Goal: Task Accomplishment & Management: Use online tool/utility

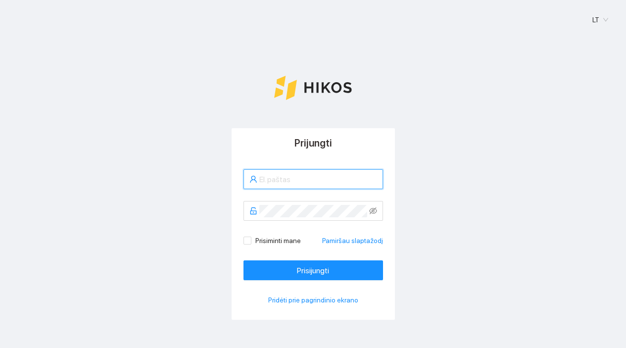
click at [292, 180] on input "text" at bounding box center [318, 179] width 118 height 12
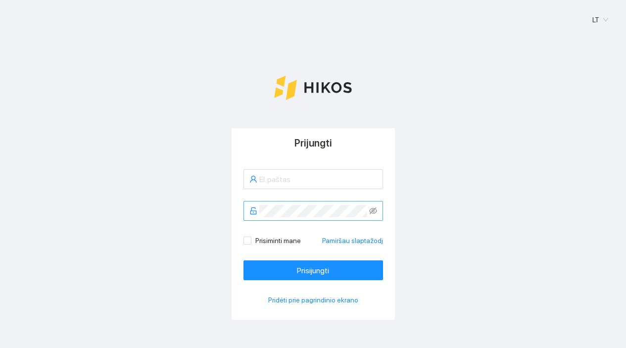
type input "[EMAIL_ADDRESS][DOMAIN_NAME]"
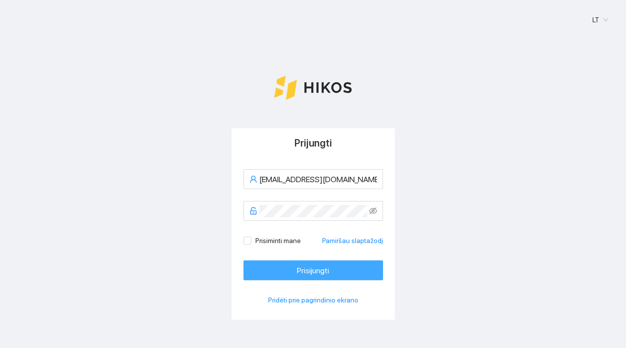
click at [318, 275] on span "Prisijungti" at bounding box center [313, 270] width 32 height 12
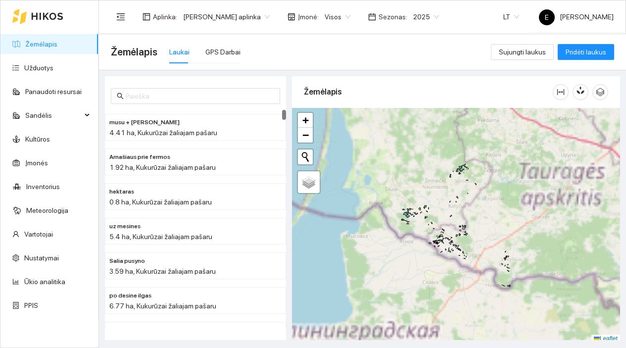
click at [415, 17] on span "2025" at bounding box center [426, 16] width 26 height 15
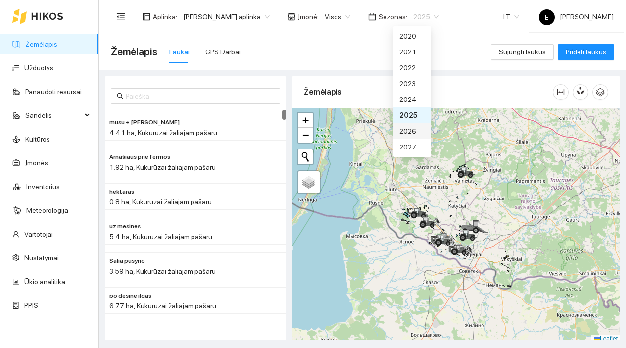
click at [408, 130] on div "2026" at bounding box center [413, 131] width 26 height 11
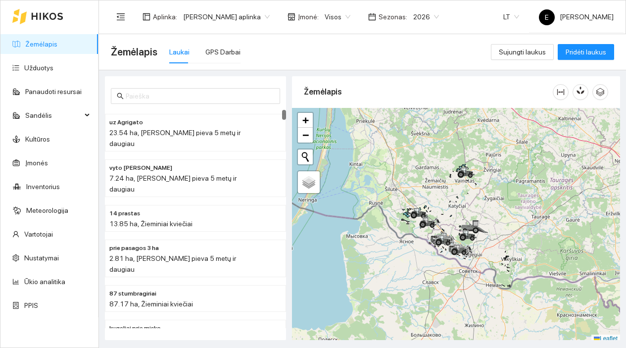
scroll to position [3, 0]
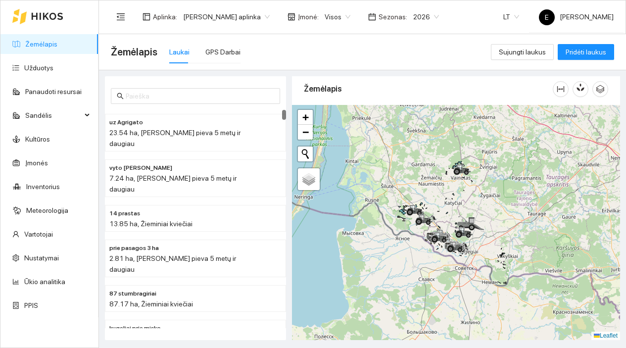
drag, startPoint x: 436, startPoint y: 204, endPoint x: 402, endPoint y: 203, distance: 33.7
click at [402, 203] on div at bounding box center [456, 222] width 328 height 235
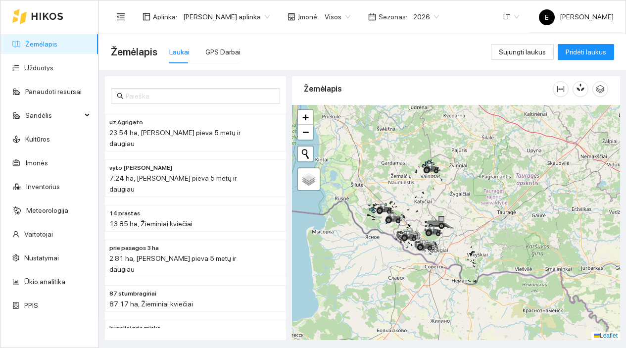
click at [431, 211] on div at bounding box center [456, 222] width 328 height 235
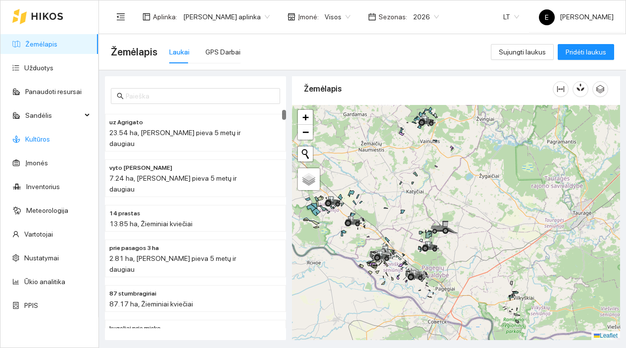
click at [50, 140] on link "Kultūros" at bounding box center [37, 139] width 25 height 8
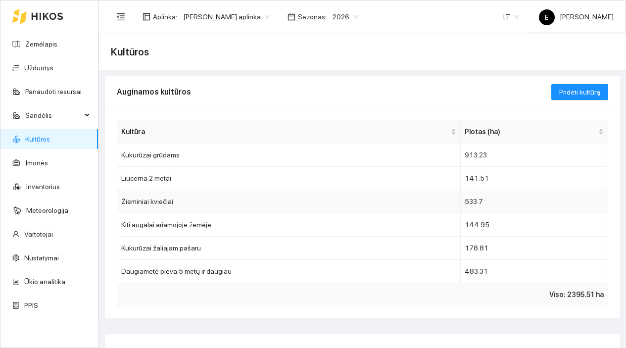
click at [427, 202] on td "Žieminiai kviečiai" at bounding box center [289, 201] width 344 height 23
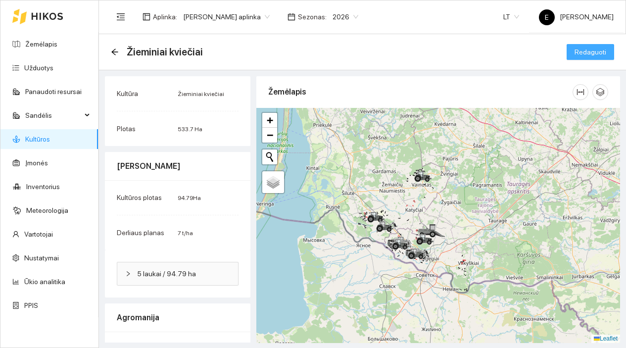
click at [581, 56] on span "Redaguoti" at bounding box center [591, 52] width 32 height 11
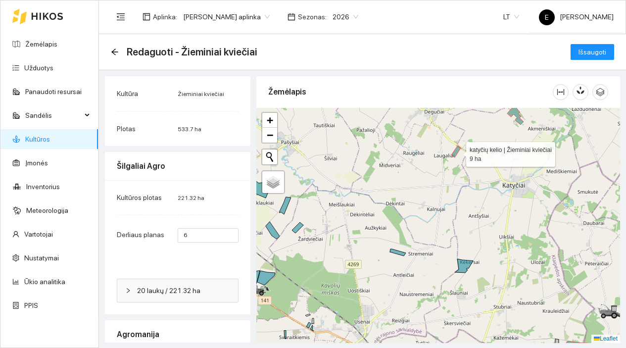
click at [457, 152] on icon at bounding box center [456, 152] width 9 height 12
click at [505, 152] on icon at bounding box center [505, 152] width 7 height 7
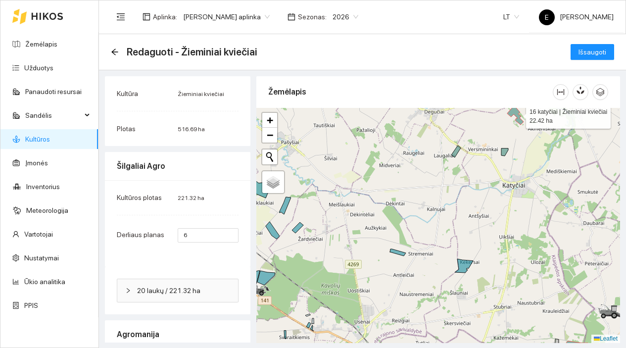
click at [517, 113] on icon at bounding box center [515, 114] width 16 height 19
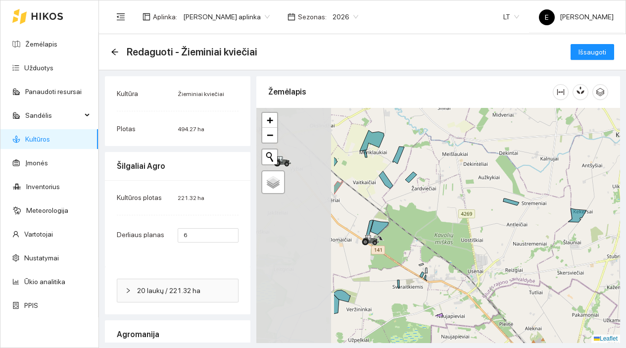
drag, startPoint x: 374, startPoint y: 234, endPoint x: 488, endPoint y: 184, distance: 124.1
click at [488, 184] on div at bounding box center [438, 225] width 364 height 235
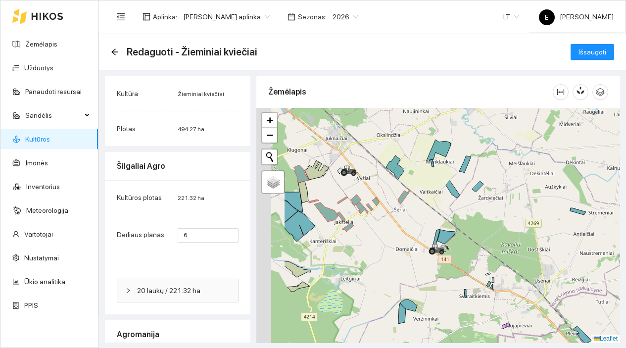
drag, startPoint x: 357, startPoint y: 200, endPoint x: 421, endPoint y: 213, distance: 65.8
click at [421, 213] on div at bounding box center [438, 225] width 364 height 235
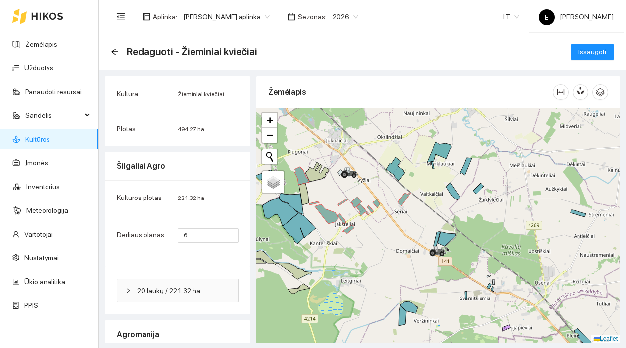
click at [407, 201] on div at bounding box center [438, 225] width 364 height 235
click at [404, 199] on icon at bounding box center [405, 199] width 12 height 13
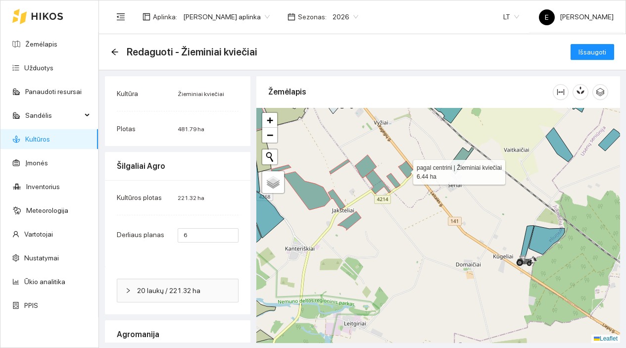
click at [404, 170] on icon at bounding box center [406, 169] width 15 height 17
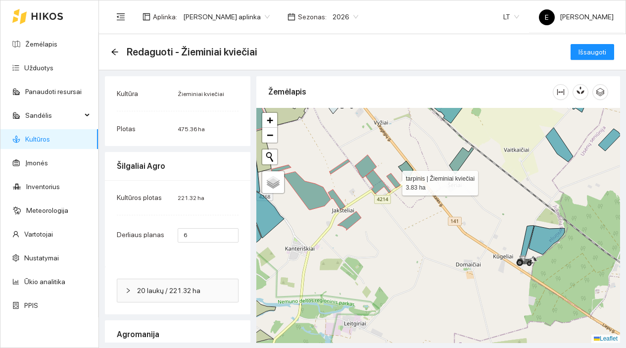
click at [393, 182] on icon at bounding box center [394, 180] width 14 height 15
click at [375, 181] on icon at bounding box center [378, 182] width 25 height 24
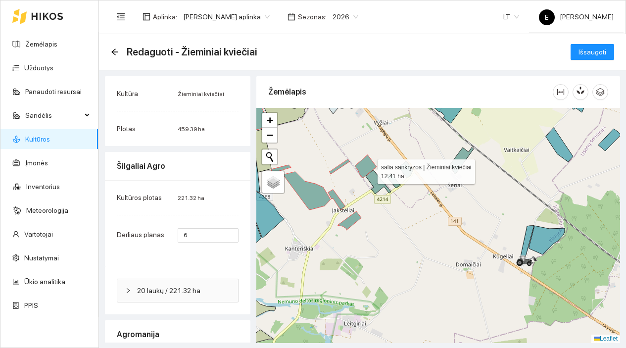
click at [367, 165] on icon at bounding box center [366, 166] width 22 height 23
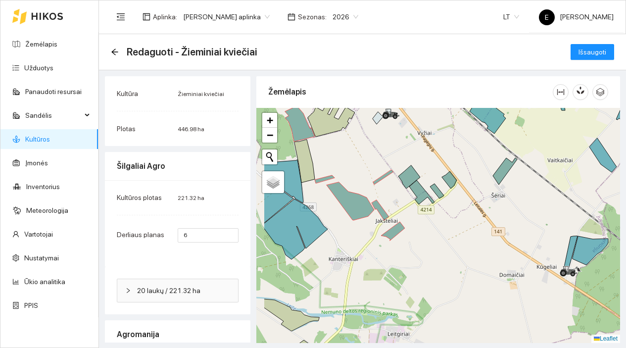
drag, startPoint x: 348, startPoint y: 174, endPoint x: 407, endPoint y: 198, distance: 64.0
click at [407, 198] on div at bounding box center [438, 225] width 364 height 235
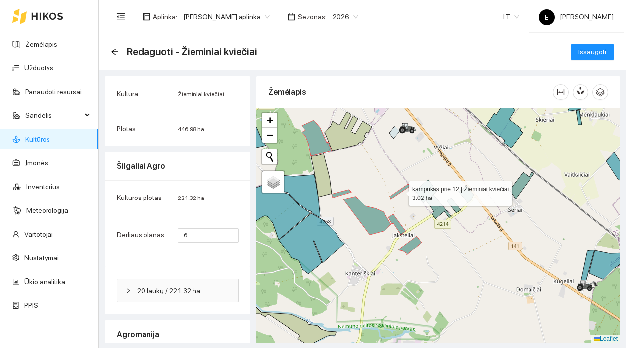
click at [403, 190] on icon at bounding box center [400, 191] width 20 height 15
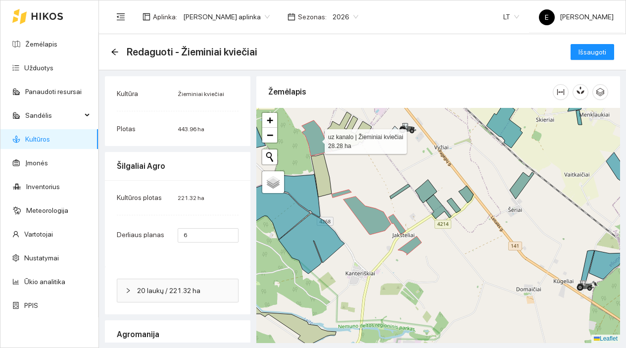
click at [317, 140] on icon at bounding box center [317, 138] width 30 height 36
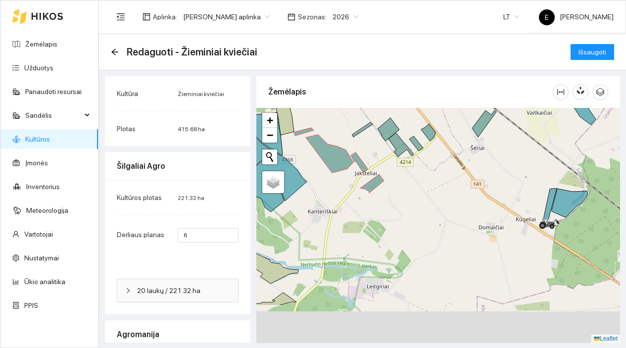
drag, startPoint x: 480, startPoint y: 270, endPoint x: 416, endPoint y: 155, distance: 131.7
click at [416, 155] on div at bounding box center [438, 225] width 364 height 235
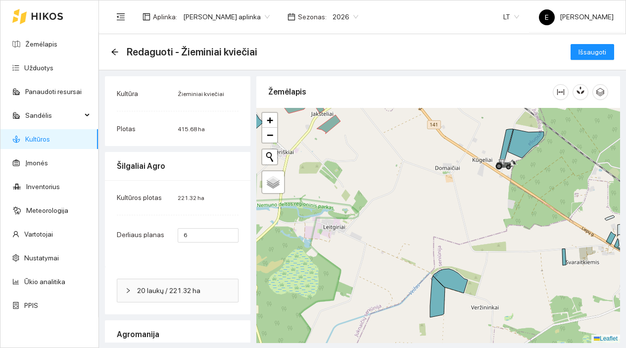
drag, startPoint x: 496, startPoint y: 250, endPoint x: 418, endPoint y: 210, distance: 87.7
click at [418, 210] on div at bounding box center [438, 225] width 364 height 235
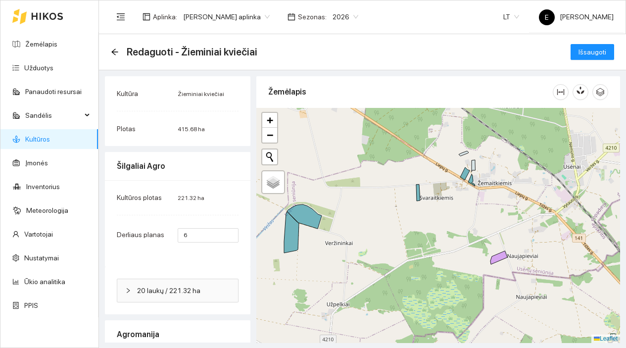
drag, startPoint x: 496, startPoint y: 245, endPoint x: 407, endPoint y: 212, distance: 94.8
click at [408, 213] on div at bounding box center [438, 225] width 364 height 235
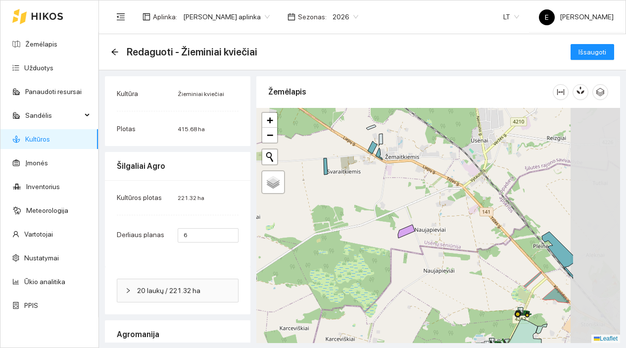
drag, startPoint x: 487, startPoint y: 230, endPoint x: 409, endPoint y: 213, distance: 79.6
click at [409, 213] on div at bounding box center [438, 225] width 364 height 235
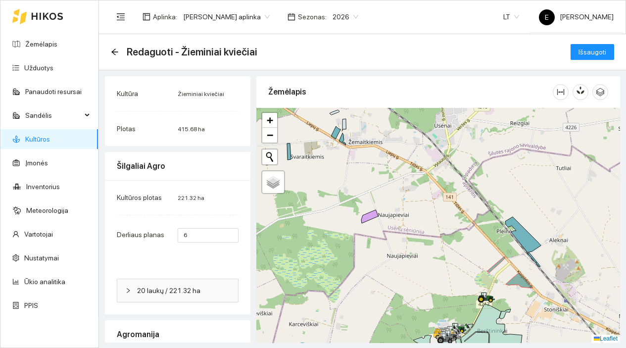
drag, startPoint x: 475, startPoint y: 241, endPoint x: 402, endPoint y: 195, distance: 86.5
click at [403, 197] on div at bounding box center [438, 225] width 364 height 235
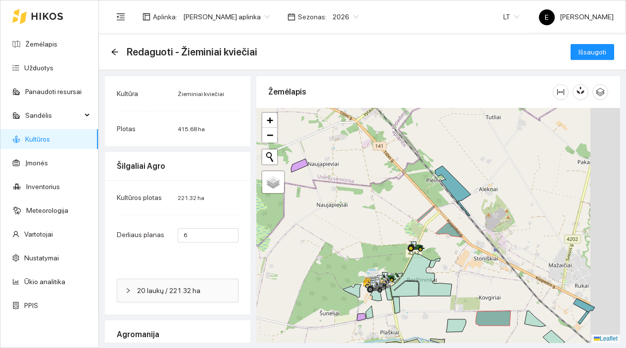
drag, startPoint x: 436, startPoint y: 244, endPoint x: 390, endPoint y: 209, distance: 56.9
click at [390, 209] on div at bounding box center [438, 225] width 364 height 235
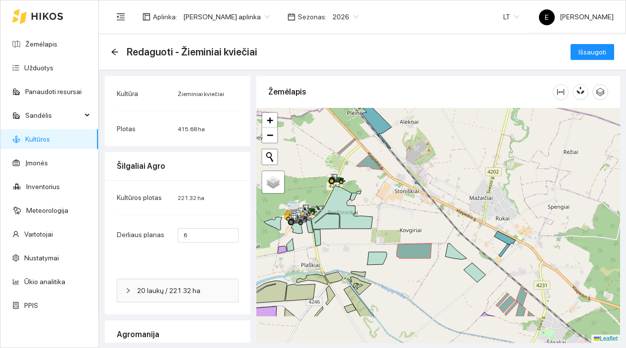
drag, startPoint x: 463, startPoint y: 256, endPoint x: 396, endPoint y: 202, distance: 87.0
click at [396, 202] on div at bounding box center [438, 225] width 364 height 235
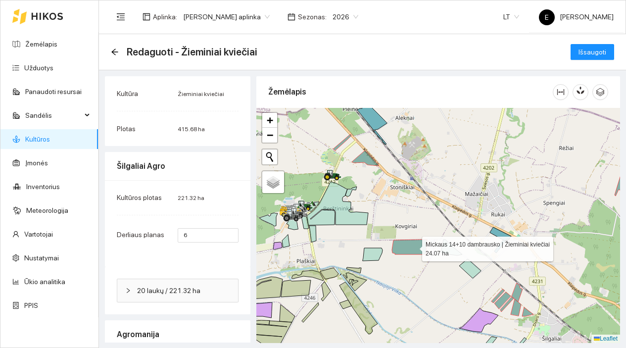
click at [413, 247] on icon at bounding box center [409, 247] width 35 height 15
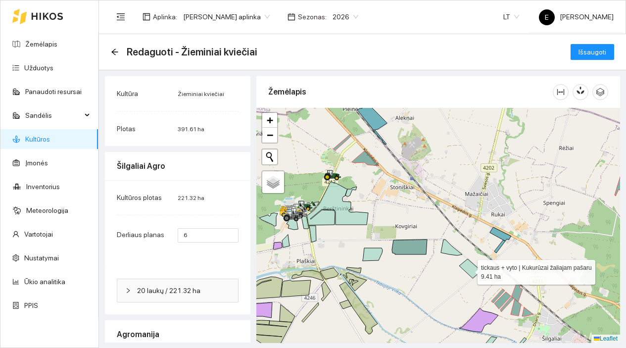
click at [469, 270] on icon at bounding box center [470, 268] width 22 height 19
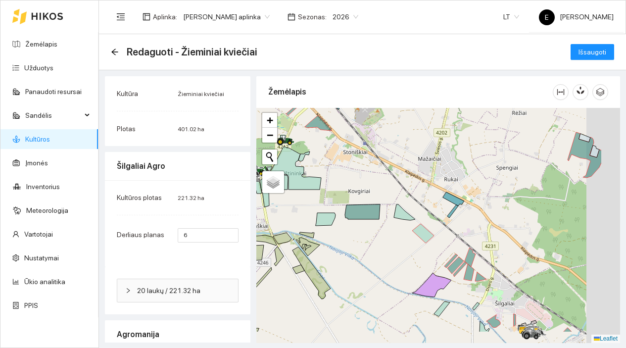
drag, startPoint x: 518, startPoint y: 267, endPoint x: 454, endPoint y: 220, distance: 79.3
click at [454, 220] on div at bounding box center [438, 225] width 364 height 235
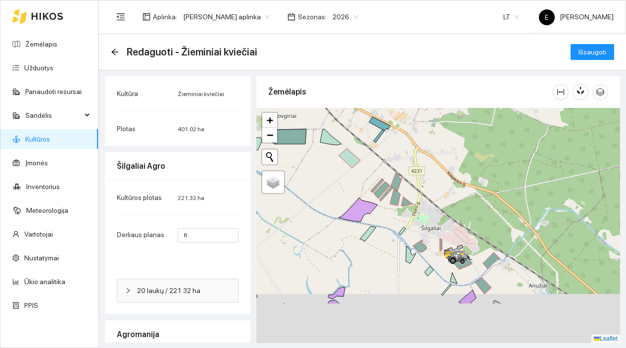
drag, startPoint x: 501, startPoint y: 247, endPoint x: 443, endPoint y: 183, distance: 86.2
click at [443, 183] on div at bounding box center [438, 225] width 364 height 235
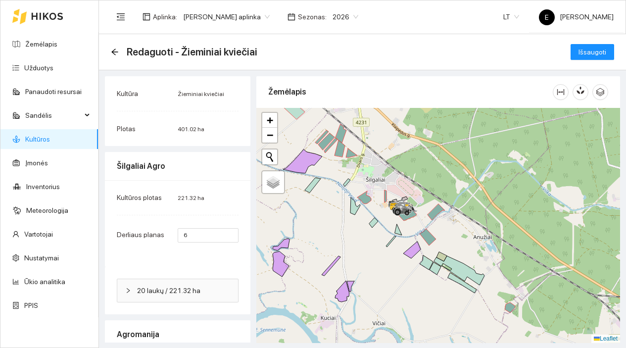
drag, startPoint x: 527, startPoint y: 262, endPoint x: 471, endPoint y: 213, distance: 74.1
click at [471, 213] on div at bounding box center [438, 225] width 364 height 235
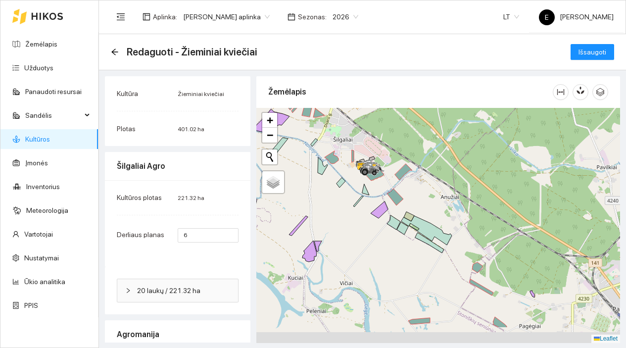
drag, startPoint x: 502, startPoint y: 256, endPoint x: 461, endPoint y: 205, distance: 65.3
click at [461, 206] on div at bounding box center [438, 225] width 364 height 235
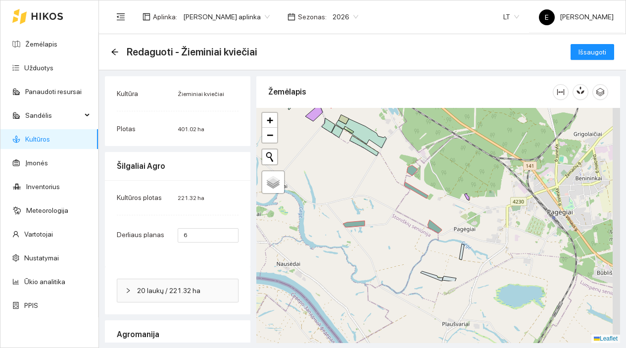
drag, startPoint x: 517, startPoint y: 254, endPoint x: 451, endPoint y: 151, distance: 122.9
click at [451, 151] on div at bounding box center [438, 225] width 364 height 235
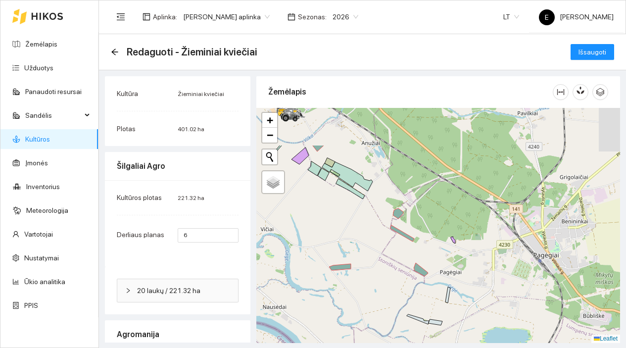
drag, startPoint x: 466, startPoint y: 159, endPoint x: 460, endPoint y: 219, distance: 60.7
click at [460, 220] on div at bounding box center [438, 225] width 364 height 235
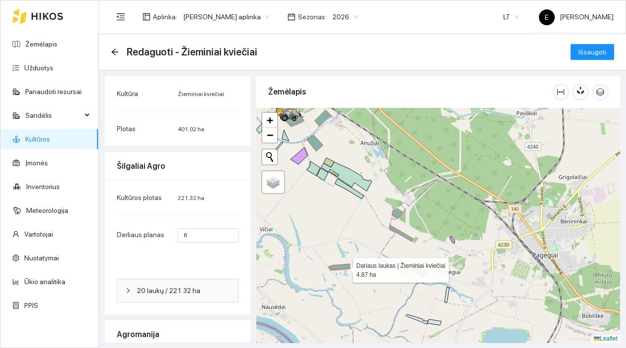
click at [344, 268] on icon at bounding box center [339, 267] width 22 height 6
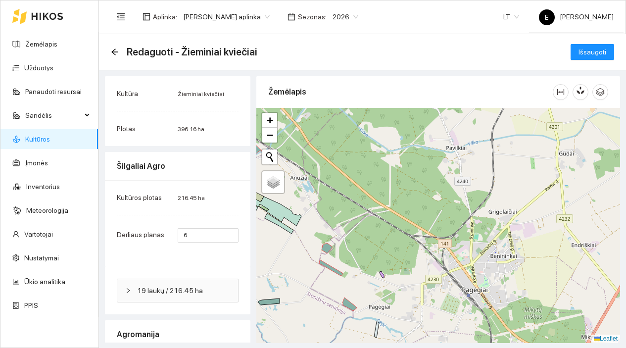
drag, startPoint x: 488, startPoint y: 225, endPoint x: 408, endPoint y: 265, distance: 88.6
click at [408, 265] on div at bounding box center [438, 225] width 364 height 235
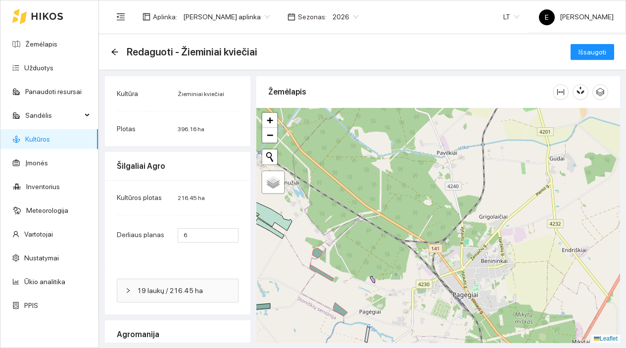
drag, startPoint x: 536, startPoint y: 251, endPoint x: 436, endPoint y: 187, distance: 119.3
click at [437, 188] on div at bounding box center [438, 225] width 364 height 235
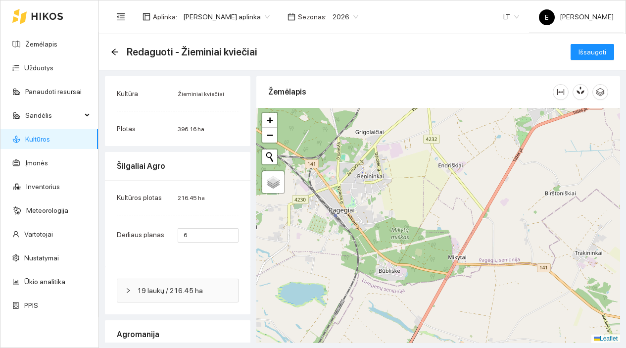
drag, startPoint x: 515, startPoint y: 255, endPoint x: 399, endPoint y: 213, distance: 123.6
click at [402, 219] on div at bounding box center [438, 225] width 364 height 235
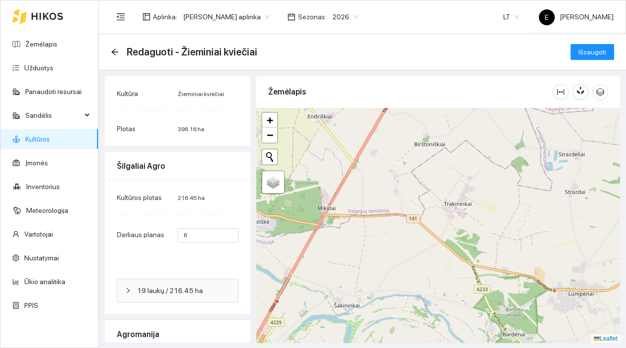
drag, startPoint x: 474, startPoint y: 249, endPoint x: 345, endPoint y: 222, distance: 132.0
click at [348, 223] on div at bounding box center [438, 225] width 364 height 235
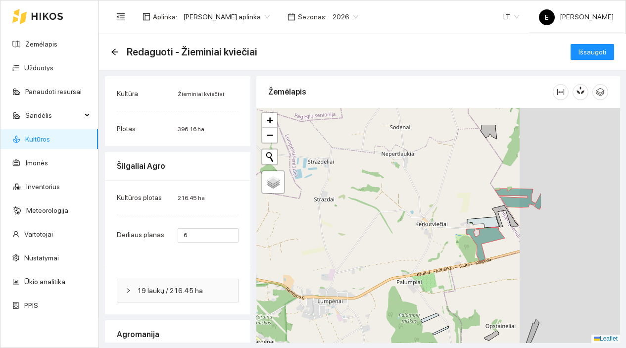
drag, startPoint x: 478, startPoint y: 203, endPoint x: 355, endPoint y: 246, distance: 130.0
click at [356, 246] on div at bounding box center [438, 225] width 364 height 235
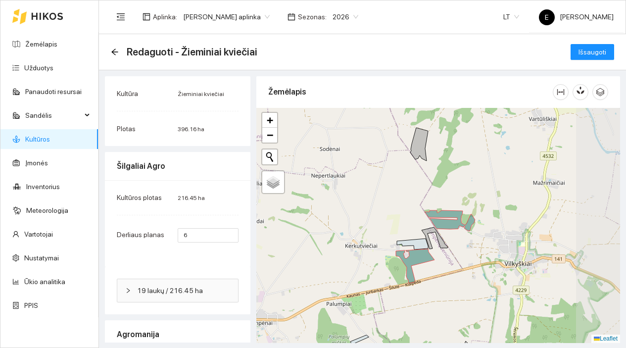
drag, startPoint x: 430, startPoint y: 206, endPoint x: 376, endPoint y: 226, distance: 57.5
click at [376, 226] on div at bounding box center [438, 225] width 364 height 235
click at [581, 53] on span "Išsaugoti" at bounding box center [593, 52] width 28 height 11
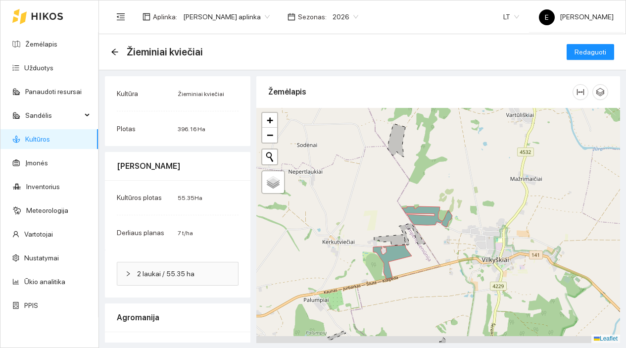
drag, startPoint x: 344, startPoint y: 276, endPoint x: 365, endPoint y: 237, distance: 44.3
click at [365, 237] on div at bounding box center [438, 225] width 364 height 235
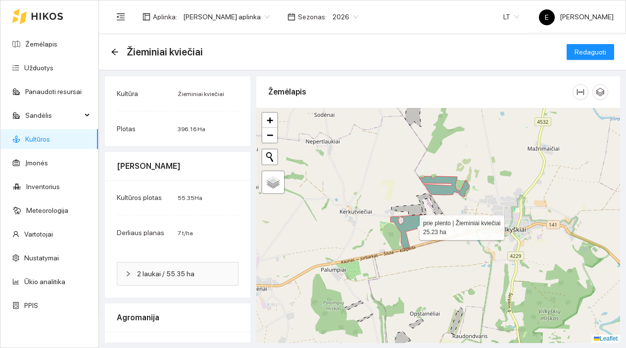
click at [411, 225] on icon at bounding box center [410, 232] width 39 height 34
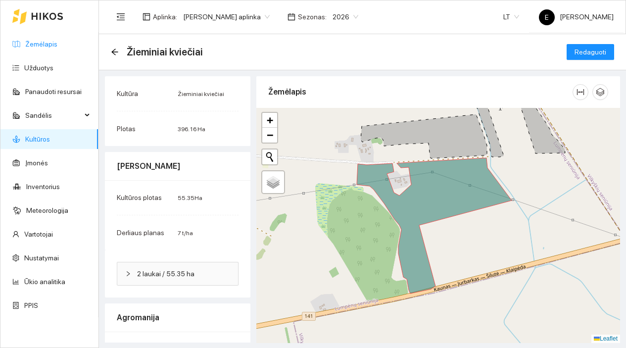
click at [57, 43] on link "Žemėlapis" at bounding box center [41, 44] width 32 height 8
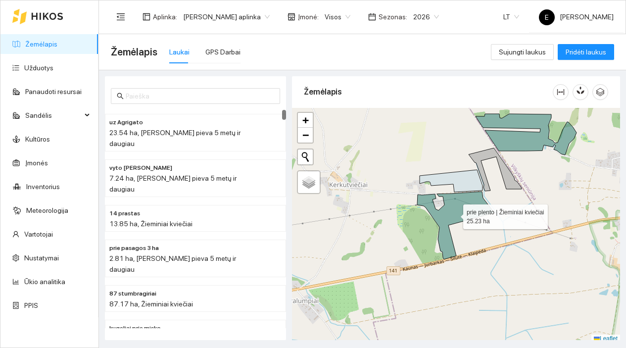
scroll to position [3, 0]
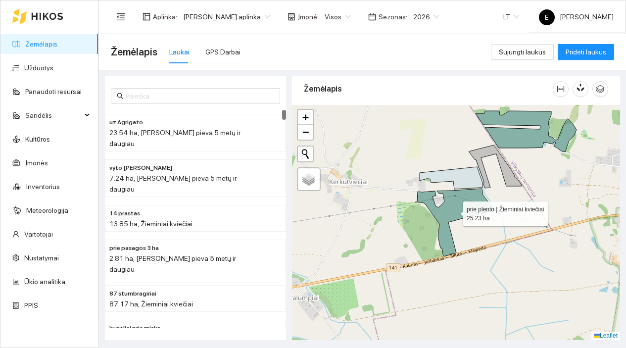
click at [457, 209] on icon at bounding box center [455, 223] width 77 height 68
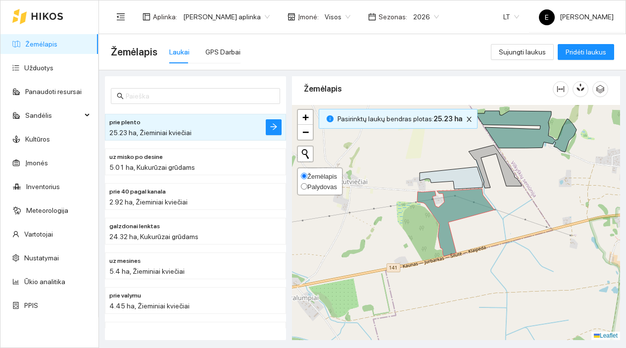
click at [315, 176] on span "Žemėlapis" at bounding box center [322, 176] width 30 height 7
click at [307, 176] on input "Žemėlapis" at bounding box center [304, 176] width 6 height 6
click at [305, 186] on input "Palydovas" at bounding box center [304, 186] width 6 height 6
radio input "true"
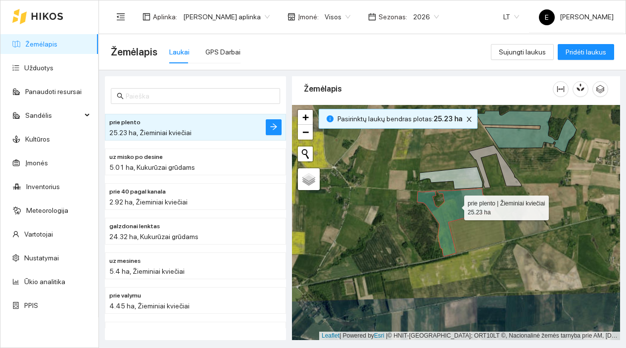
click at [454, 206] on icon at bounding box center [455, 223] width 77 height 68
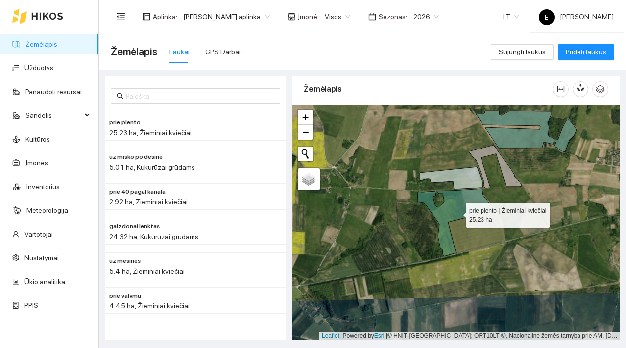
click at [457, 213] on icon at bounding box center [455, 223] width 77 height 68
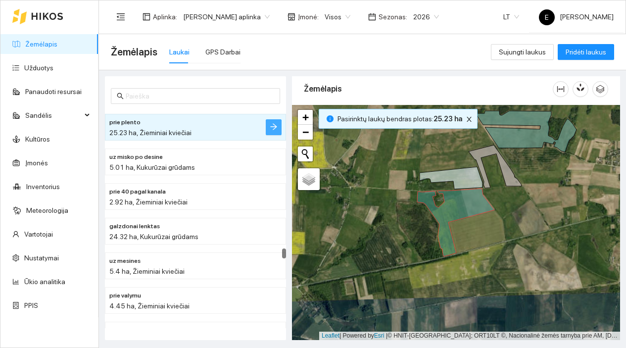
click at [275, 126] on icon "arrow-right" at bounding box center [273, 127] width 6 height 6
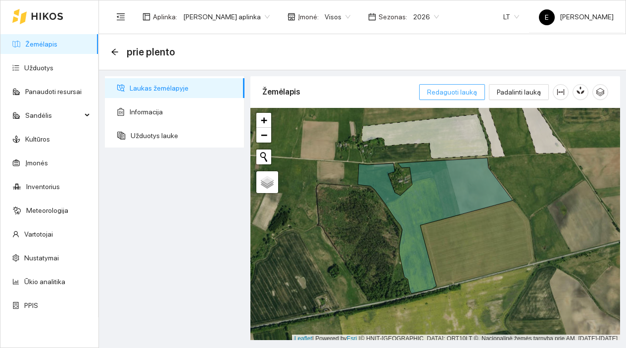
click at [468, 90] on span "Redaguoti lauką" at bounding box center [452, 92] width 50 height 11
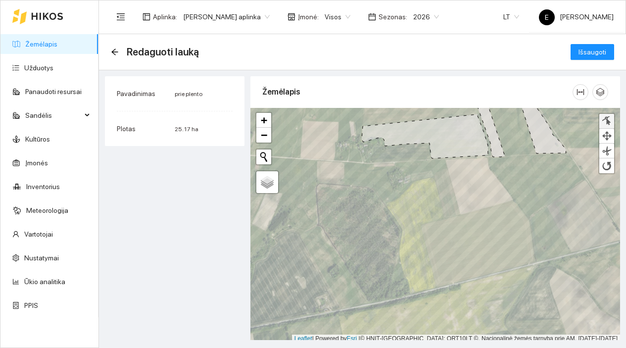
click at [606, 121] on div at bounding box center [607, 120] width 10 height 9
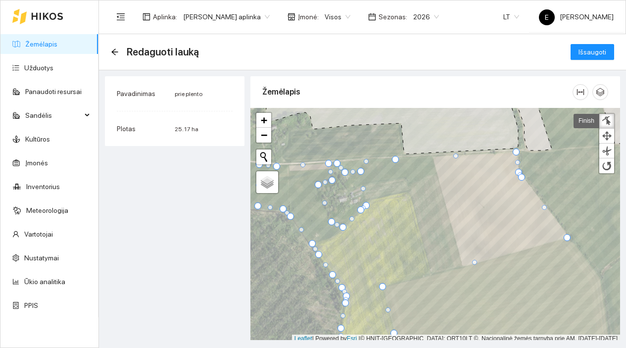
scroll to position [3, 0]
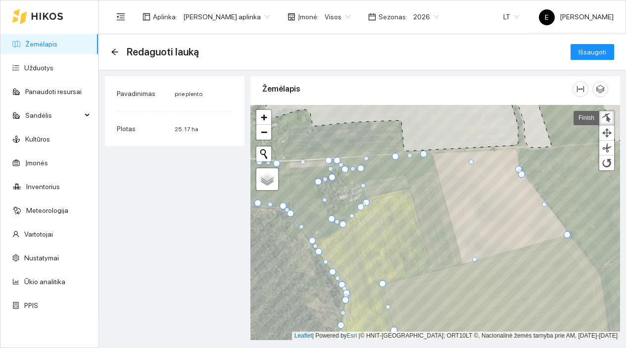
drag, startPoint x: 517, startPoint y: 152, endPoint x: 425, endPoint y: 157, distance: 92.7
click at [425, 157] on div at bounding box center [423, 154] width 7 height 7
drag, startPoint x: 519, startPoint y: 168, endPoint x: 437, endPoint y: 203, distance: 89.4
click at [437, 203] on div at bounding box center [436, 204] width 7 height 7
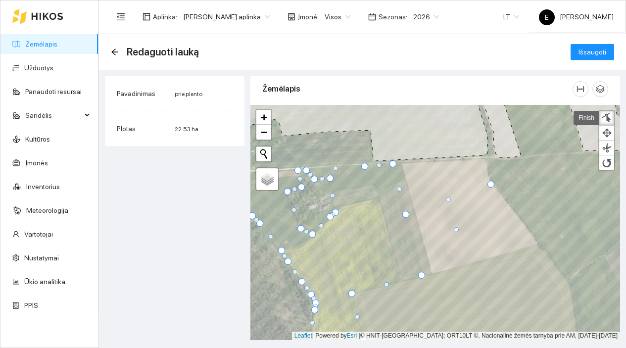
drag, startPoint x: 538, startPoint y: 246, endPoint x: 423, endPoint y: 276, distance: 118.9
click at [423, 276] on div at bounding box center [421, 275] width 7 height 7
drag, startPoint x: 493, startPoint y: 186, endPoint x: 416, endPoint y: 245, distance: 96.4
click at [416, 245] on div at bounding box center [414, 242] width 7 height 7
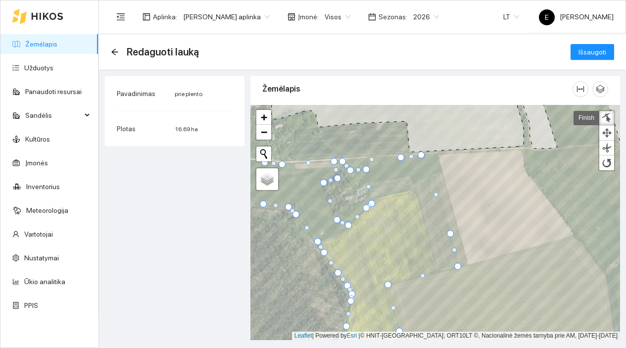
drag, startPoint x: 443, startPoint y: 204, endPoint x: 422, endPoint y: 154, distance: 54.6
click at [422, 154] on div at bounding box center [421, 155] width 7 height 7
drag, startPoint x: 458, startPoint y: 266, endPoint x: 449, endPoint y: 269, distance: 9.9
click at [449, 269] on div at bounding box center [448, 269] width 7 height 7
click at [417, 153] on div at bounding box center [416, 155] width 7 height 7
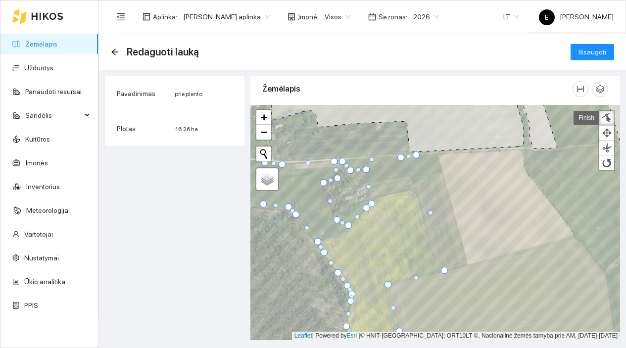
click at [445, 269] on div at bounding box center [444, 270] width 7 height 7
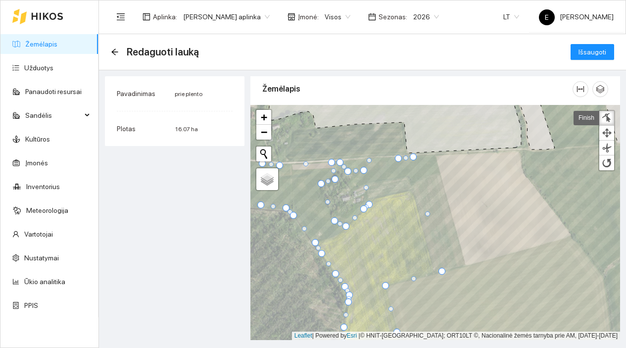
click at [415, 158] on div at bounding box center [413, 156] width 7 height 7
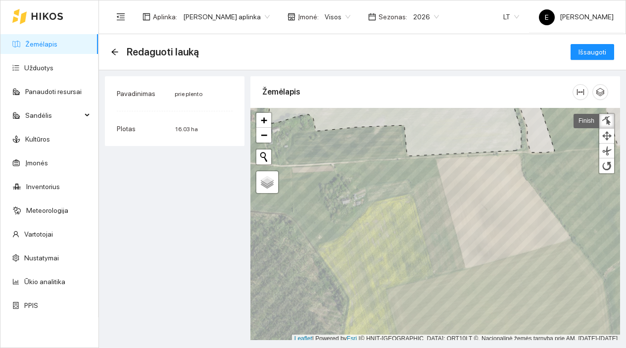
scroll to position [3, 0]
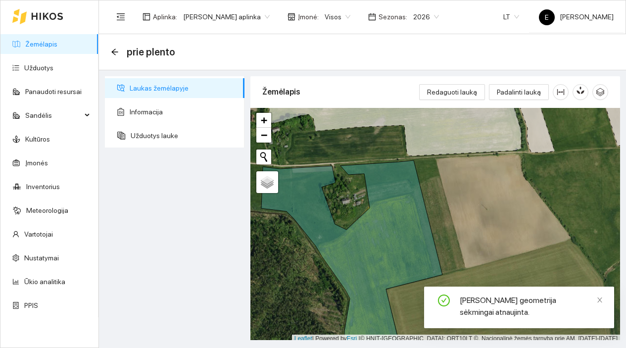
scroll to position [3, 0]
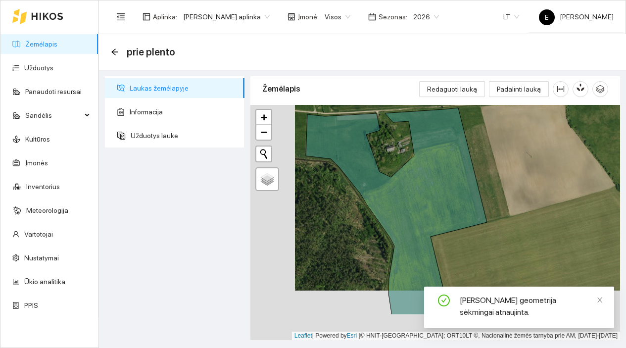
drag, startPoint x: 467, startPoint y: 227, endPoint x: 512, endPoint y: 177, distance: 66.6
click at [512, 177] on div at bounding box center [436, 222] width 370 height 235
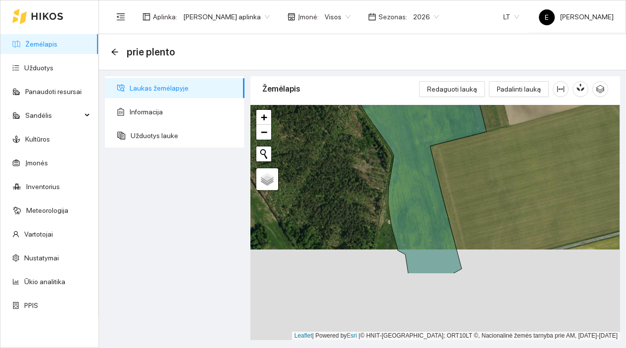
drag, startPoint x: 500, startPoint y: 253, endPoint x: 499, endPoint y: 162, distance: 90.6
click at [500, 162] on div at bounding box center [436, 222] width 370 height 235
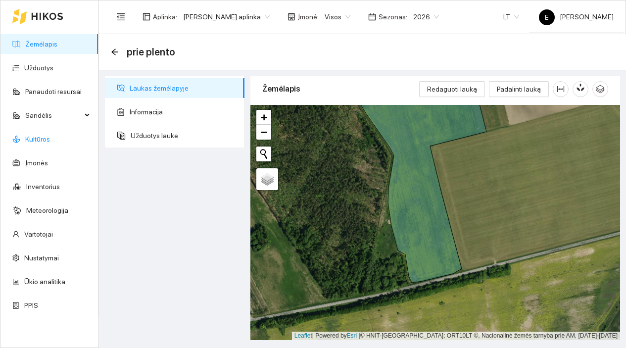
click at [50, 140] on link "Kultūros" at bounding box center [37, 139] width 25 height 8
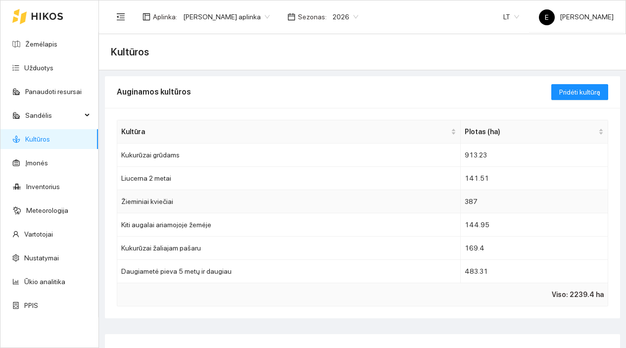
click at [279, 205] on td "Žieminiai kviečiai" at bounding box center [289, 201] width 344 height 23
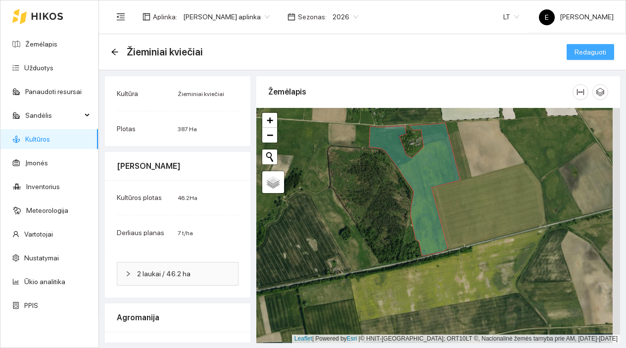
click at [579, 51] on span "Redaguoti" at bounding box center [591, 52] width 32 height 11
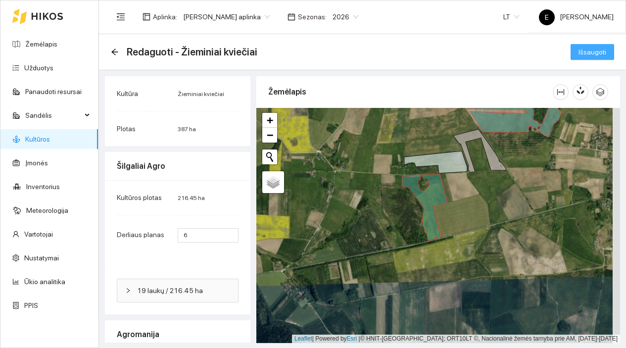
click at [592, 47] on span "Išsaugoti" at bounding box center [593, 52] width 28 height 11
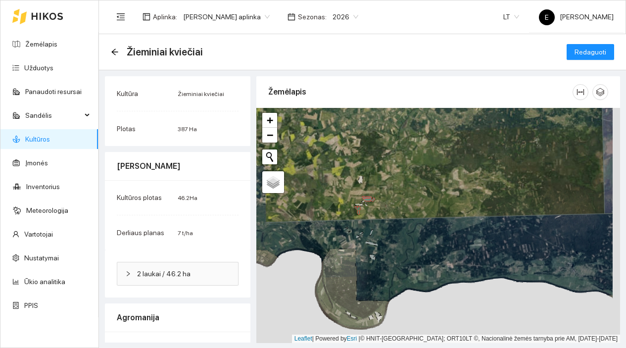
drag, startPoint x: 318, startPoint y: 225, endPoint x: 398, endPoint y: 225, distance: 79.7
click at [397, 225] on div at bounding box center [438, 225] width 364 height 235
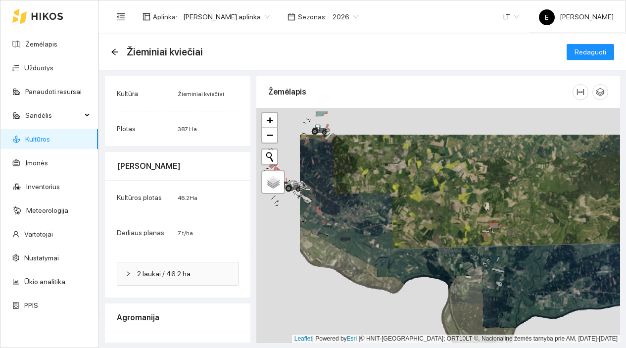
drag, startPoint x: 349, startPoint y: 217, endPoint x: 399, endPoint y: 249, distance: 58.9
click at [398, 249] on div at bounding box center [438, 225] width 364 height 235
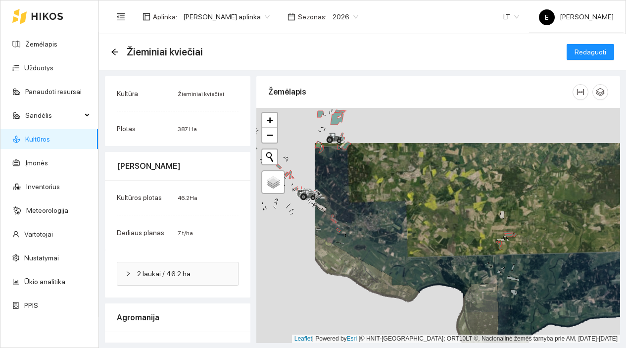
drag, startPoint x: 354, startPoint y: 213, endPoint x: 398, endPoint y: 231, distance: 46.9
click at [398, 231] on div at bounding box center [438, 225] width 364 height 235
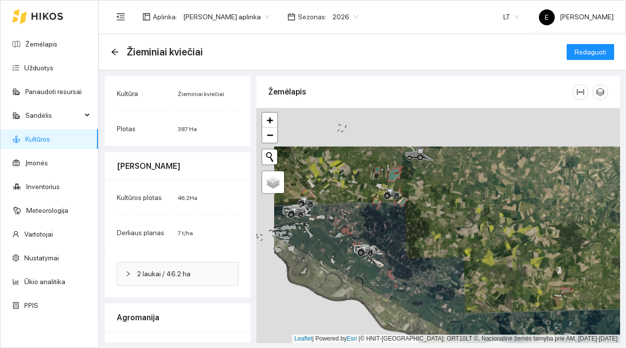
drag, startPoint x: 366, startPoint y: 192, endPoint x: 392, endPoint y: 251, distance: 64.1
click at [392, 251] on div at bounding box center [438, 225] width 364 height 235
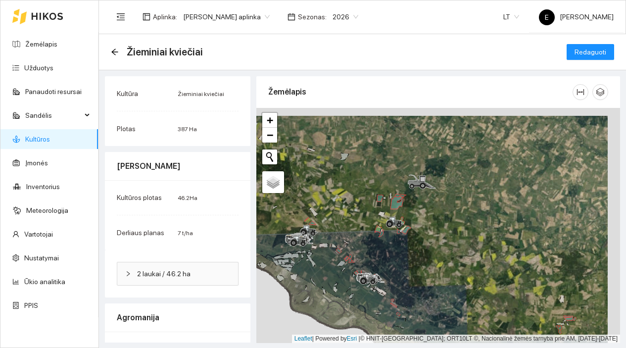
drag, startPoint x: 365, startPoint y: 215, endPoint x: 351, endPoint y: 234, distance: 24.0
click at [351, 234] on div at bounding box center [438, 225] width 364 height 235
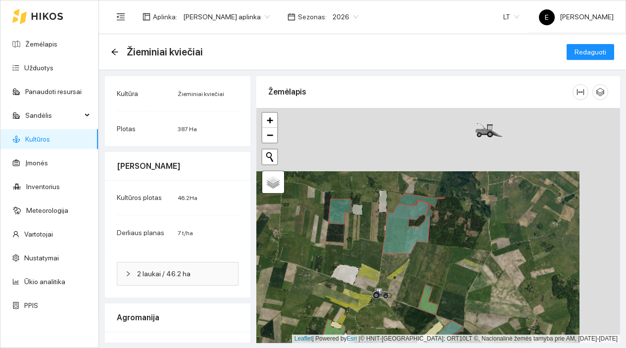
drag, startPoint x: 396, startPoint y: 197, endPoint x: 360, endPoint y: 263, distance: 74.6
click at [360, 263] on div at bounding box center [438, 225] width 364 height 235
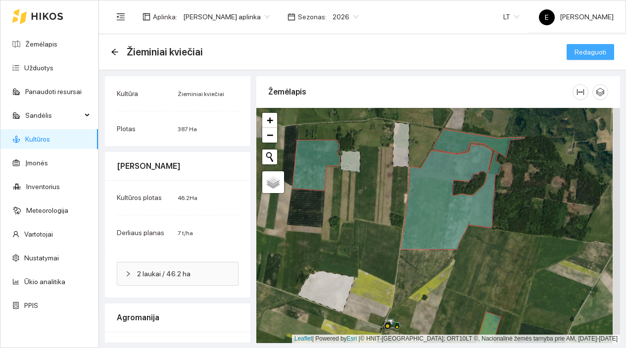
click at [579, 51] on span "Redaguoti" at bounding box center [591, 52] width 32 height 11
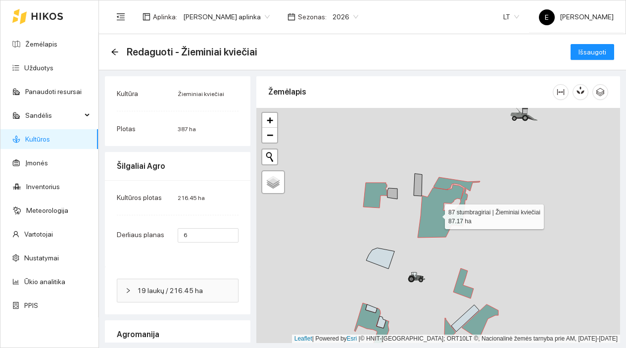
click at [436, 214] on icon at bounding box center [443, 211] width 50 height 53
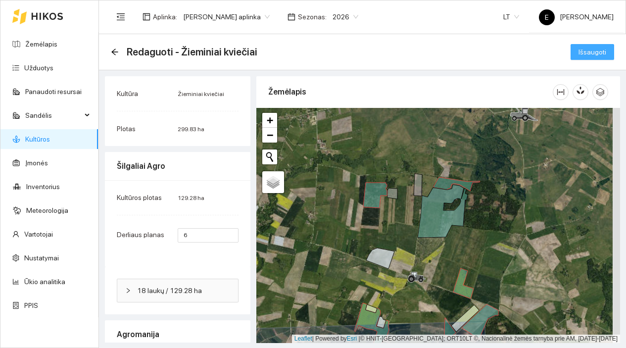
click at [591, 55] on span "Išsaugoti" at bounding box center [593, 52] width 28 height 11
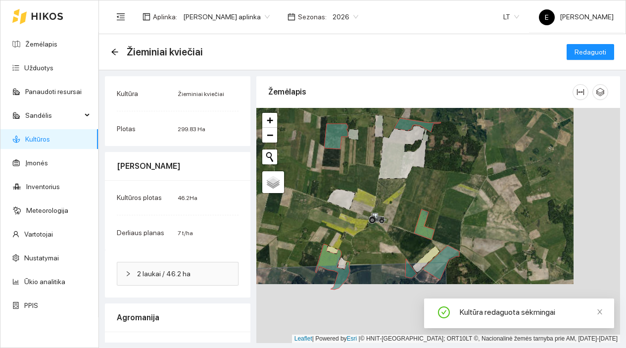
drag, startPoint x: 497, startPoint y: 238, endPoint x: 458, endPoint y: 179, distance: 70.7
click at [458, 179] on div at bounding box center [438, 225] width 364 height 235
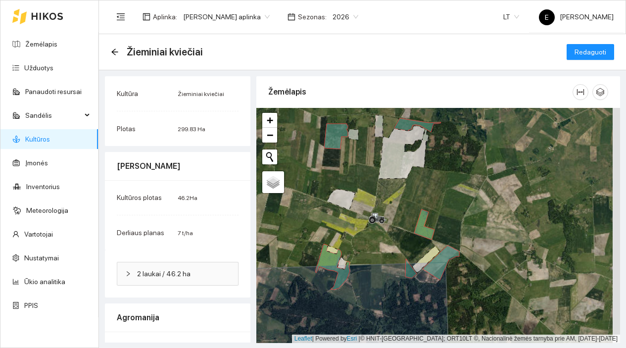
click at [50, 139] on link "Kultūros" at bounding box center [37, 139] width 25 height 8
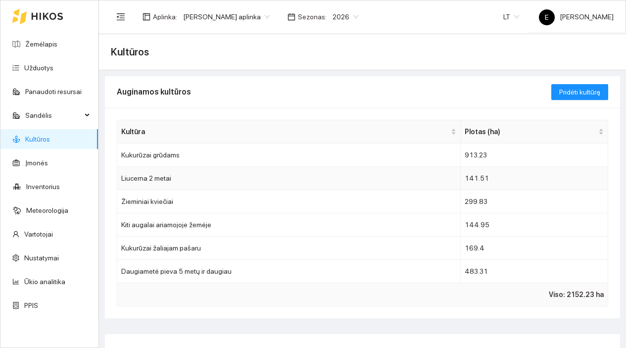
click at [221, 183] on td "Liucerna 2 metai" at bounding box center [289, 178] width 344 height 23
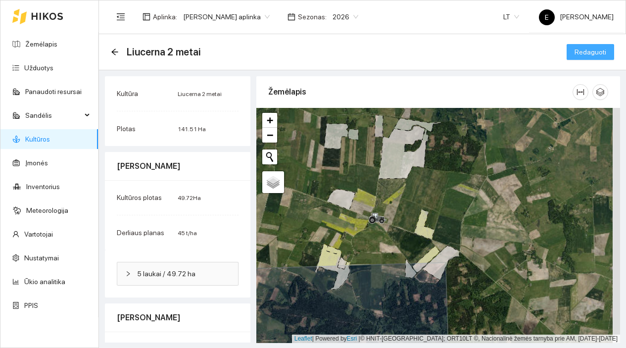
click at [575, 53] on span "Redaguoti" at bounding box center [591, 52] width 32 height 11
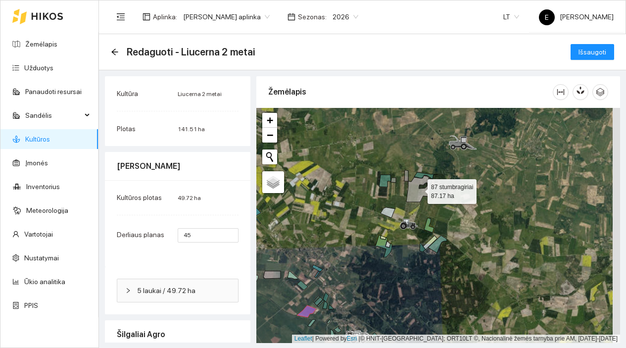
click at [412, 189] on icon at bounding box center [418, 189] width 25 height 26
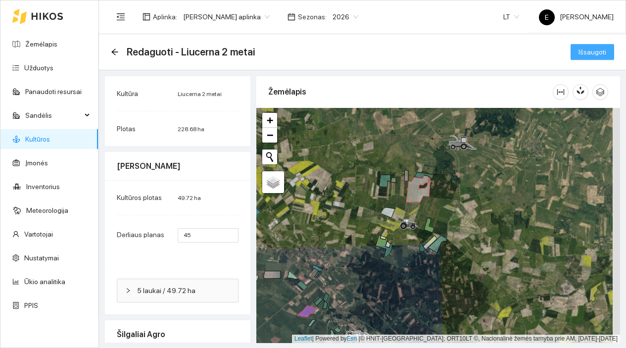
click at [585, 52] on span "Išsaugoti" at bounding box center [593, 52] width 28 height 11
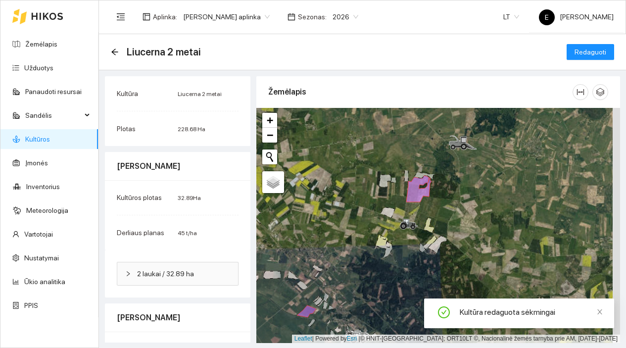
click at [41, 143] on link "Kultūros" at bounding box center [37, 139] width 25 height 8
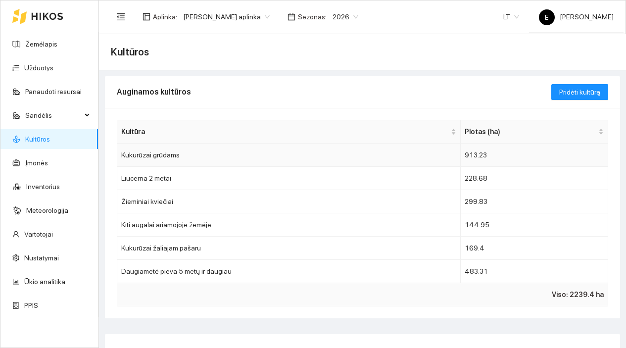
click at [332, 155] on td "Kukurūzai grūdams" at bounding box center [289, 155] width 344 height 23
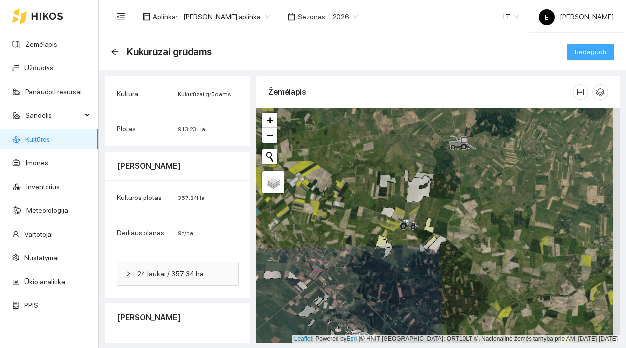
click at [584, 54] on span "Redaguoti" at bounding box center [591, 52] width 32 height 11
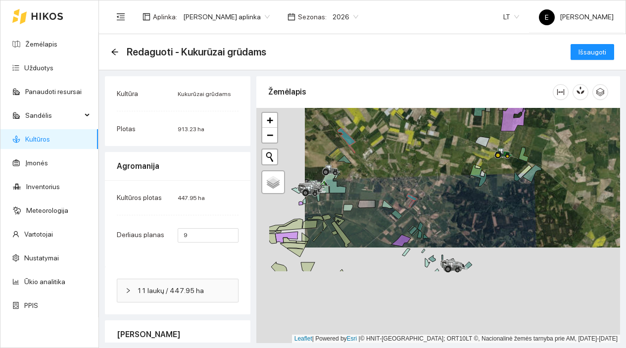
drag, startPoint x: 376, startPoint y: 234, endPoint x: 427, endPoint y: 137, distance: 109.4
click at [427, 137] on div at bounding box center [438, 225] width 364 height 235
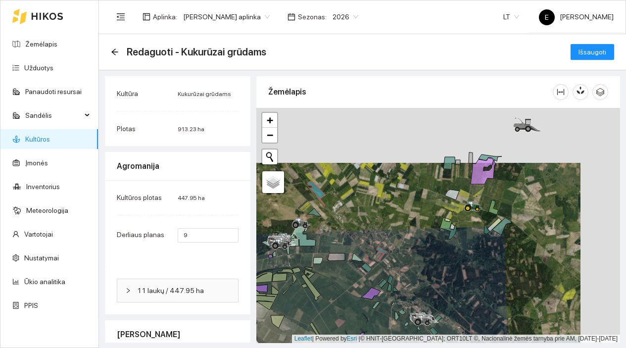
drag, startPoint x: 453, startPoint y: 211, endPoint x: 418, endPoint y: 267, distance: 65.6
click at [419, 267] on div at bounding box center [438, 225] width 364 height 235
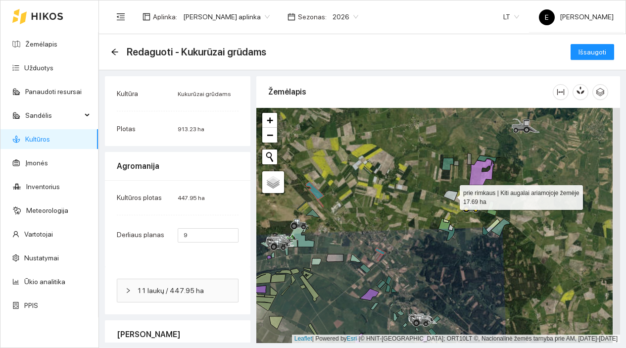
click at [452, 195] on icon at bounding box center [451, 196] width 14 height 10
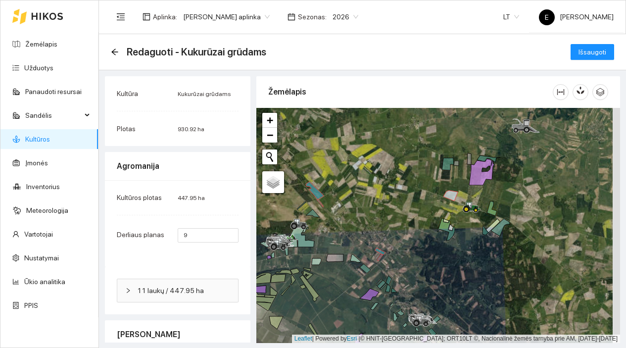
click at [450, 316] on div at bounding box center [438, 225] width 364 height 235
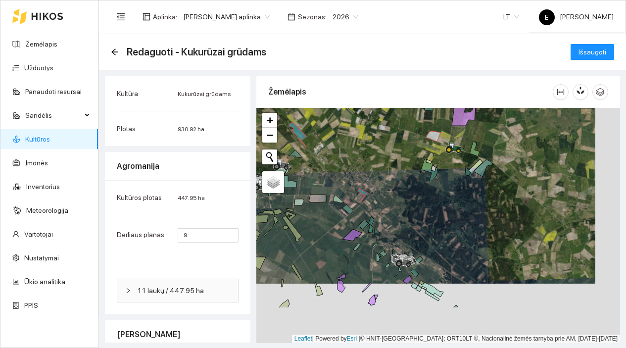
drag, startPoint x: 450, startPoint y: 316, endPoint x: 433, endPoint y: 256, distance: 61.9
click at [433, 256] on div at bounding box center [438, 225] width 364 height 235
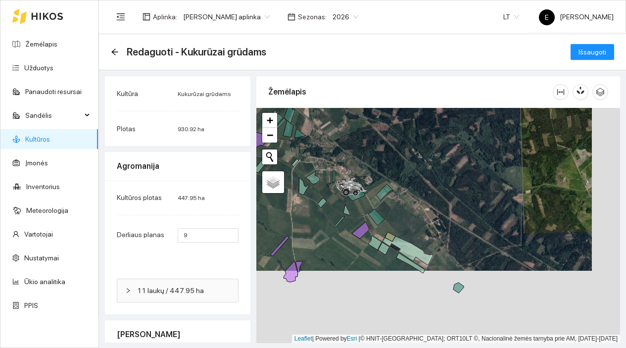
drag, startPoint x: 449, startPoint y: 267, endPoint x: 428, endPoint y: 195, distance: 75.2
click at [428, 195] on div at bounding box center [438, 225] width 364 height 235
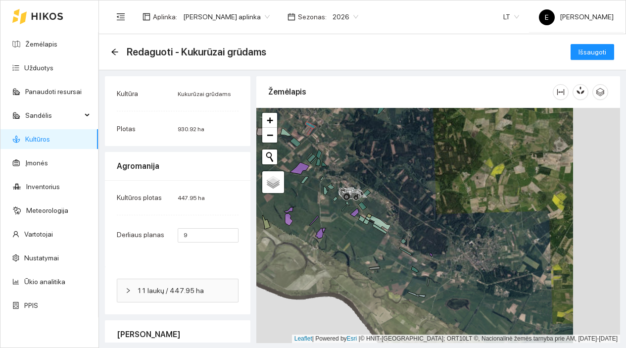
drag, startPoint x: 465, startPoint y: 199, endPoint x: 405, endPoint y: 200, distance: 60.4
click at [405, 200] on div at bounding box center [438, 225] width 364 height 235
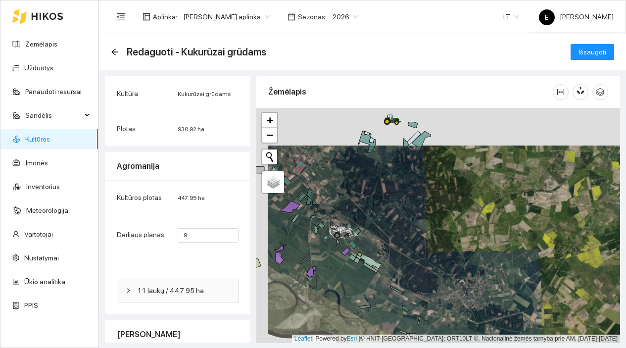
drag, startPoint x: 404, startPoint y: 177, endPoint x: 426, endPoint y: 269, distance: 94.6
click at [426, 268] on div at bounding box center [438, 225] width 364 height 235
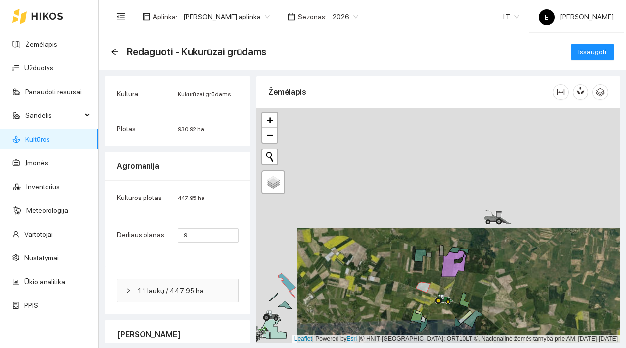
drag, startPoint x: 361, startPoint y: 170, endPoint x: 402, endPoint y: 290, distance: 126.5
click at [402, 290] on div at bounding box center [438, 225] width 364 height 235
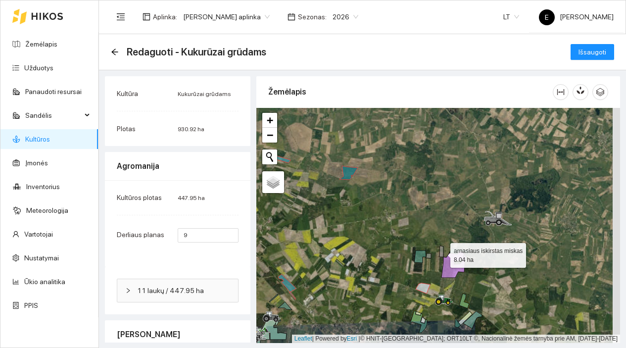
click at [442, 253] on icon at bounding box center [442, 251] width 4 height 11
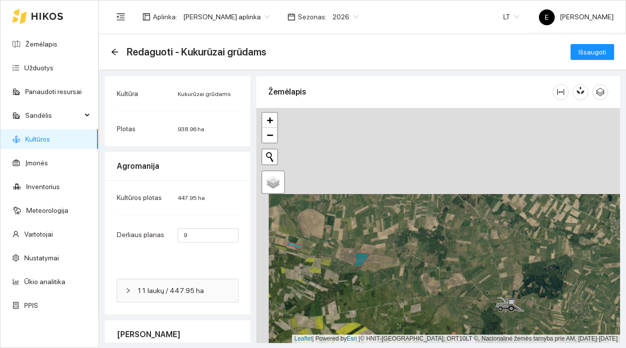
drag, startPoint x: 395, startPoint y: 200, endPoint x: 406, endPoint y: 286, distance: 87.4
click at [406, 286] on div at bounding box center [438, 225] width 364 height 235
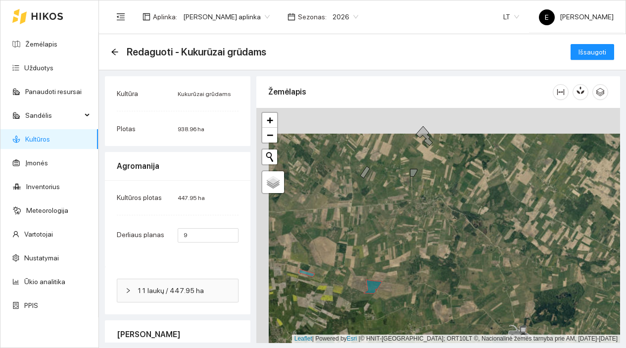
drag, startPoint x: 375, startPoint y: 218, endPoint x: 397, endPoint y: 284, distance: 69.8
click at [397, 284] on div at bounding box center [438, 225] width 364 height 235
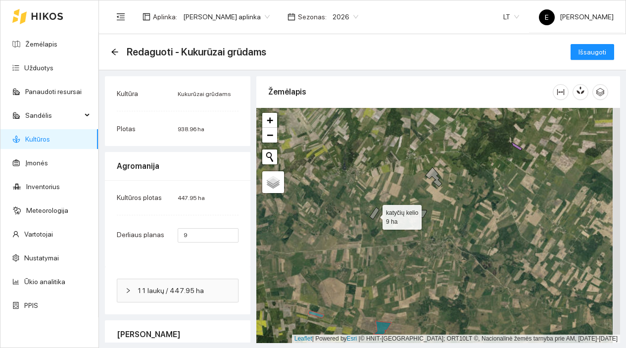
click at [374, 215] on icon at bounding box center [374, 213] width 9 height 12
click at [425, 217] on div at bounding box center [438, 225] width 364 height 235
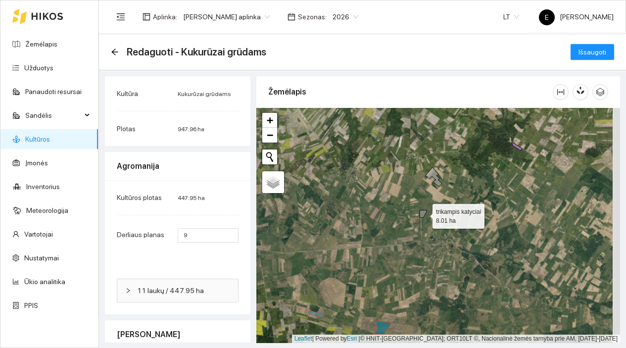
click at [424, 214] on icon at bounding box center [423, 213] width 7 height 7
click at [438, 181] on icon at bounding box center [434, 176] width 16 height 19
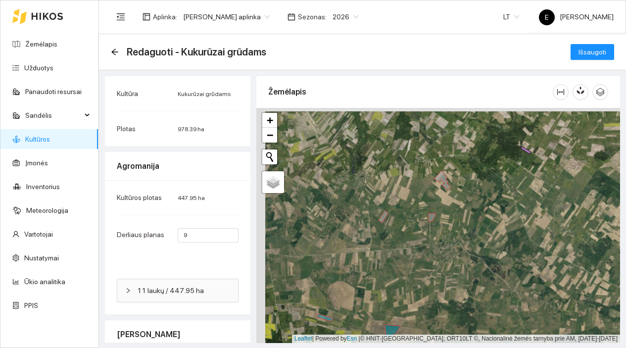
drag, startPoint x: 338, startPoint y: 249, endPoint x: 377, endPoint y: 296, distance: 61.5
click at [376, 292] on div at bounding box center [438, 225] width 364 height 235
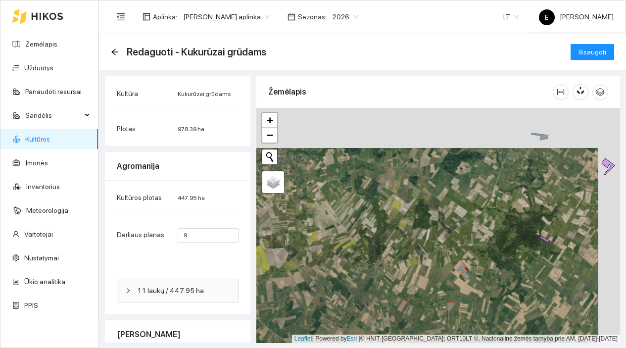
drag, startPoint x: 432, startPoint y: 197, endPoint x: 384, endPoint y: 321, distance: 132.9
click at [385, 319] on div at bounding box center [438, 225] width 364 height 235
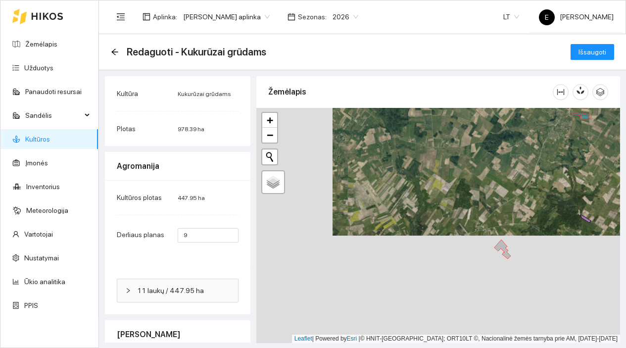
drag, startPoint x: 372, startPoint y: 311, endPoint x: 449, endPoint y: 203, distance: 132.4
click at [449, 203] on div at bounding box center [438, 225] width 364 height 235
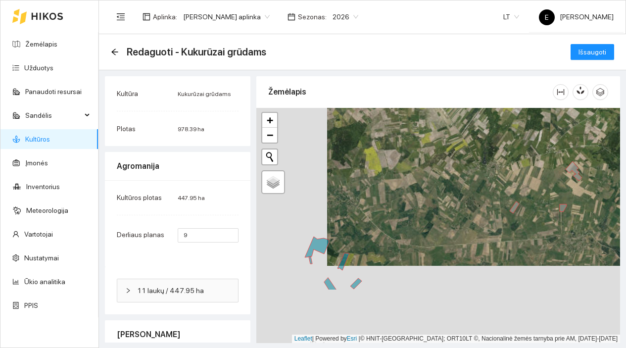
drag, startPoint x: 388, startPoint y: 296, endPoint x: 460, endPoint y: 215, distance: 108.3
click at [460, 215] on div at bounding box center [438, 225] width 364 height 235
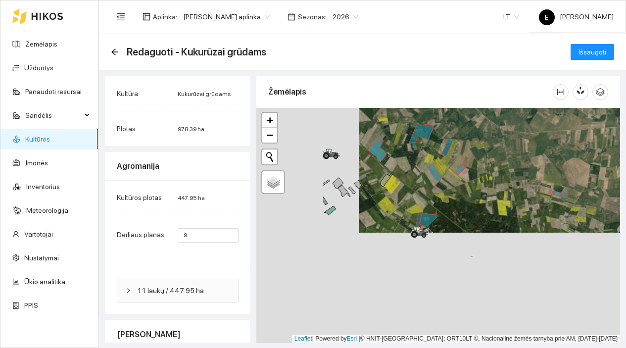
drag, startPoint x: 394, startPoint y: 270, endPoint x: 502, endPoint y: 152, distance: 159.8
click at [502, 152] on div at bounding box center [438, 225] width 364 height 235
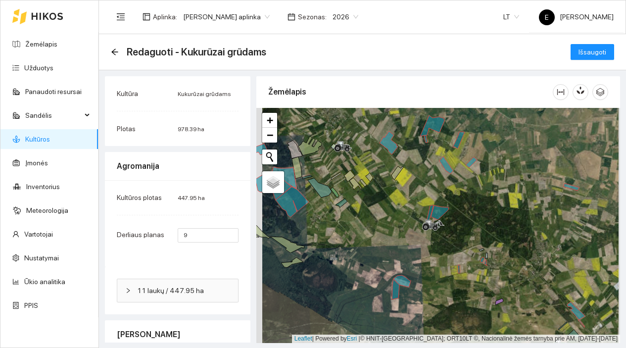
drag, startPoint x: 367, startPoint y: 191, endPoint x: 412, endPoint y: 207, distance: 48.4
click at [412, 207] on div at bounding box center [438, 225] width 364 height 235
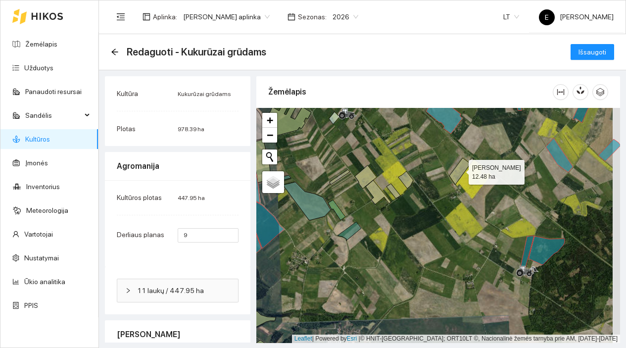
click at [460, 170] on icon at bounding box center [462, 171] width 24 height 27
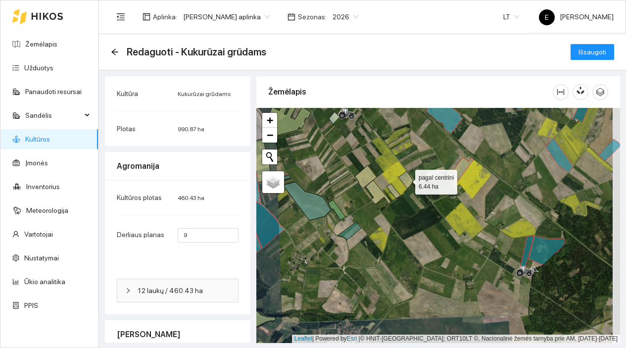
click at [408, 181] on icon at bounding box center [406, 179] width 15 height 17
click at [393, 187] on icon at bounding box center [394, 191] width 14 height 15
click at [376, 190] on icon at bounding box center [378, 192] width 25 height 24
click at [365, 173] on icon at bounding box center [366, 176] width 22 height 23
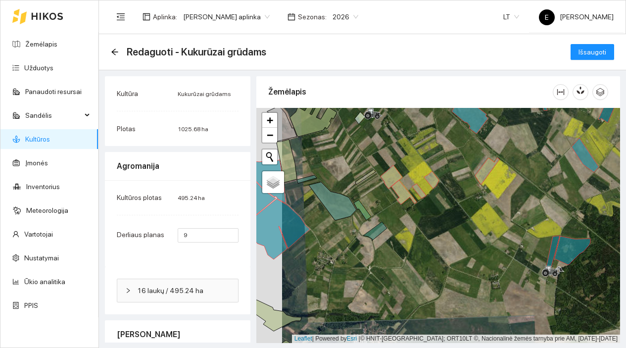
drag, startPoint x: 324, startPoint y: 167, endPoint x: 414, endPoint y: 205, distance: 97.8
click at [414, 205] on div at bounding box center [438, 225] width 364 height 235
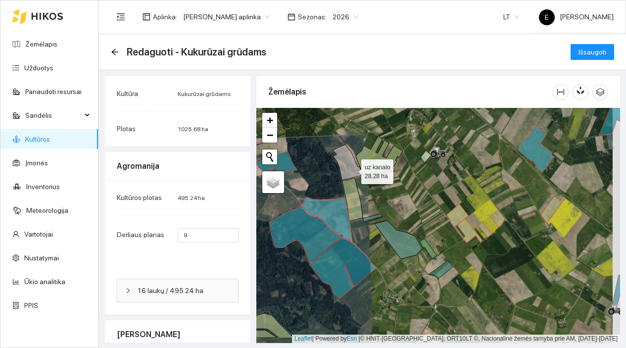
click at [353, 169] on icon at bounding box center [348, 163] width 30 height 36
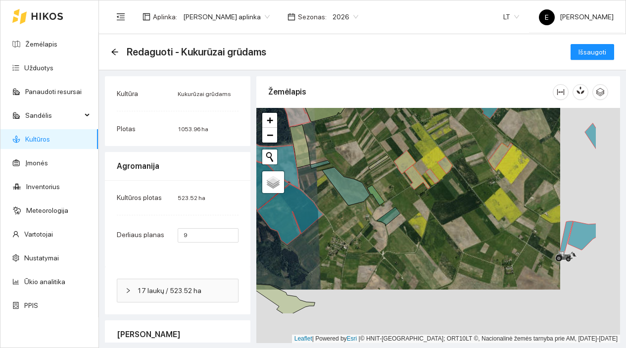
drag, startPoint x: 486, startPoint y: 301, endPoint x: 427, endPoint y: 239, distance: 85.1
click at [427, 239] on div at bounding box center [438, 225] width 364 height 235
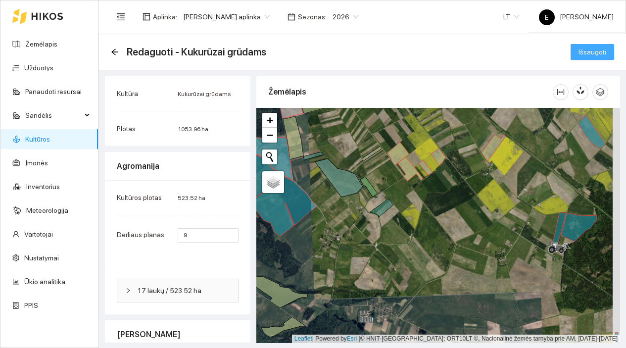
click at [589, 49] on span "Išsaugoti" at bounding box center [593, 52] width 28 height 11
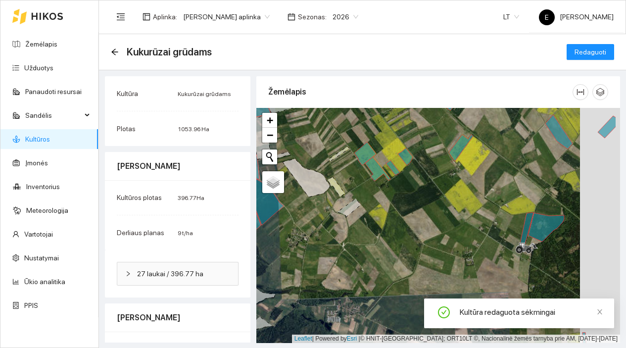
drag, startPoint x: 465, startPoint y: 236, endPoint x: 409, endPoint y: 234, distance: 56.5
click at [409, 234] on div at bounding box center [438, 225] width 364 height 235
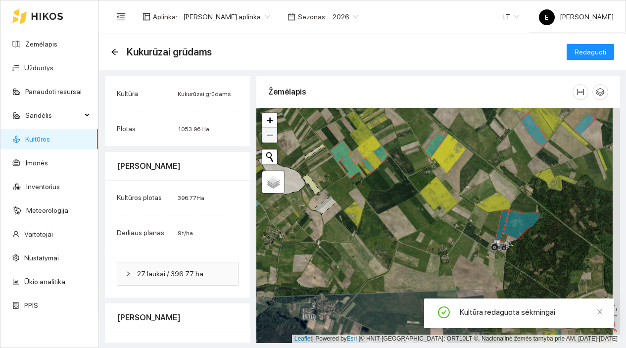
click at [271, 140] on span "−" at bounding box center [270, 135] width 6 height 12
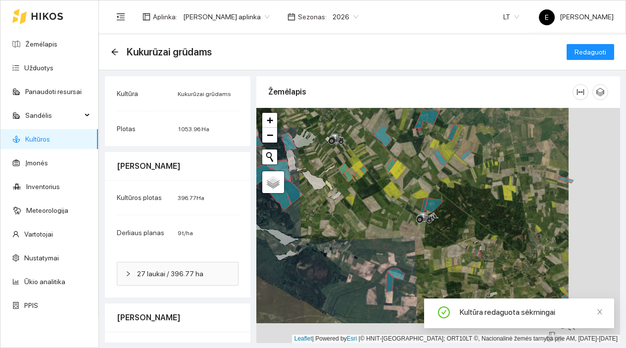
drag, startPoint x: 428, startPoint y: 231, endPoint x: 380, endPoint y: 207, distance: 53.4
click at [380, 208] on div at bounding box center [438, 225] width 364 height 235
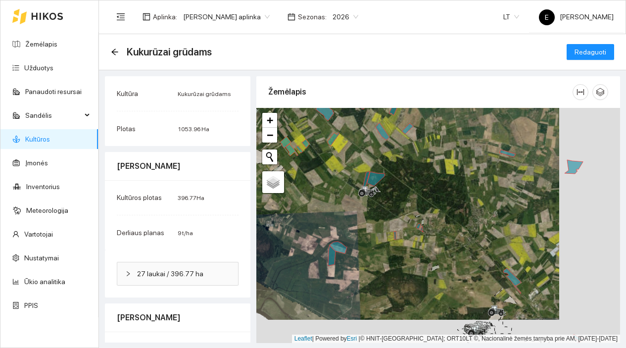
drag, startPoint x: 456, startPoint y: 218, endPoint x: 384, endPoint y: 184, distance: 80.2
click at [384, 184] on div at bounding box center [438, 225] width 364 height 235
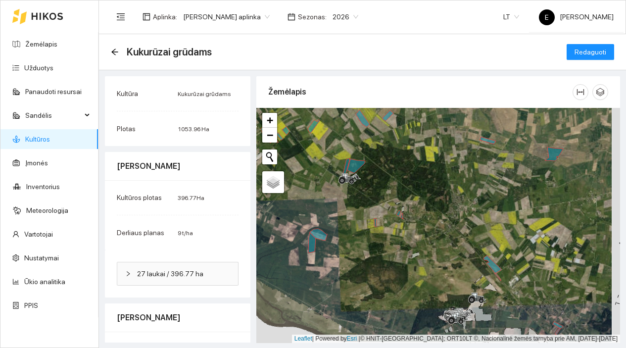
drag, startPoint x: 437, startPoint y: 243, endPoint x: 416, endPoint y: 201, distance: 46.7
click at [416, 201] on div at bounding box center [438, 225] width 364 height 235
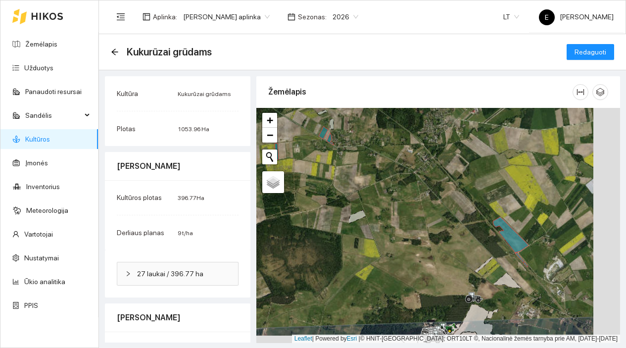
drag, startPoint x: 441, startPoint y: 223, endPoint x: 388, endPoint y: 184, distance: 65.8
click at [389, 184] on div at bounding box center [438, 225] width 364 height 235
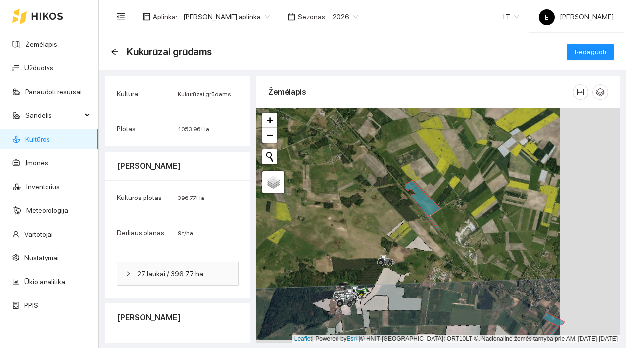
drag, startPoint x: 433, startPoint y: 206, endPoint x: 359, endPoint y: 196, distance: 74.1
click at [360, 196] on div at bounding box center [438, 225] width 364 height 235
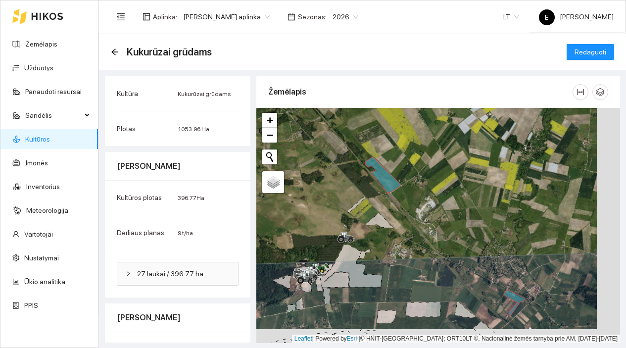
drag, startPoint x: 426, startPoint y: 246, endPoint x: 367, endPoint y: 192, distance: 79.9
click at [367, 192] on div at bounding box center [438, 225] width 364 height 235
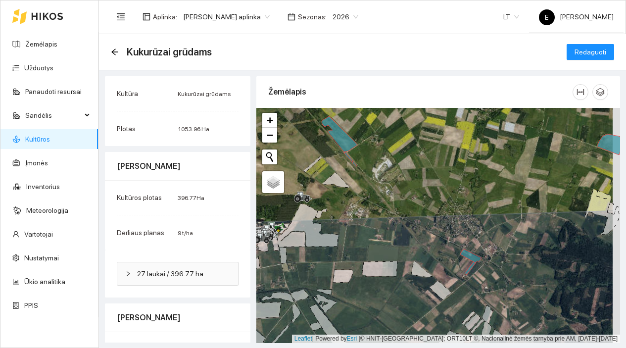
click at [40, 136] on link "Kultūros" at bounding box center [37, 139] width 25 height 8
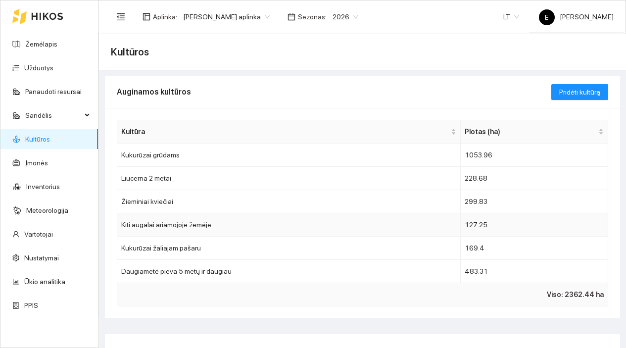
click at [442, 228] on td "Kiti augalai ariamojoje žemėje" at bounding box center [289, 224] width 344 height 23
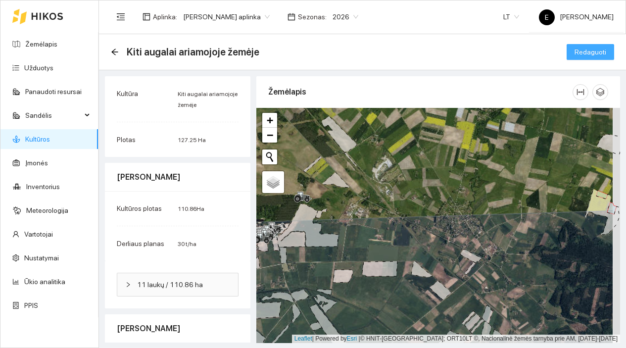
click at [599, 51] on span "Redaguoti" at bounding box center [591, 52] width 32 height 11
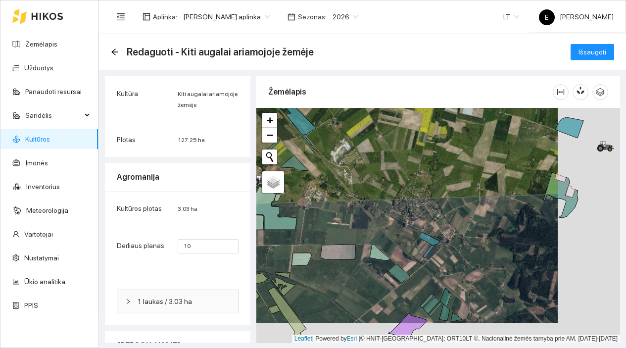
drag, startPoint x: 480, startPoint y: 220, endPoint x: 411, endPoint y: 191, distance: 74.6
click at [413, 192] on div at bounding box center [438, 225] width 364 height 235
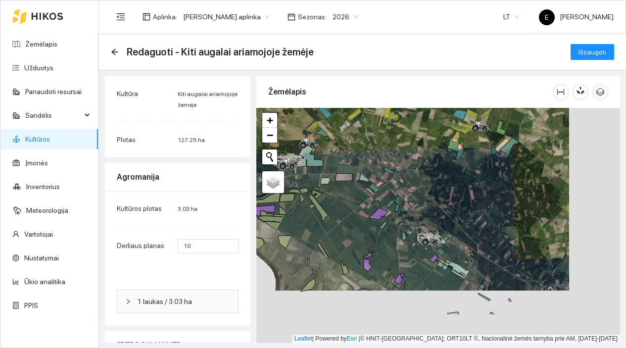
drag, startPoint x: 480, startPoint y: 259, endPoint x: 436, endPoint y: 207, distance: 68.2
click at [436, 207] on div at bounding box center [438, 225] width 364 height 235
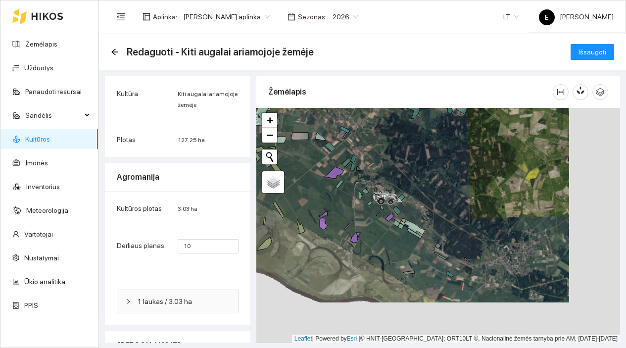
drag, startPoint x: 478, startPoint y: 235, endPoint x: 430, endPoint y: 191, distance: 64.8
click at [430, 192] on div at bounding box center [438, 225] width 364 height 235
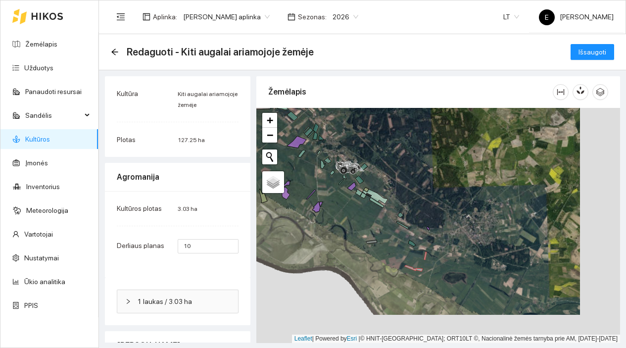
drag, startPoint x: 482, startPoint y: 231, endPoint x: 394, endPoint y: 197, distance: 94.1
click at [396, 197] on div at bounding box center [438, 225] width 364 height 235
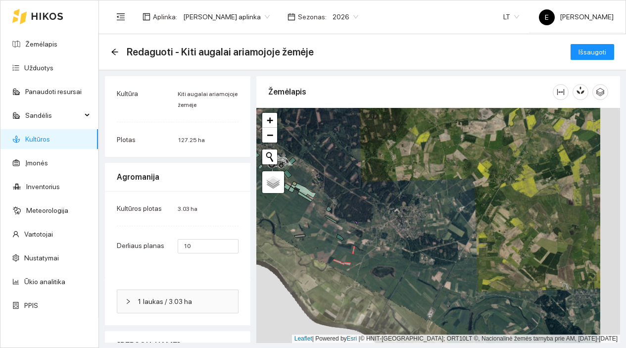
drag, startPoint x: 482, startPoint y: 235, endPoint x: 398, endPoint y: 217, distance: 85.9
click at [399, 217] on div at bounding box center [438, 225] width 364 height 235
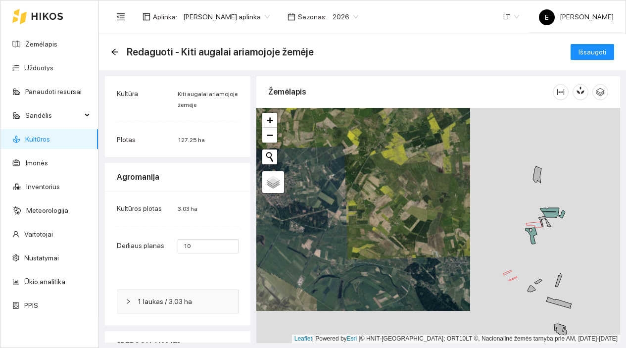
drag, startPoint x: 480, startPoint y: 248, endPoint x: 423, endPoint y: 234, distance: 58.7
click at [423, 234] on div at bounding box center [438, 225] width 364 height 235
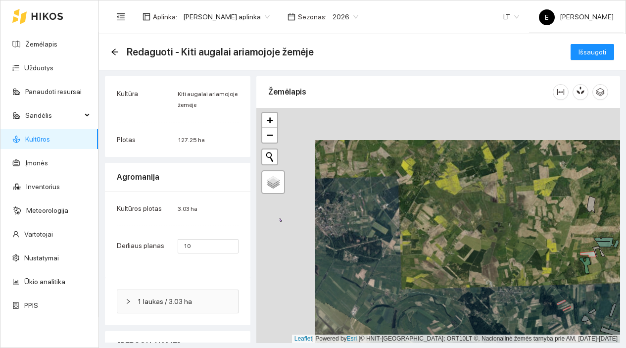
drag, startPoint x: 380, startPoint y: 205, endPoint x: 479, endPoint y: 256, distance: 111.4
click at [476, 254] on div at bounding box center [438, 225] width 364 height 235
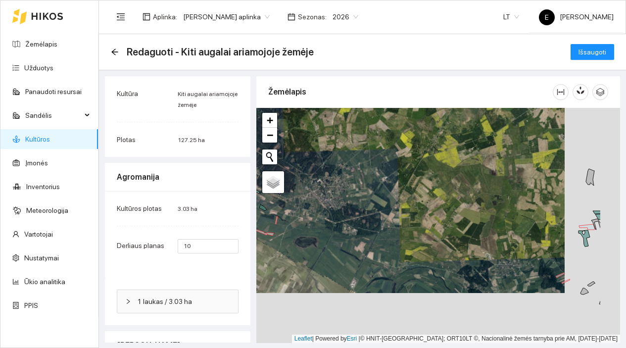
drag, startPoint x: 399, startPoint y: 202, endPoint x: 314, endPoint y: 123, distance: 115.6
click at [315, 123] on div at bounding box center [438, 225] width 364 height 235
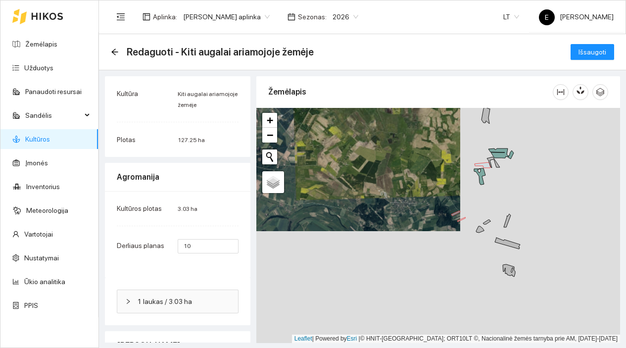
drag, startPoint x: 409, startPoint y: 186, endPoint x: 341, endPoint y: 154, distance: 75.3
click at [341, 154] on div at bounding box center [438, 225] width 364 height 235
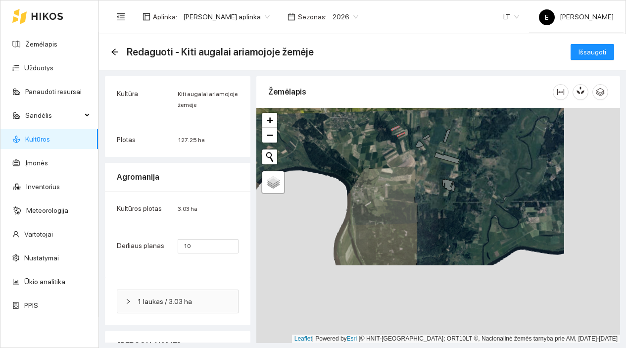
drag, startPoint x: 412, startPoint y: 253, endPoint x: 363, endPoint y: 172, distance: 94.3
click at [363, 172] on div at bounding box center [438, 225] width 364 height 235
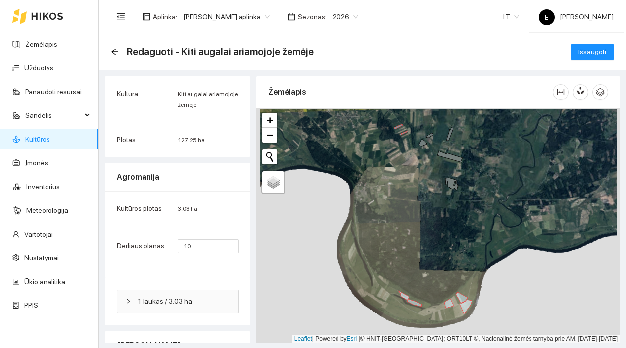
drag, startPoint x: 355, startPoint y: 171, endPoint x: 387, endPoint y: 195, distance: 39.3
click at [387, 195] on div at bounding box center [438, 225] width 364 height 235
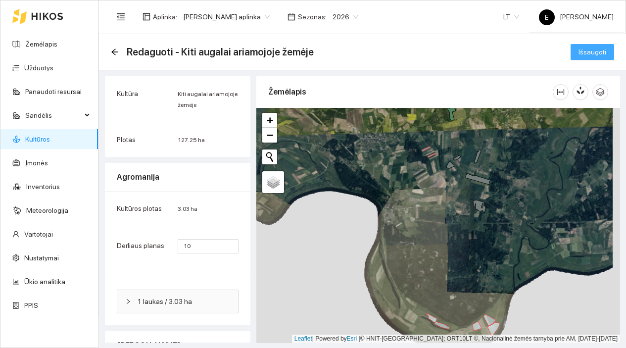
click at [581, 55] on span "Išsaugoti" at bounding box center [593, 52] width 28 height 11
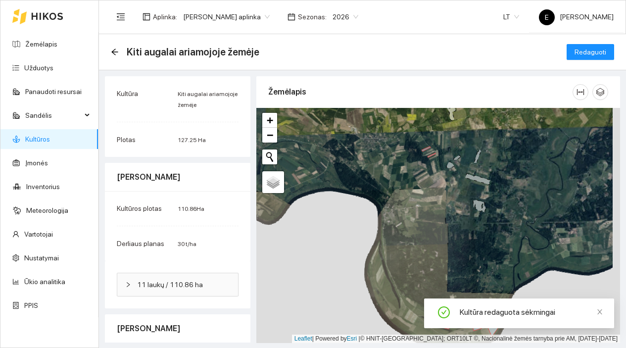
click at [482, 180] on icon at bounding box center [477, 178] width 25 height 11
click at [482, 176] on div at bounding box center [438, 225] width 364 height 235
click at [473, 179] on icon at bounding box center [477, 178] width 25 height 11
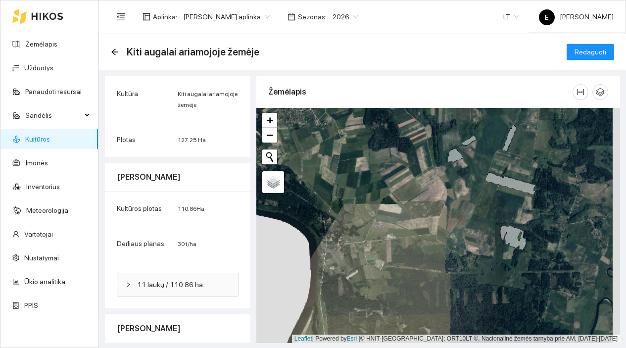
click at [455, 156] on icon at bounding box center [456, 156] width 16 height 14
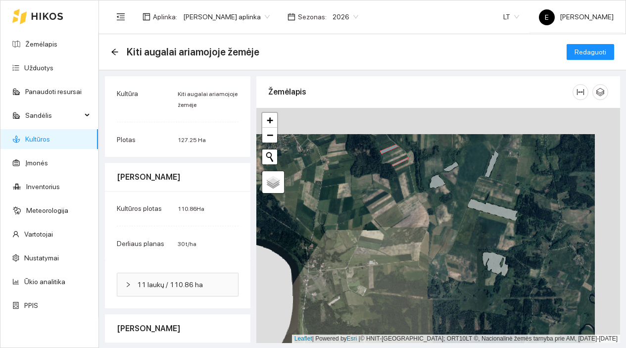
drag, startPoint x: 390, startPoint y: 234, endPoint x: 372, endPoint y: 260, distance: 31.3
click at [372, 260] on div at bounding box center [438, 225] width 364 height 235
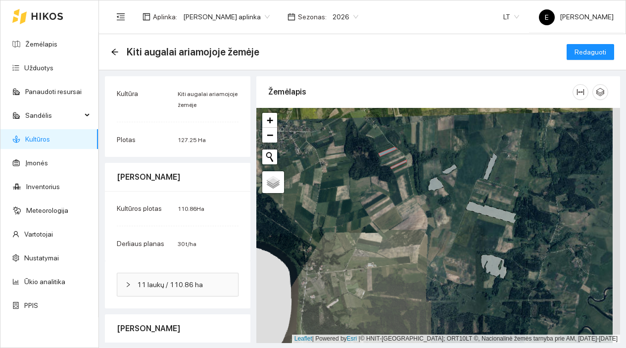
click at [46, 137] on link "Kultūros" at bounding box center [37, 139] width 25 height 8
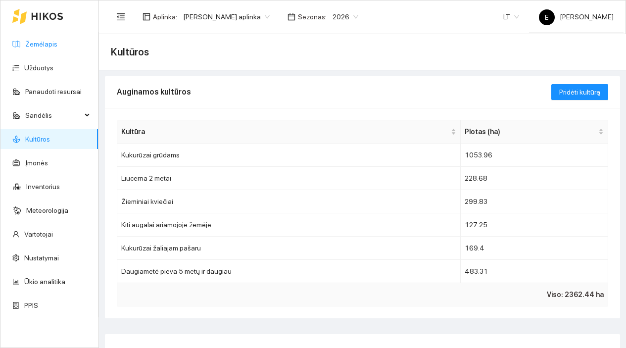
click at [57, 43] on link "Žemėlapis" at bounding box center [41, 44] width 32 height 8
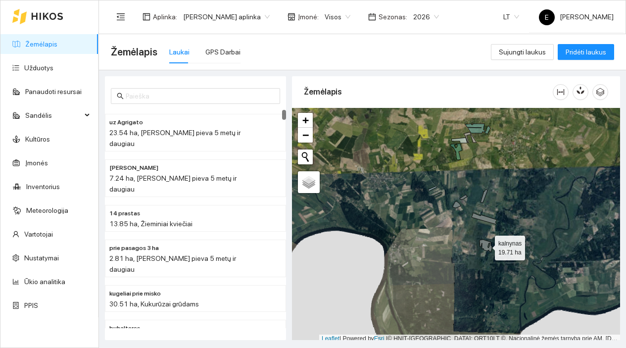
click at [487, 246] on icon at bounding box center [486, 246] width 12 height 12
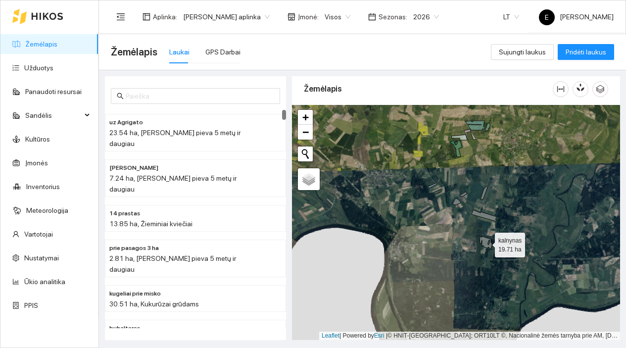
scroll to position [772, 0]
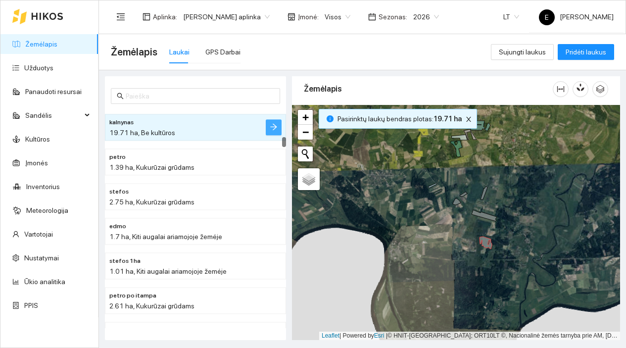
click at [276, 130] on icon "arrow-right" at bounding box center [274, 127] width 8 height 8
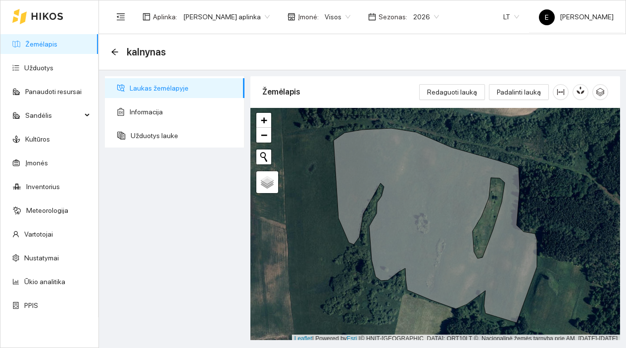
scroll to position [3, 0]
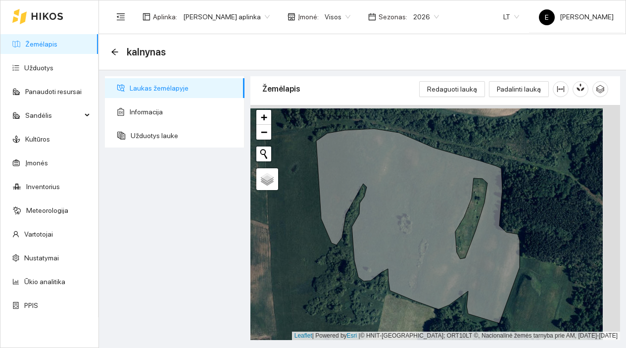
drag, startPoint x: 544, startPoint y: 145, endPoint x: 475, endPoint y: 220, distance: 101.6
click at [476, 219] on div at bounding box center [436, 222] width 370 height 235
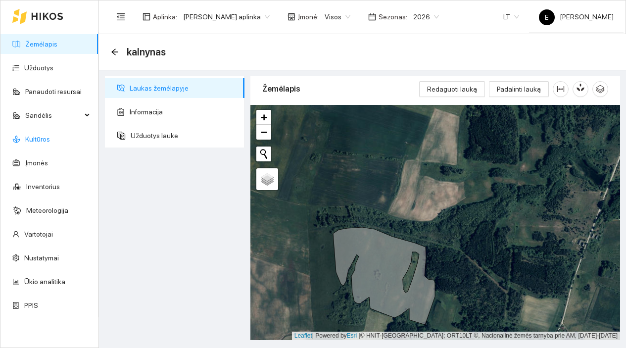
click at [50, 143] on link "Kultūros" at bounding box center [37, 139] width 25 height 8
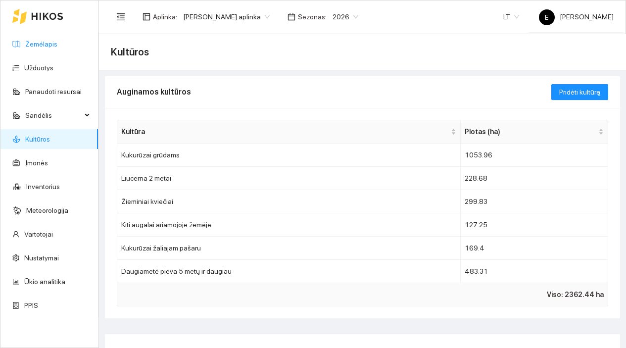
click at [49, 46] on link "Žemėlapis" at bounding box center [41, 44] width 32 height 8
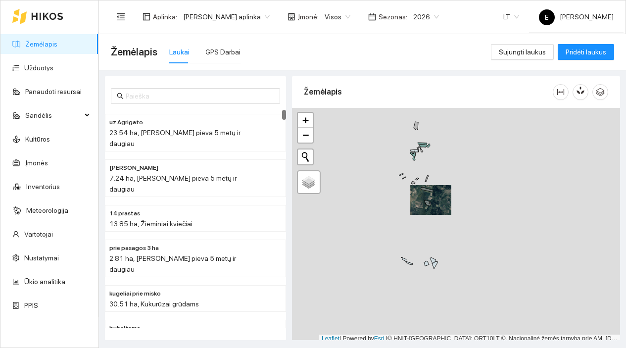
scroll to position [3, 0]
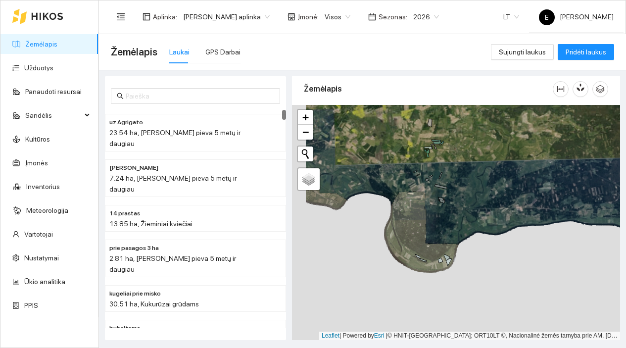
drag, startPoint x: 383, startPoint y: 206, endPoint x: 427, endPoint y: 213, distance: 44.1
click at [427, 213] on div at bounding box center [456, 222] width 328 height 235
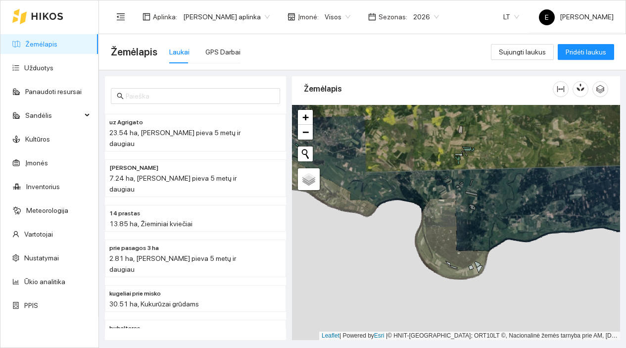
drag, startPoint x: 423, startPoint y: 166, endPoint x: 358, endPoint y: 170, distance: 64.5
click at [359, 170] on div at bounding box center [456, 222] width 328 height 235
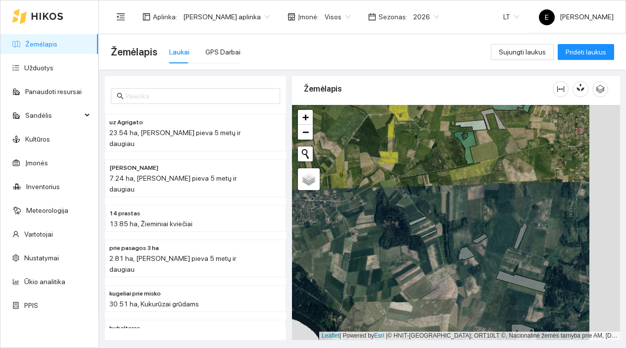
drag, startPoint x: 441, startPoint y: 208, endPoint x: 355, endPoint y: 183, distance: 89.6
click at [355, 187] on div at bounding box center [456, 222] width 328 height 235
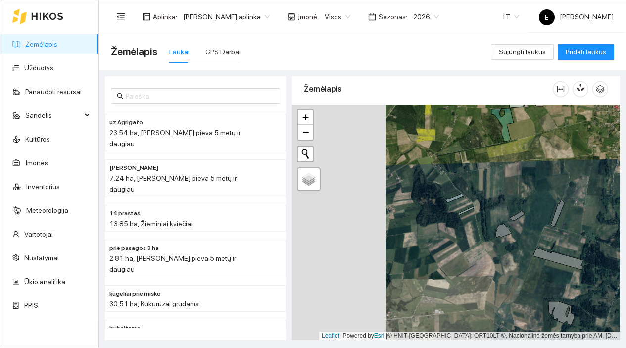
drag, startPoint x: 345, startPoint y: 195, endPoint x: 458, endPoint y: 195, distance: 112.9
click at [453, 195] on div at bounding box center [456, 222] width 328 height 235
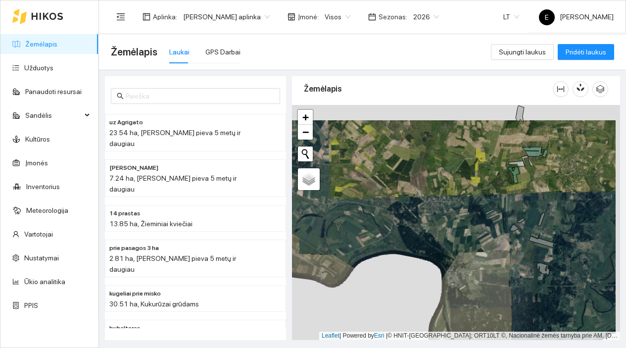
drag, startPoint x: 442, startPoint y: 184, endPoint x: 384, endPoint y: 303, distance: 131.5
click at [384, 303] on div at bounding box center [456, 222] width 328 height 235
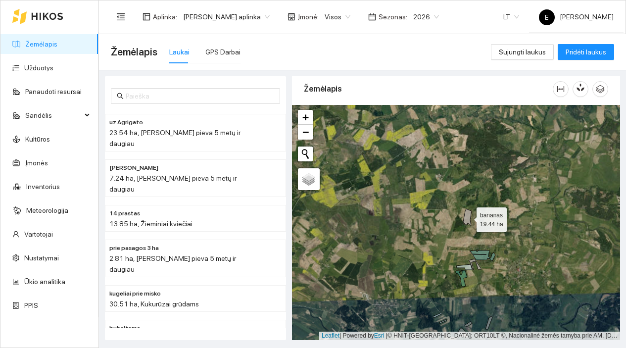
click at [469, 217] on icon at bounding box center [467, 217] width 8 height 17
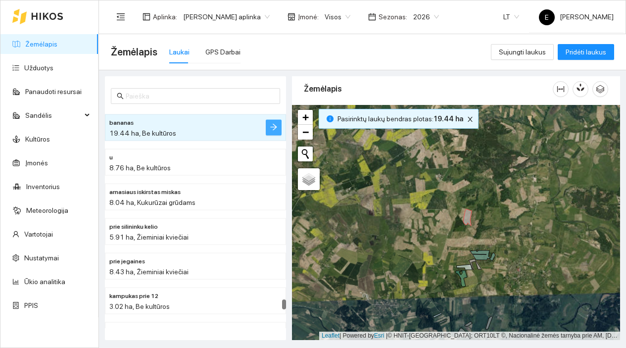
click at [277, 129] on icon "arrow-right" at bounding box center [274, 127] width 8 height 8
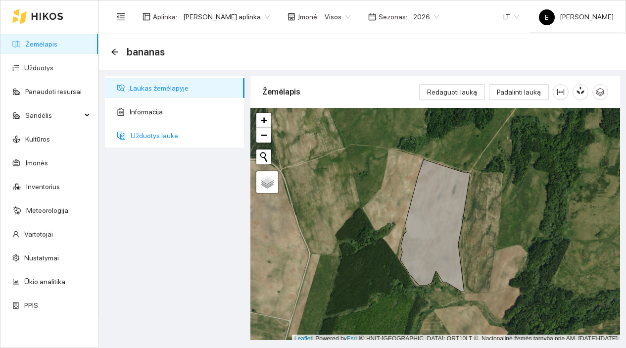
click at [212, 142] on span "Užduotys lauke" at bounding box center [184, 136] width 106 height 20
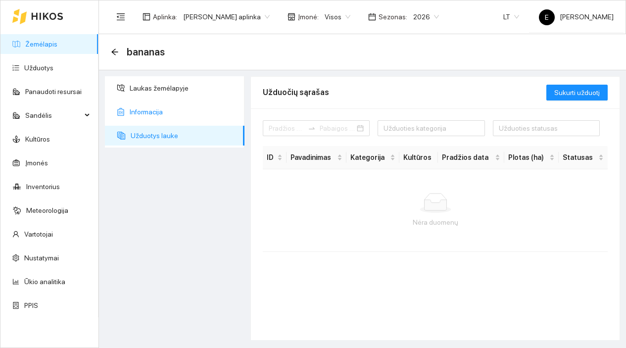
click at [192, 104] on span "Informacija" at bounding box center [183, 112] width 107 height 20
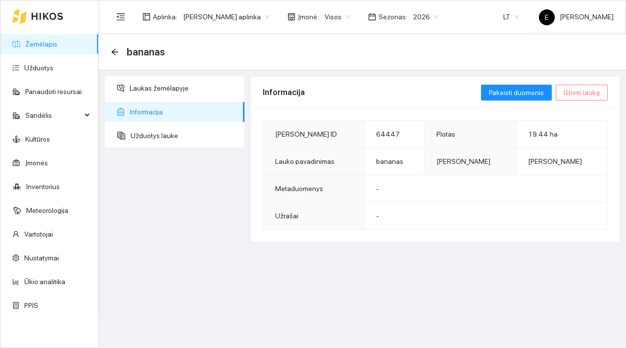
click at [576, 97] on span "Ištrinti lauką" at bounding box center [582, 92] width 36 height 11
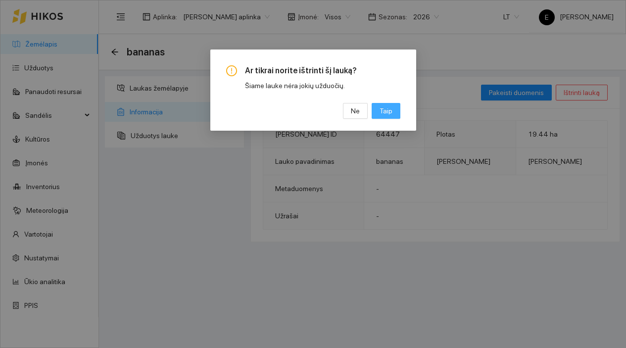
click at [389, 109] on span "Taip" at bounding box center [386, 110] width 13 height 11
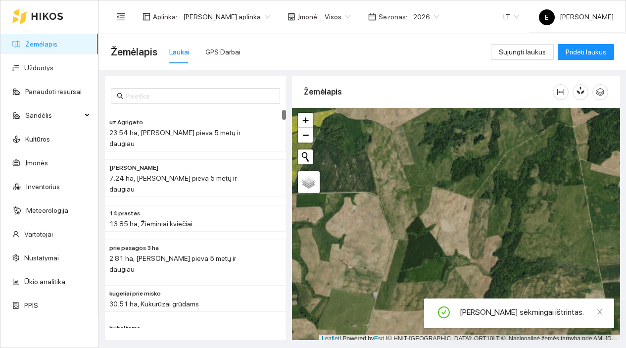
scroll to position [3, 0]
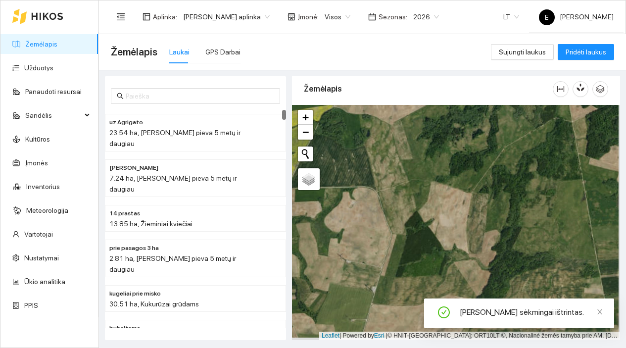
drag, startPoint x: 430, startPoint y: 226, endPoint x: 391, endPoint y: 106, distance: 126.5
click at [391, 109] on div at bounding box center [456, 222] width 328 height 235
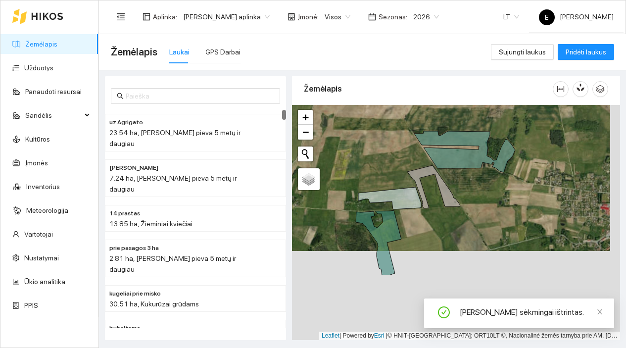
drag, startPoint x: 425, startPoint y: 192, endPoint x: 413, endPoint y: 98, distance: 94.3
click at [413, 99] on div "Žemėlapis" at bounding box center [456, 205] width 328 height 264
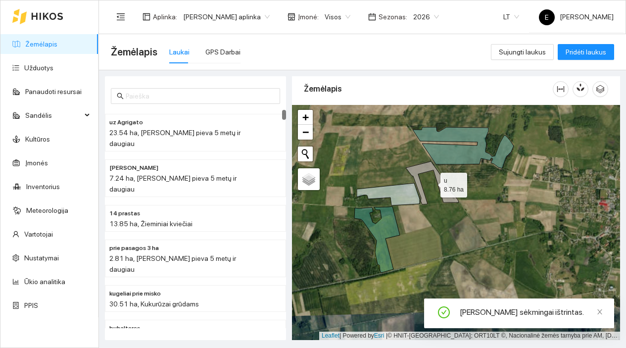
click at [416, 172] on icon at bounding box center [432, 182] width 53 height 43
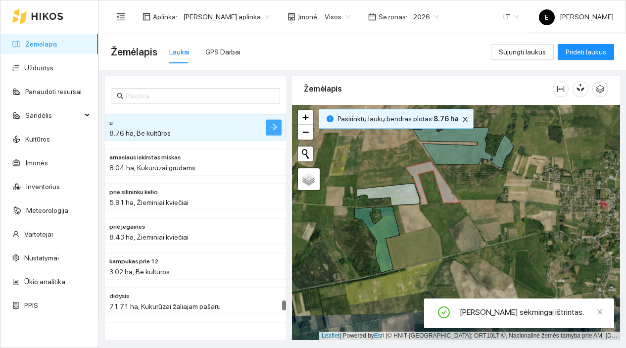
click at [277, 127] on icon "arrow-right" at bounding box center [273, 127] width 6 height 6
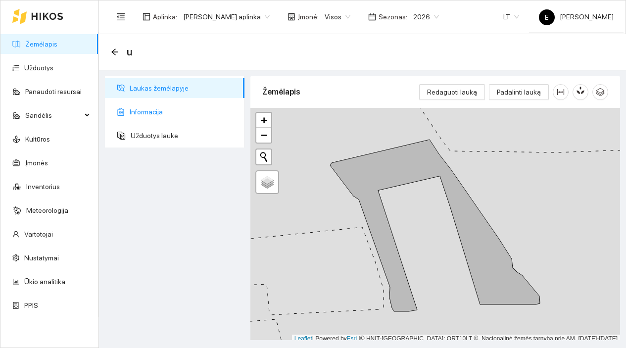
click at [227, 115] on span "Informacija" at bounding box center [183, 112] width 107 height 20
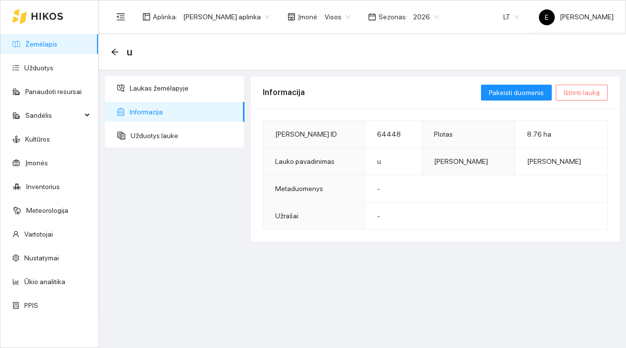
click at [573, 89] on span "Ištrinti lauką" at bounding box center [582, 92] width 36 height 11
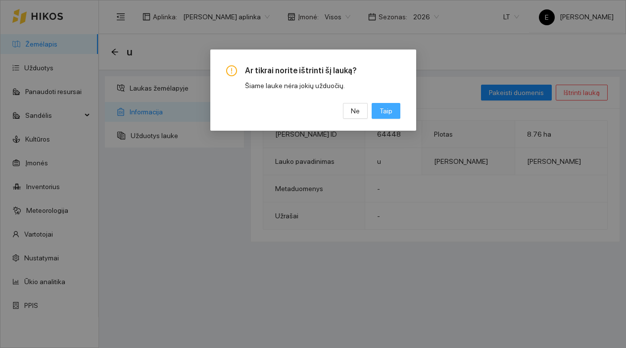
click at [384, 110] on span "Taip" at bounding box center [386, 110] width 13 height 11
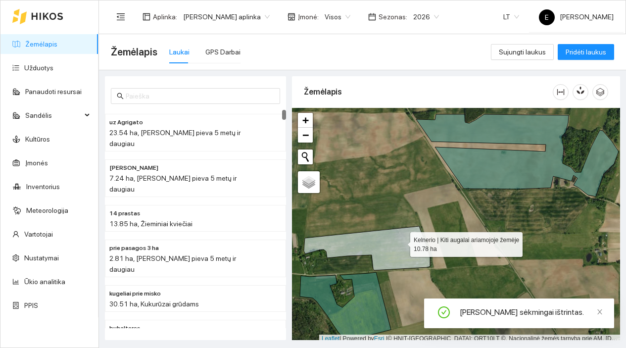
click at [402, 242] on icon at bounding box center [367, 248] width 126 height 44
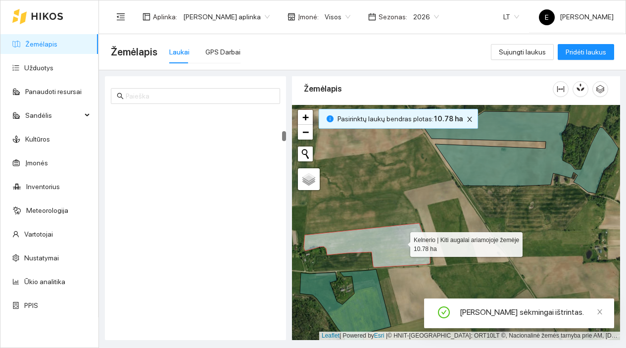
scroll to position [599, 0]
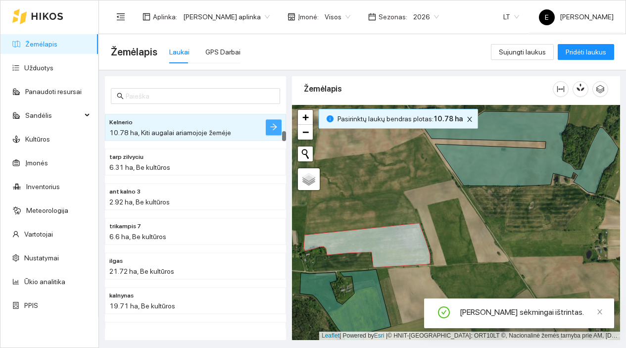
click at [270, 125] on icon "arrow-right" at bounding box center [274, 127] width 8 height 8
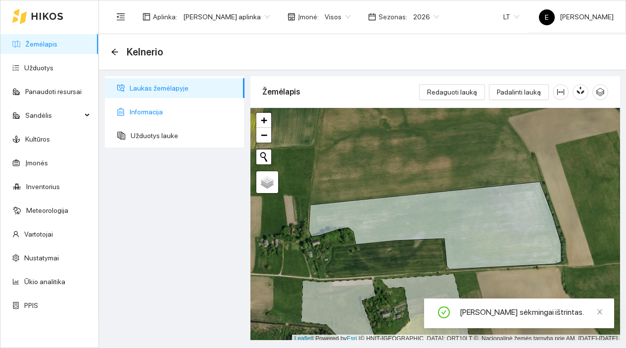
click at [232, 104] on span "Informacija" at bounding box center [183, 112] width 107 height 20
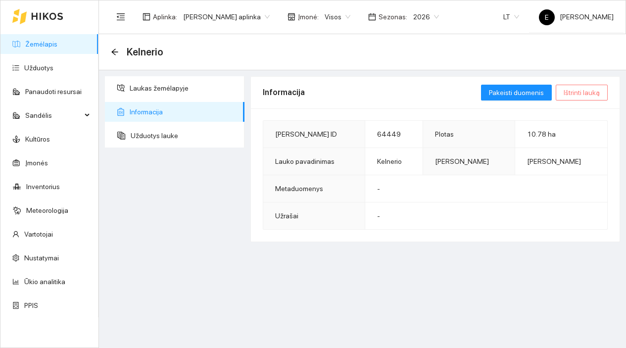
click at [577, 95] on span "Ištrinti lauką" at bounding box center [582, 92] width 36 height 11
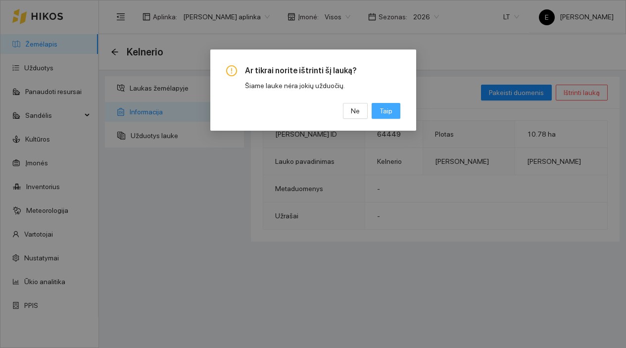
click at [389, 109] on span "Taip" at bounding box center [386, 110] width 13 height 11
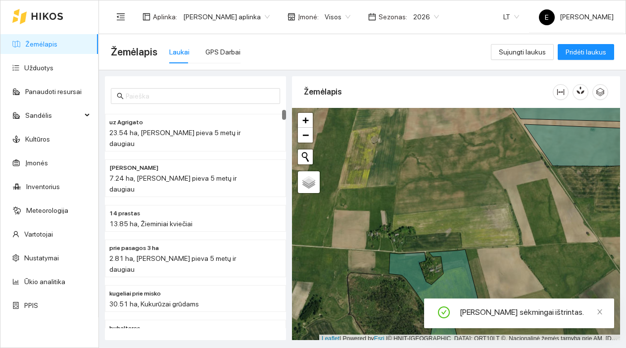
scroll to position [3, 0]
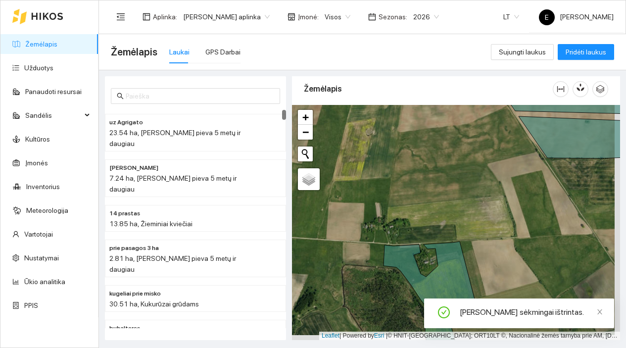
drag, startPoint x: 501, startPoint y: 280, endPoint x: 447, endPoint y: 172, distance: 120.5
click at [447, 172] on div at bounding box center [456, 222] width 328 height 235
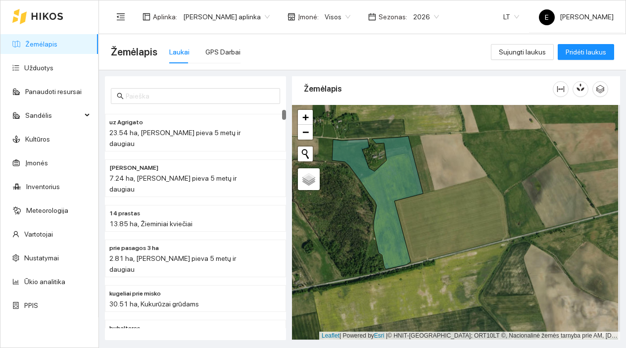
drag, startPoint x: 469, startPoint y: 233, endPoint x: 384, endPoint y: 165, distance: 108.5
click at [385, 167] on div at bounding box center [456, 222] width 328 height 235
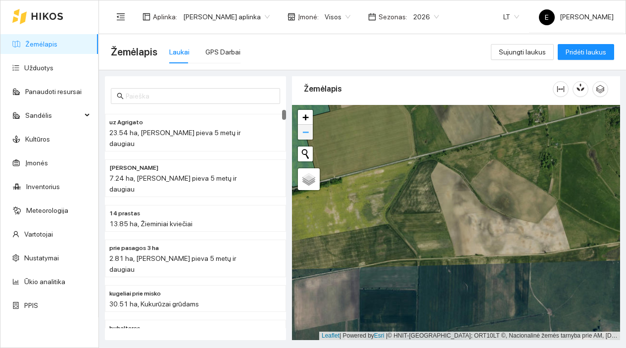
click at [310, 136] on link "−" at bounding box center [305, 132] width 15 height 15
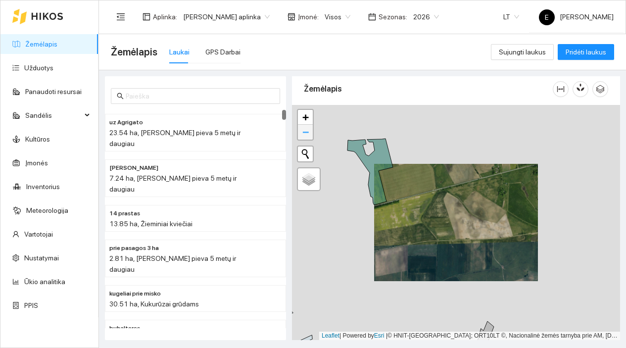
click at [310, 136] on link "−" at bounding box center [305, 132] width 15 height 15
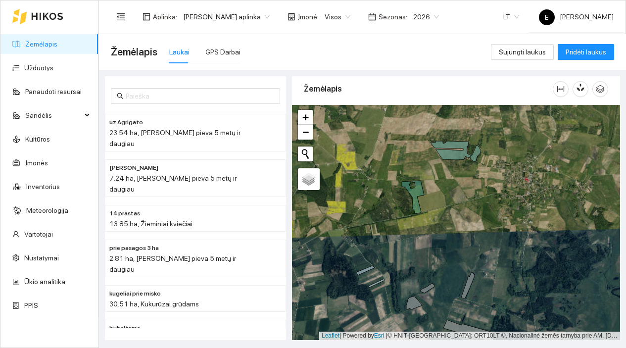
drag, startPoint x: 427, startPoint y: 237, endPoint x: 407, endPoint y: 172, distance: 68.3
click at [407, 173] on div at bounding box center [456, 222] width 328 height 235
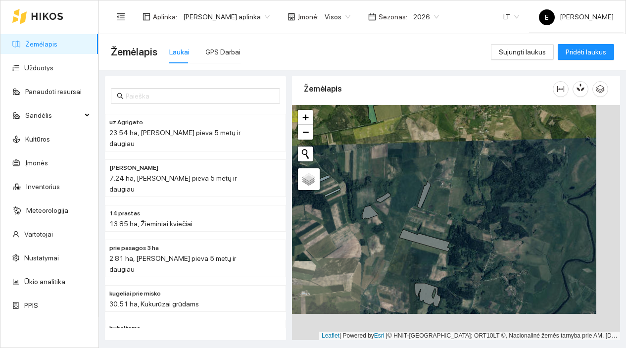
drag, startPoint x: 445, startPoint y: 222, endPoint x: 415, endPoint y: 189, distance: 44.5
click at [417, 189] on icon at bounding box center [423, 194] width 13 height 27
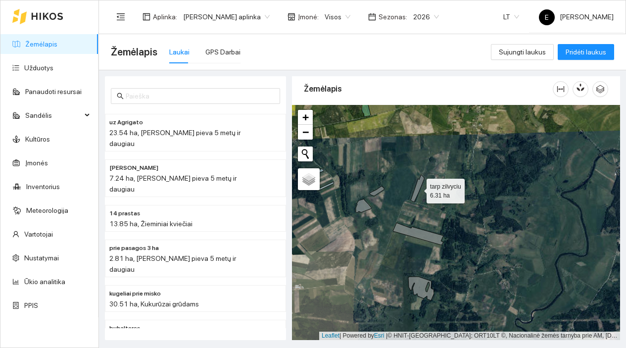
click at [417, 187] on icon at bounding box center [417, 188] width 13 height 27
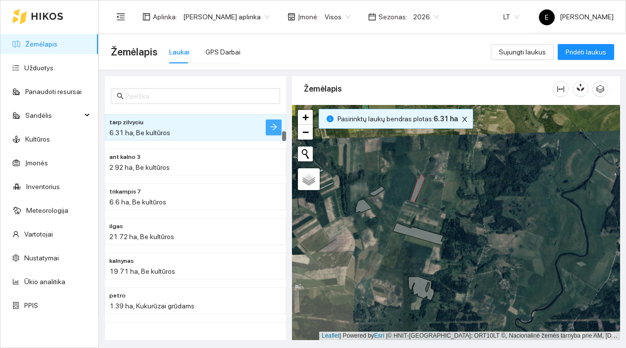
click at [274, 125] on icon "arrow-right" at bounding box center [274, 127] width 8 height 8
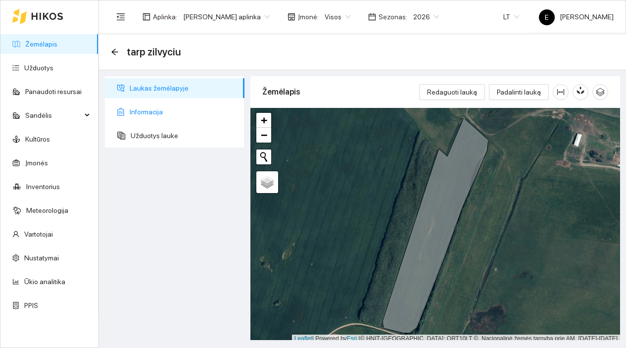
click at [222, 115] on span "Informacija" at bounding box center [183, 112] width 107 height 20
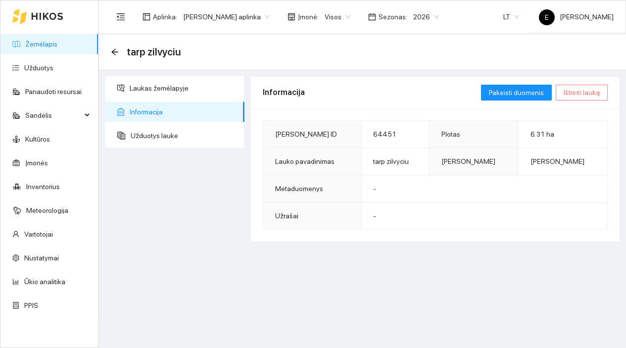
click at [572, 93] on span "Ištrinti lauką" at bounding box center [582, 92] width 36 height 11
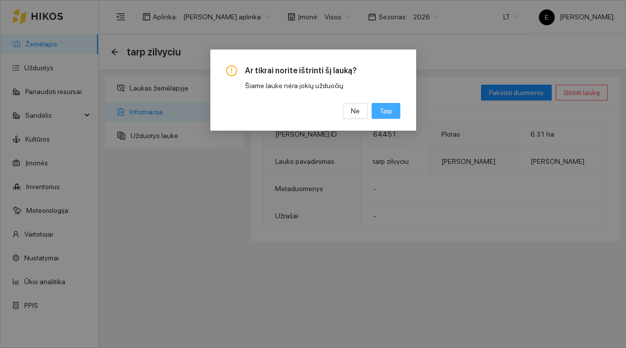
click at [385, 113] on span "Taip" at bounding box center [386, 110] width 13 height 11
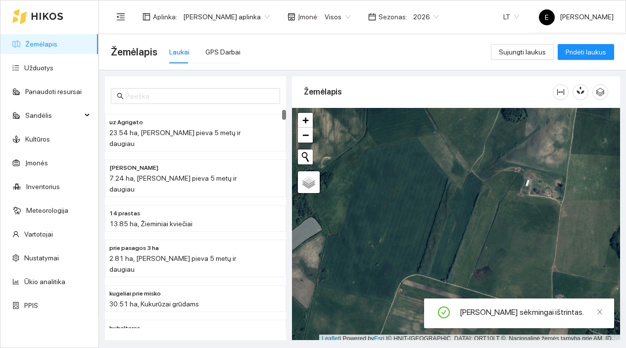
scroll to position [3, 0]
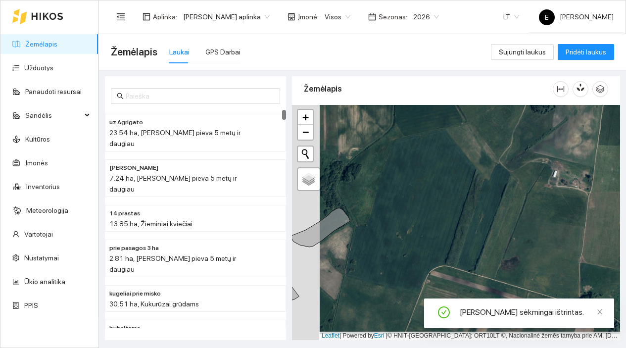
drag, startPoint x: 380, startPoint y: 216, endPoint x: 427, endPoint y: 203, distance: 49.1
click at [426, 204] on div at bounding box center [456, 222] width 328 height 235
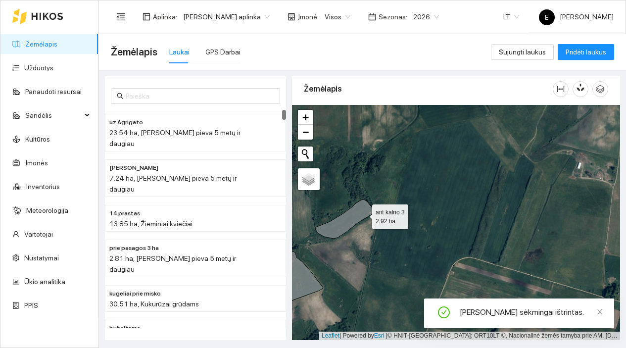
click at [363, 214] on icon at bounding box center [345, 219] width 58 height 39
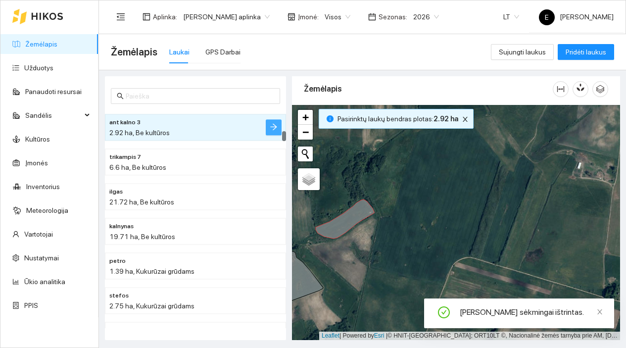
click at [277, 127] on icon "arrow-right" at bounding box center [274, 127] width 8 height 8
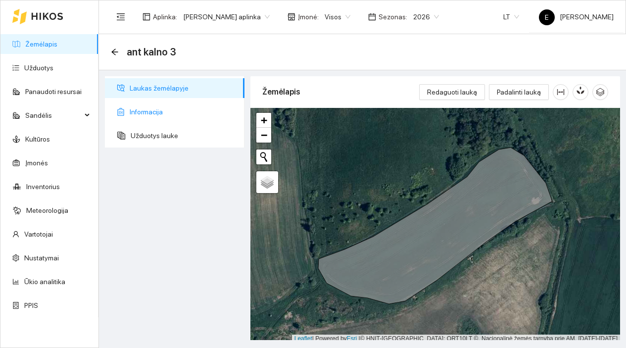
click at [212, 104] on span "Informacija" at bounding box center [183, 112] width 107 height 20
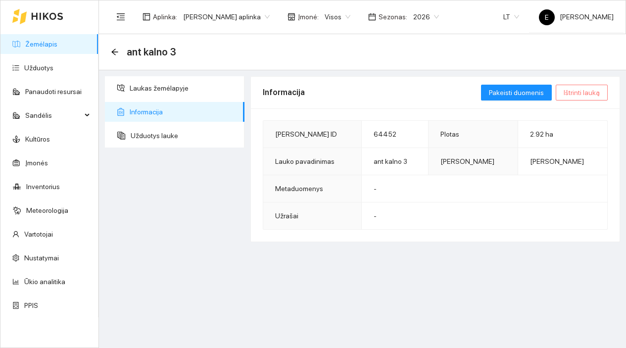
click at [576, 93] on span "Ištrinti lauką" at bounding box center [582, 92] width 36 height 11
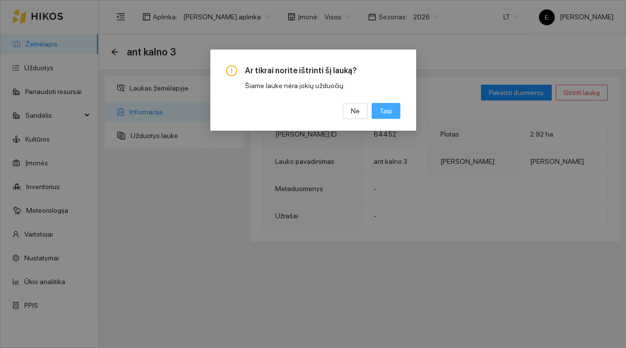
click at [395, 105] on button "Taip" at bounding box center [386, 111] width 29 height 16
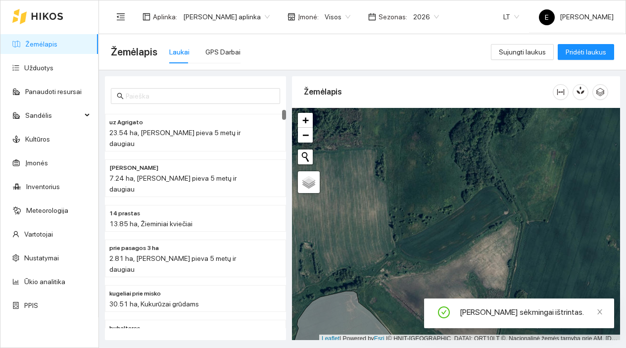
scroll to position [3, 0]
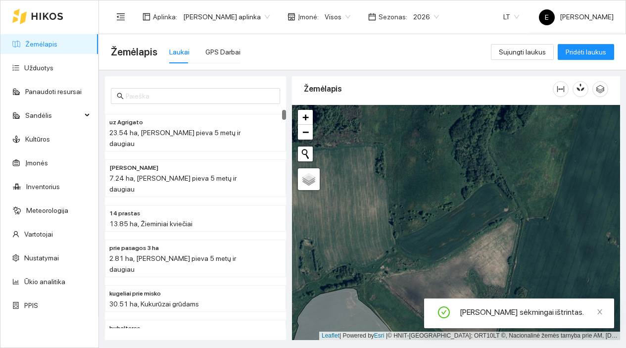
drag, startPoint x: 367, startPoint y: 226, endPoint x: 439, endPoint y: 163, distance: 96.1
click at [434, 170] on div at bounding box center [456, 222] width 328 height 235
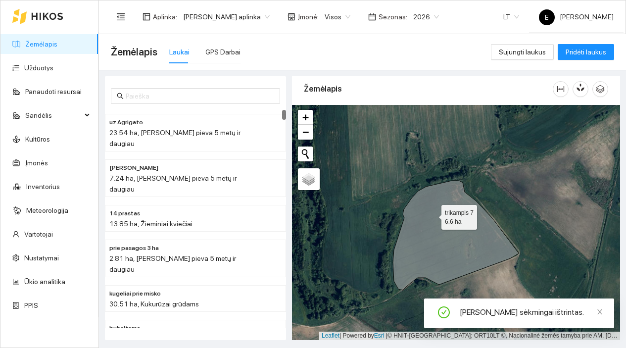
click at [433, 215] on icon at bounding box center [456, 235] width 126 height 109
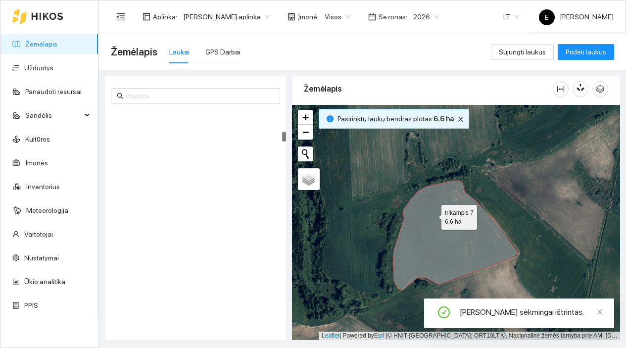
scroll to position [599, 0]
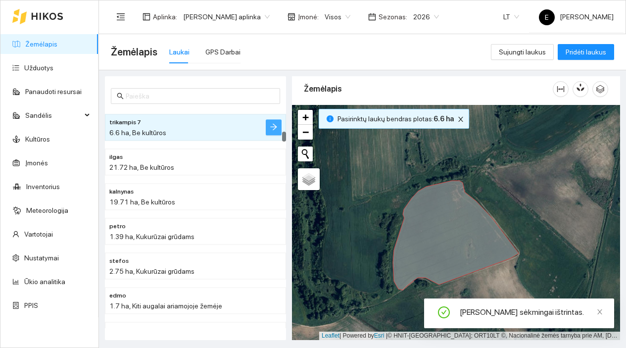
click at [271, 126] on icon "arrow-right" at bounding box center [273, 127] width 6 height 6
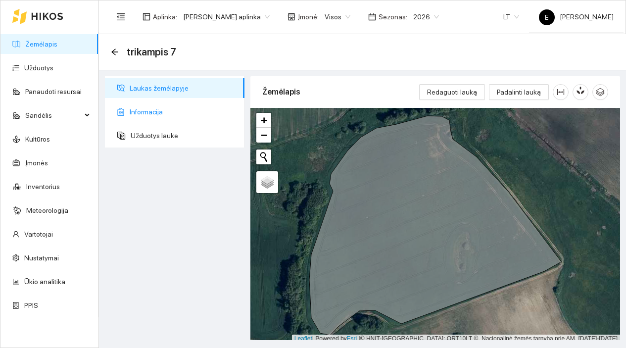
click at [222, 109] on span "Informacija" at bounding box center [183, 112] width 107 height 20
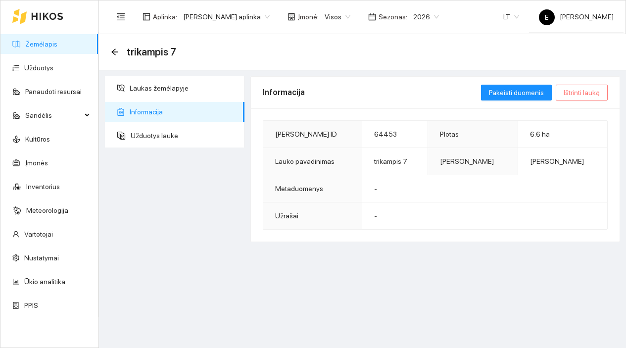
click at [579, 91] on span "Ištrinti lauką" at bounding box center [582, 92] width 36 height 11
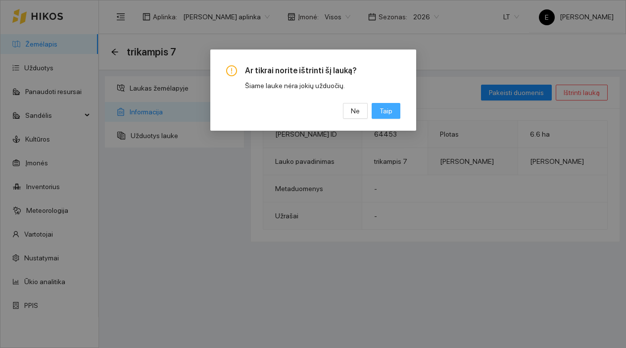
click at [393, 115] on button "Taip" at bounding box center [386, 111] width 29 height 16
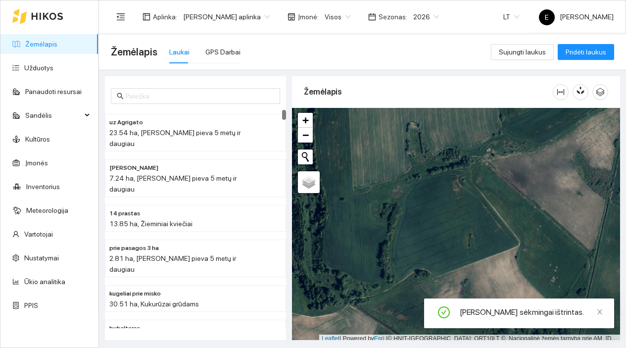
scroll to position [3, 0]
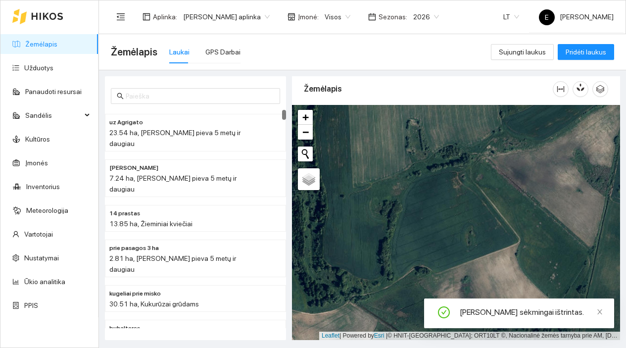
drag, startPoint x: 430, startPoint y: 244, endPoint x: 388, endPoint y: 174, distance: 81.8
click at [388, 176] on div at bounding box center [456, 222] width 328 height 235
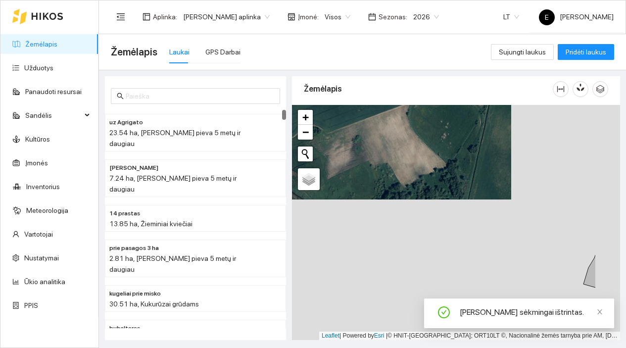
drag, startPoint x: 487, startPoint y: 238, endPoint x: 422, endPoint y: 171, distance: 93.1
click at [424, 173] on div at bounding box center [456, 222] width 328 height 235
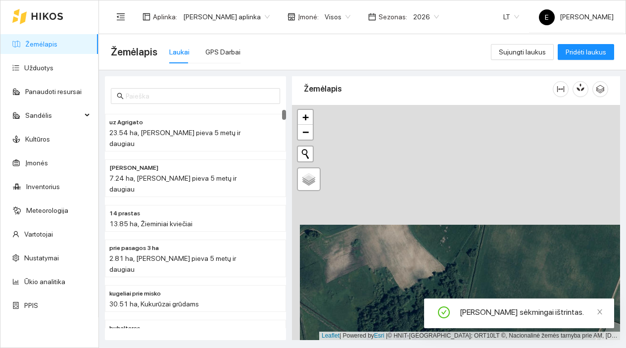
drag, startPoint x: 416, startPoint y: 166, endPoint x: 424, endPoint y: 294, distance: 128.4
click at [424, 293] on div at bounding box center [456, 222] width 328 height 235
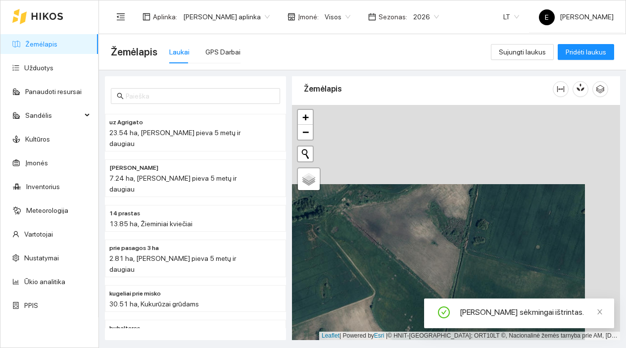
drag, startPoint x: 459, startPoint y: 198, endPoint x: 398, endPoint y: 317, distance: 134.6
click at [398, 317] on div at bounding box center [456, 222] width 328 height 235
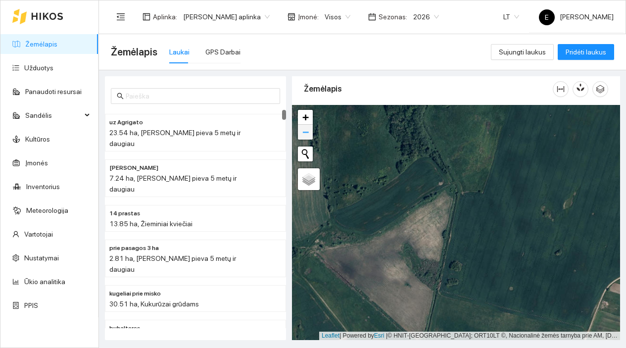
click at [305, 135] on span "−" at bounding box center [306, 132] width 6 height 12
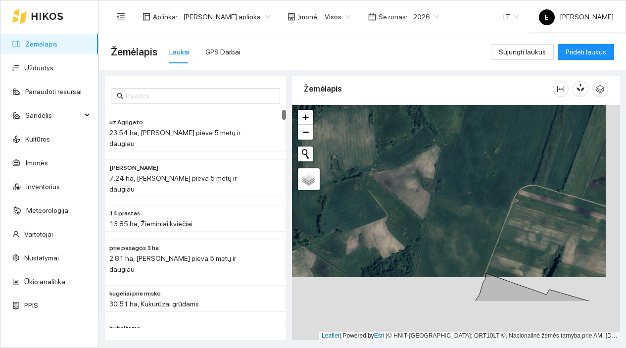
drag, startPoint x: 475, startPoint y: 277, endPoint x: 457, endPoint y: 165, distance: 113.2
click at [457, 167] on div at bounding box center [456, 222] width 328 height 235
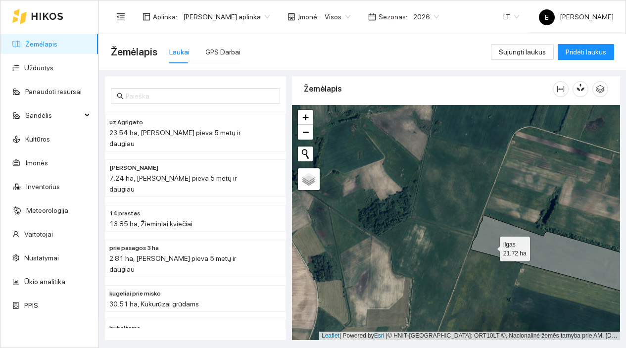
click at [491, 247] on icon at bounding box center [562, 258] width 183 height 86
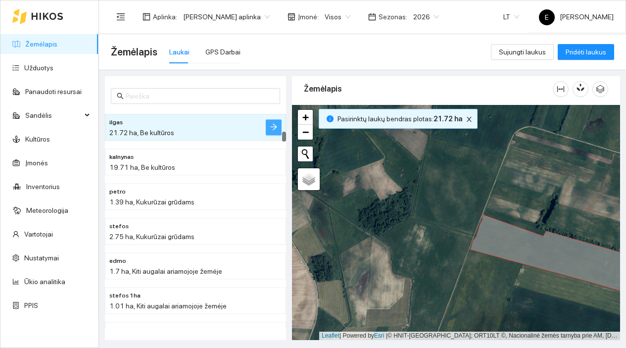
click at [272, 123] on icon "arrow-right" at bounding box center [274, 127] width 8 height 8
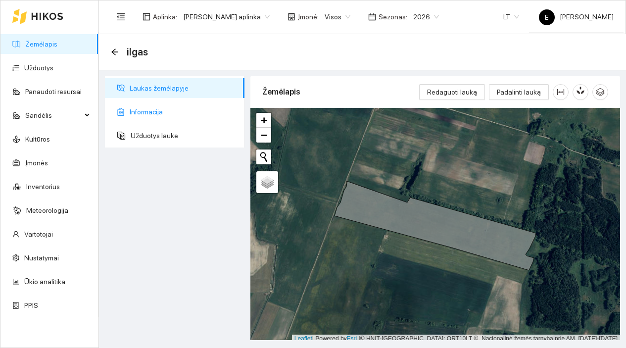
click at [233, 111] on span "Informacija" at bounding box center [183, 112] width 107 height 20
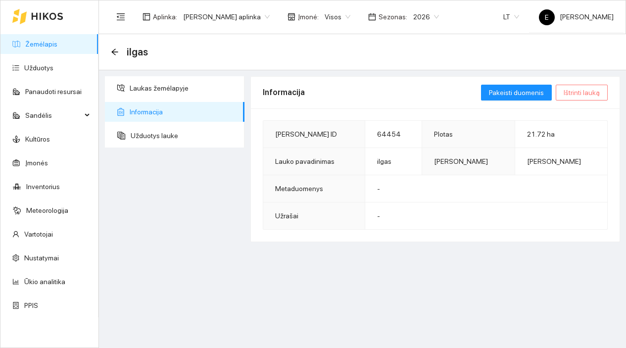
click at [584, 93] on span "Ištrinti lauką" at bounding box center [582, 92] width 36 height 11
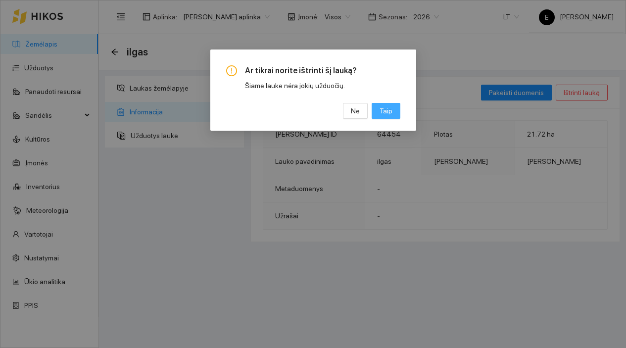
click at [393, 112] on button "Taip" at bounding box center [386, 111] width 29 height 16
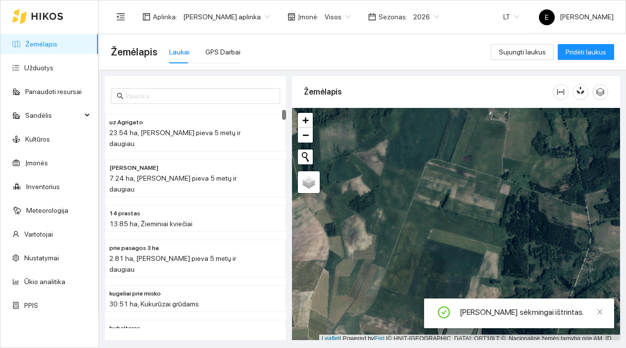
scroll to position [3, 0]
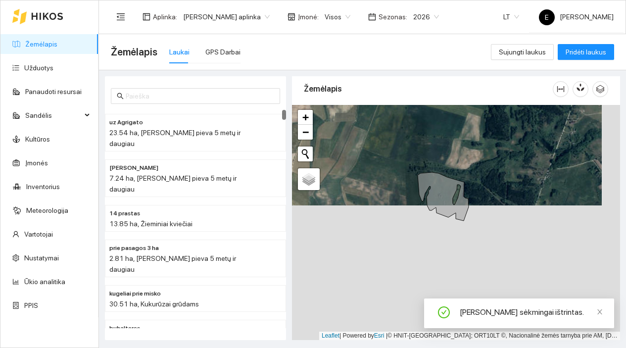
drag, startPoint x: 417, startPoint y: 249, endPoint x: 395, endPoint y: 99, distance: 151.2
click at [395, 100] on div "Žemėlapis" at bounding box center [456, 205] width 328 height 264
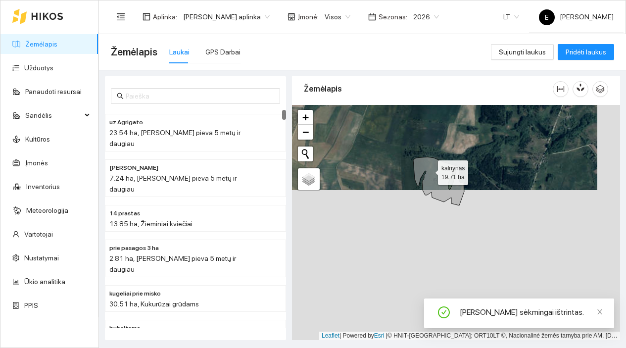
click at [430, 170] on icon at bounding box center [438, 181] width 51 height 49
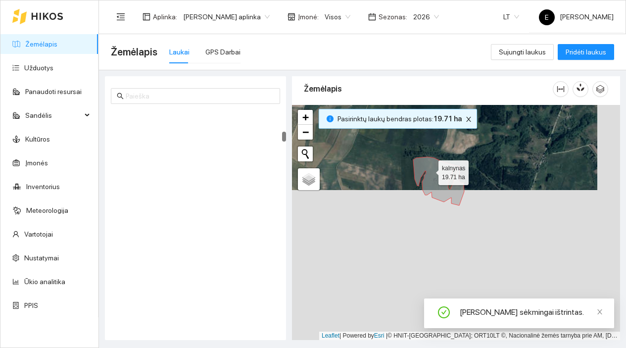
scroll to position [599, 0]
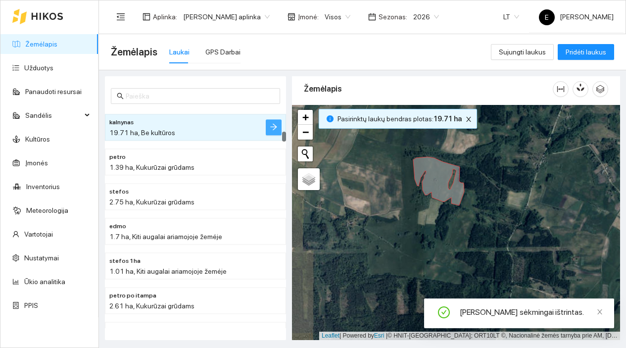
click at [276, 128] on icon "arrow-right" at bounding box center [274, 127] width 8 height 8
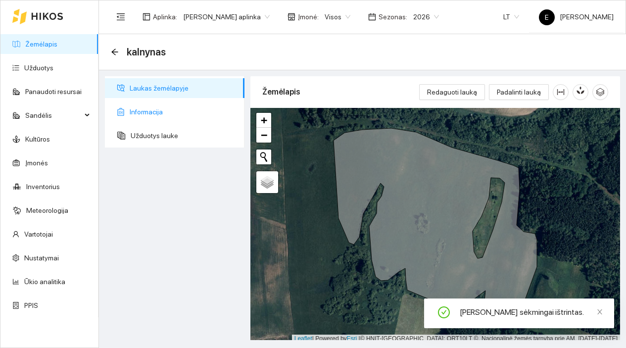
click at [231, 111] on span "Informacija" at bounding box center [183, 112] width 107 height 20
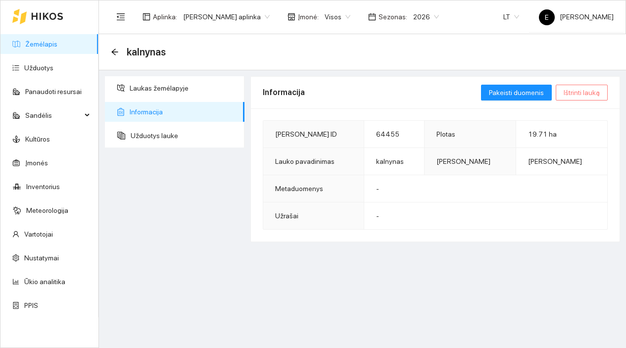
click at [579, 89] on span "Ištrinti lauką" at bounding box center [582, 92] width 36 height 11
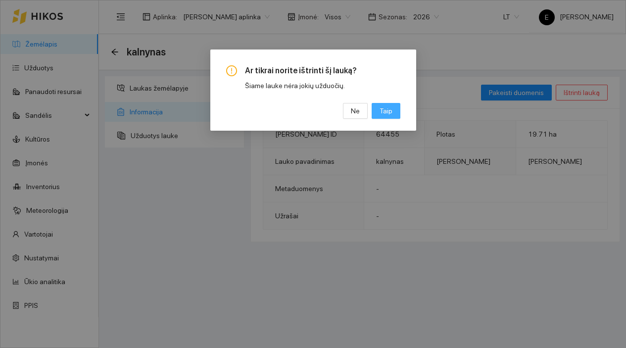
click at [390, 113] on span "Taip" at bounding box center [386, 110] width 13 height 11
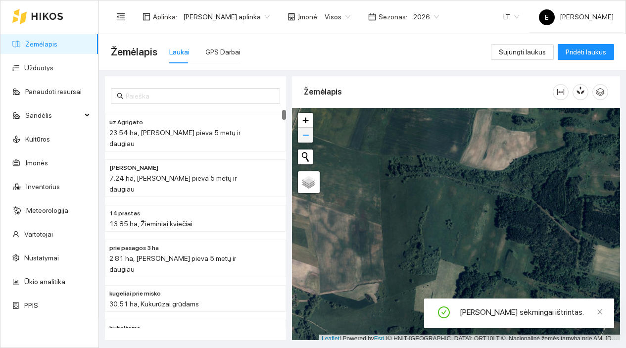
click at [307, 140] on span "−" at bounding box center [306, 135] width 6 height 12
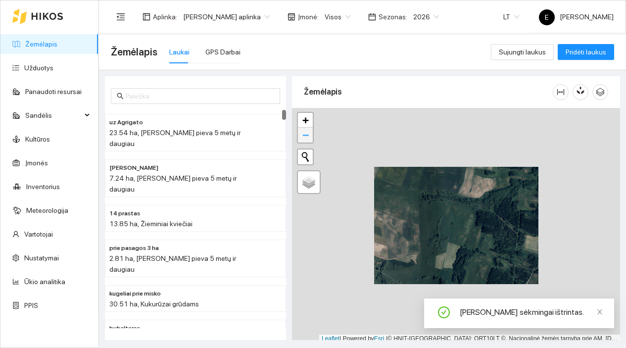
scroll to position [3, 0]
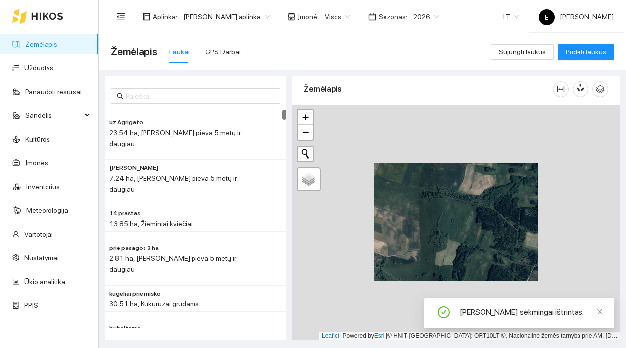
click at [307, 140] on div "+ −" at bounding box center [305, 125] width 17 height 32
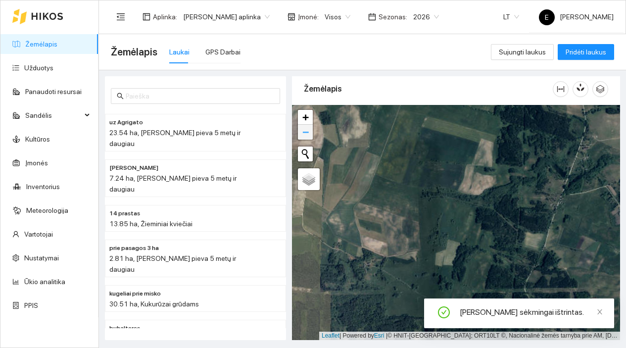
click at [307, 132] on span "−" at bounding box center [306, 132] width 6 height 12
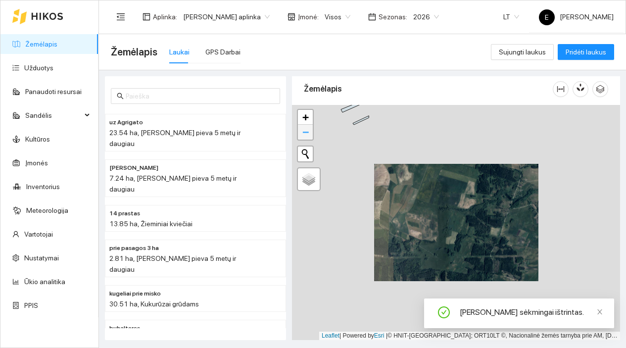
click at [308, 132] on span "−" at bounding box center [306, 132] width 6 height 12
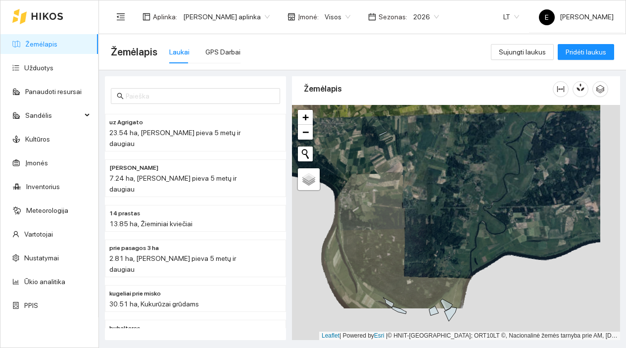
drag, startPoint x: 437, startPoint y: 232, endPoint x: 416, endPoint y: 200, distance: 38.7
click at [416, 200] on div at bounding box center [456, 222] width 328 height 235
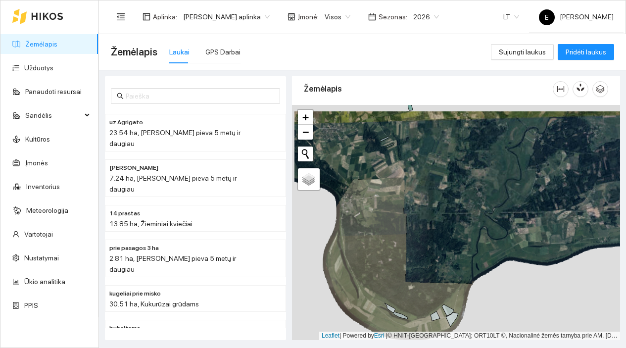
drag, startPoint x: 394, startPoint y: 194, endPoint x: 428, endPoint y: 287, distance: 98.7
click at [427, 286] on div at bounding box center [456, 222] width 328 height 235
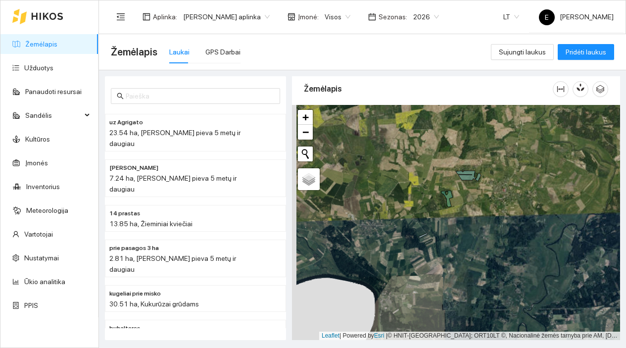
drag, startPoint x: 396, startPoint y: 220, endPoint x: 452, endPoint y: 220, distance: 55.5
click at [451, 220] on div at bounding box center [456, 222] width 328 height 235
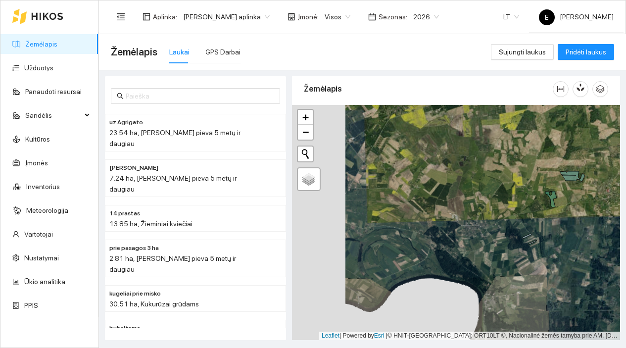
drag, startPoint x: 399, startPoint y: 219, endPoint x: 453, endPoint y: 219, distance: 53.5
click at [453, 219] on div at bounding box center [456, 222] width 328 height 235
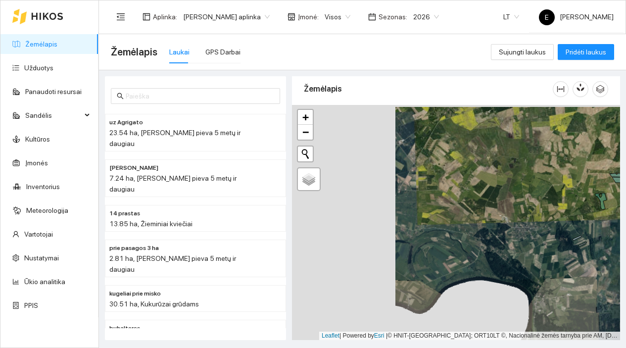
drag, startPoint x: 404, startPoint y: 199, endPoint x: 478, endPoint y: 215, distance: 76.0
click at [476, 214] on div at bounding box center [456, 222] width 328 height 235
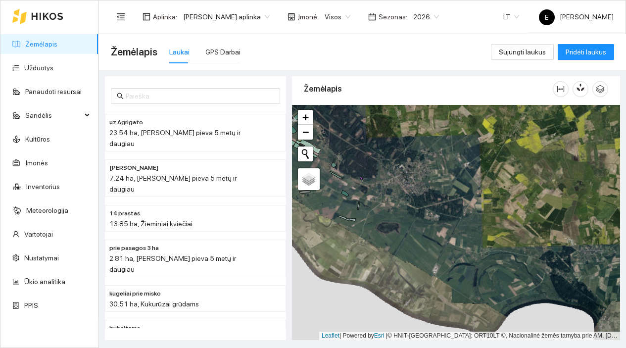
drag, startPoint x: 375, startPoint y: 209, endPoint x: 427, endPoint y: 227, distance: 54.5
click at [424, 226] on div at bounding box center [456, 222] width 328 height 235
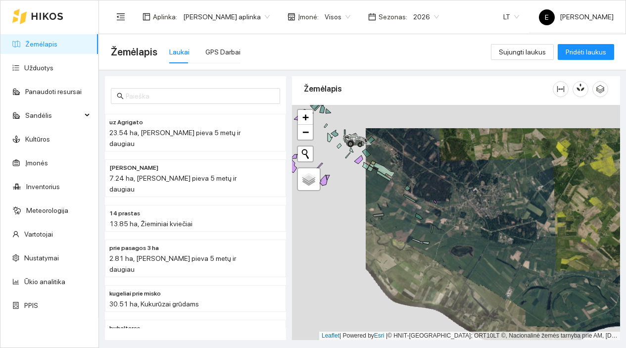
drag, startPoint x: 371, startPoint y: 220, endPoint x: 405, endPoint y: 229, distance: 35.0
click at [404, 229] on div at bounding box center [456, 222] width 328 height 235
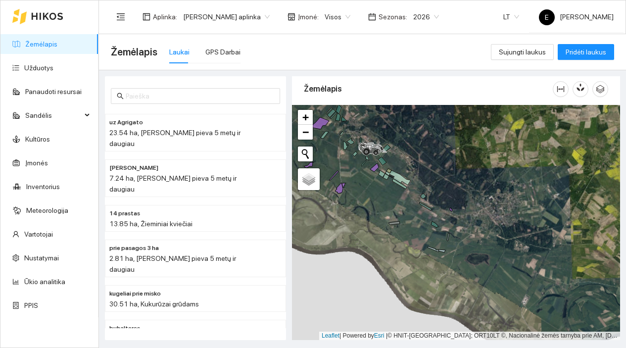
drag, startPoint x: 377, startPoint y: 204, endPoint x: 389, endPoint y: 207, distance: 12.4
click at [389, 207] on div at bounding box center [456, 222] width 328 height 235
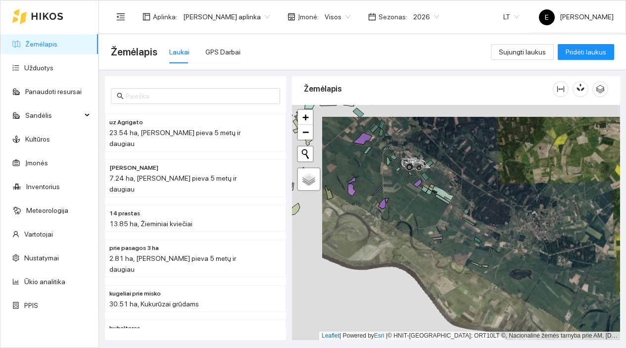
drag, startPoint x: 378, startPoint y: 197, endPoint x: 432, endPoint y: 218, distance: 58.0
click at [432, 218] on div at bounding box center [456, 222] width 328 height 235
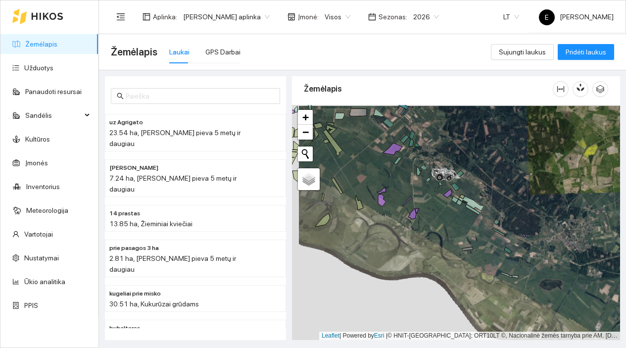
drag, startPoint x: 401, startPoint y: 188, endPoint x: 422, endPoint y: 198, distance: 23.7
click at [422, 198] on div at bounding box center [456, 222] width 328 height 235
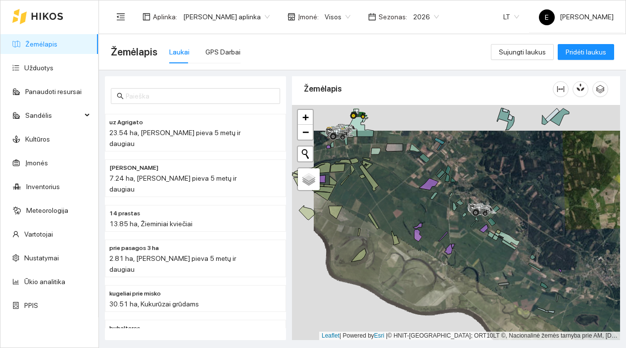
drag, startPoint x: 408, startPoint y: 184, endPoint x: 431, endPoint y: 210, distance: 34.8
click at [431, 210] on div at bounding box center [456, 222] width 328 height 235
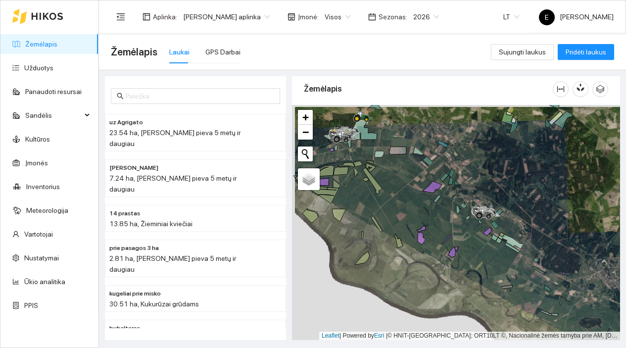
drag, startPoint x: 407, startPoint y: 197, endPoint x: 428, endPoint y: 216, distance: 28.0
click at [428, 216] on div at bounding box center [456, 222] width 328 height 235
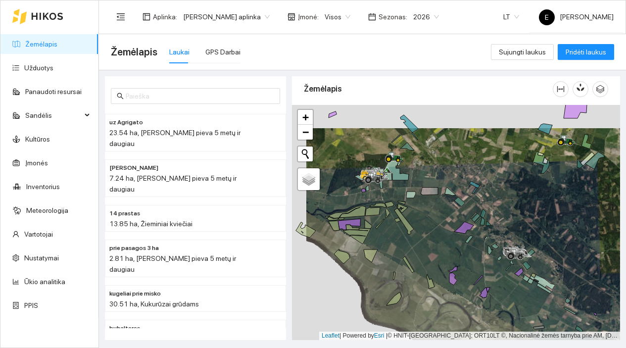
drag, startPoint x: 421, startPoint y: 198, endPoint x: 443, endPoint y: 231, distance: 39.8
click at [443, 231] on div at bounding box center [456, 222] width 328 height 235
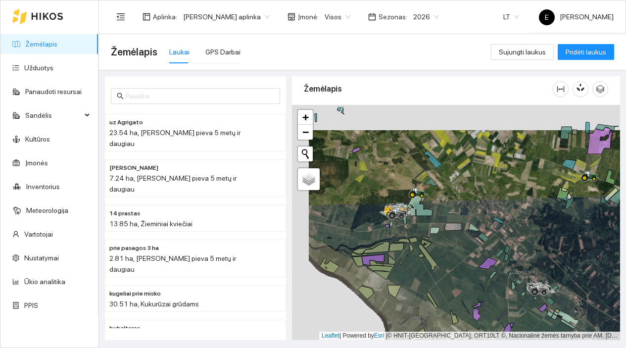
drag, startPoint x: 428, startPoint y: 165, endPoint x: 447, endPoint y: 194, distance: 33.6
click at [447, 194] on div at bounding box center [456, 222] width 328 height 235
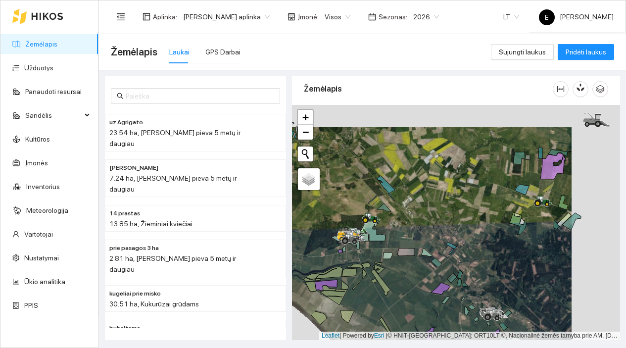
drag, startPoint x: 501, startPoint y: 193, endPoint x: 444, endPoint y: 216, distance: 61.7
click at [444, 216] on div at bounding box center [456, 222] width 328 height 235
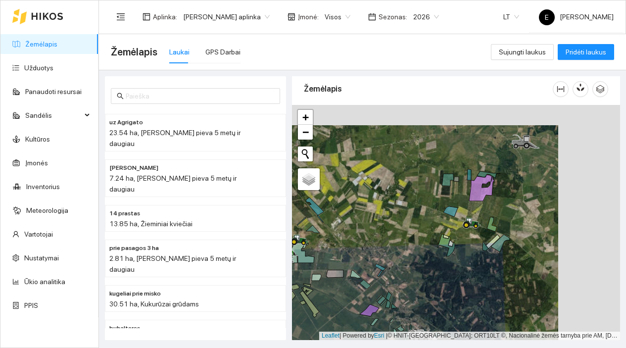
drag, startPoint x: 494, startPoint y: 182, endPoint x: 421, endPoint y: 206, distance: 77.2
click at [421, 206] on div at bounding box center [456, 222] width 328 height 235
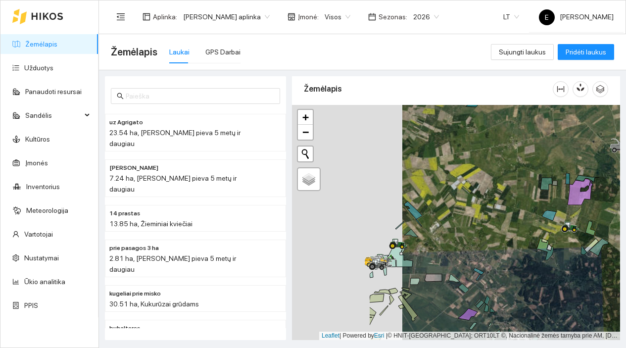
drag, startPoint x: 405, startPoint y: 253, endPoint x: 531, endPoint y: 253, distance: 125.8
click at [527, 253] on div at bounding box center [456, 222] width 328 height 235
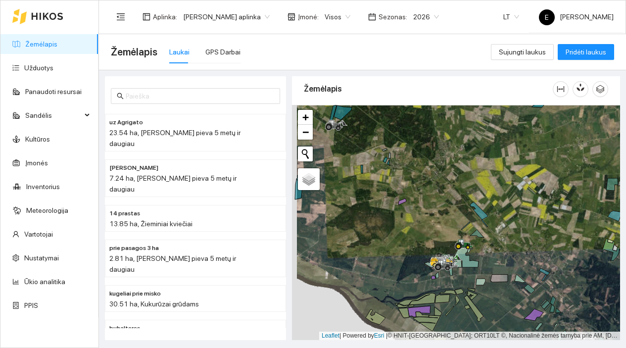
drag, startPoint x: 396, startPoint y: 218, endPoint x: 451, endPoint y: 229, distance: 56.0
click at [450, 229] on div at bounding box center [456, 222] width 328 height 235
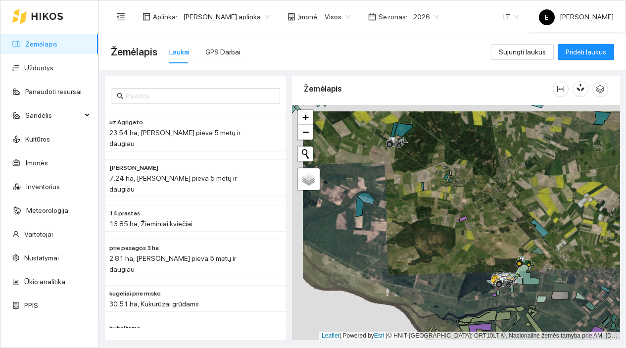
drag, startPoint x: 384, startPoint y: 209, endPoint x: 439, endPoint y: 250, distance: 68.0
click at [439, 250] on div at bounding box center [456, 222] width 328 height 235
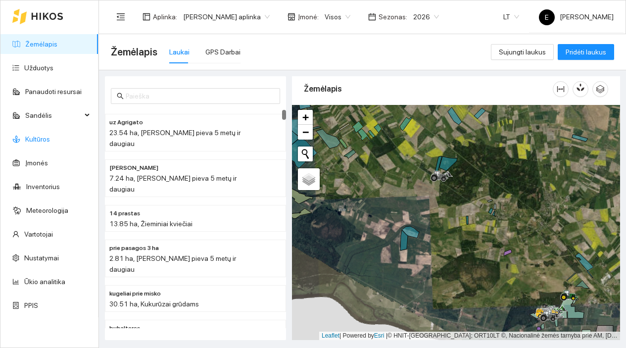
click at [50, 138] on link "Kultūros" at bounding box center [37, 139] width 25 height 8
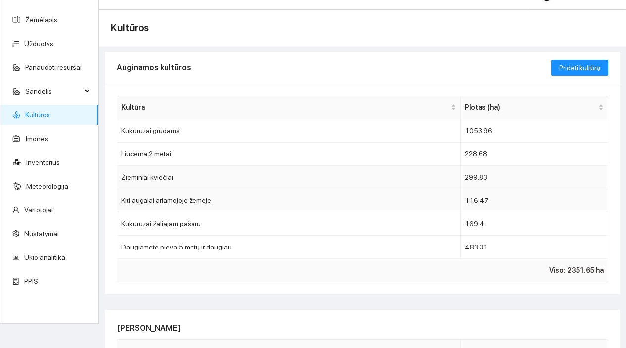
scroll to position [25, 0]
click at [391, 205] on td "Kiti augalai ariamojoje žemėje" at bounding box center [289, 200] width 344 height 23
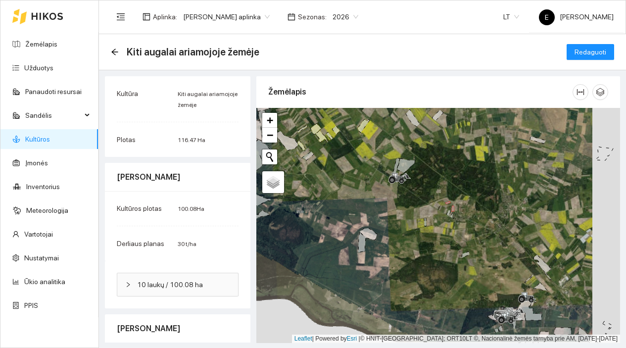
drag, startPoint x: 492, startPoint y: 232, endPoint x: 442, endPoint y: 227, distance: 50.2
click at [442, 227] on div at bounding box center [438, 225] width 364 height 235
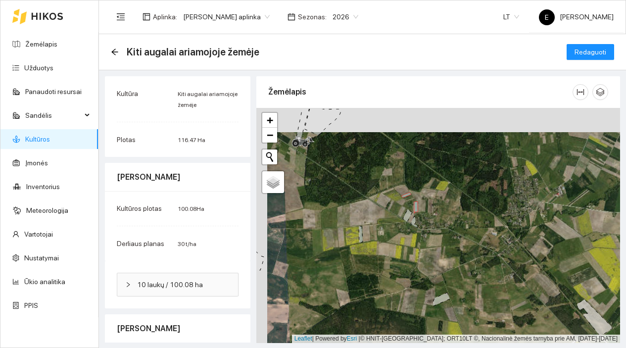
drag, startPoint x: 425, startPoint y: 205, endPoint x: 436, endPoint y: 233, distance: 29.8
click at [437, 233] on div at bounding box center [438, 225] width 364 height 235
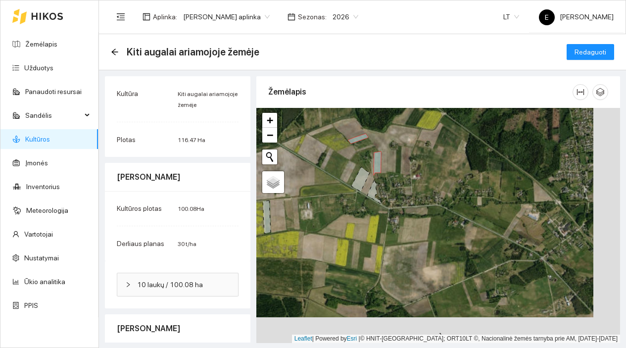
drag, startPoint x: 459, startPoint y: 255, endPoint x: 428, endPoint y: 218, distance: 48.5
click at [428, 218] on div at bounding box center [438, 225] width 364 height 235
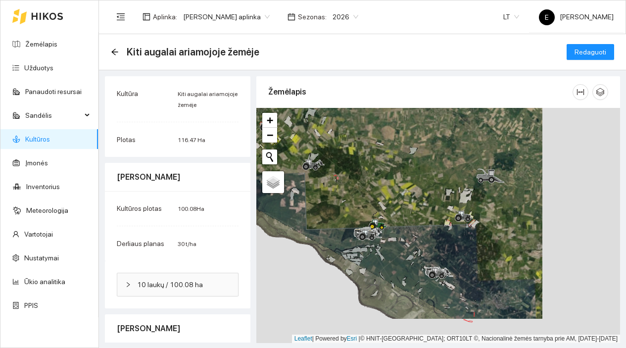
drag, startPoint x: 465, startPoint y: 231, endPoint x: 363, endPoint y: 188, distance: 110.5
click at [363, 188] on div at bounding box center [438, 225] width 364 height 235
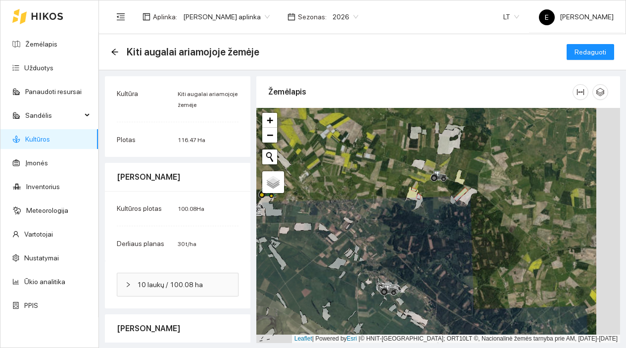
drag, startPoint x: 427, startPoint y: 235, endPoint x: 399, endPoint y: 212, distance: 36.3
click at [399, 213] on div at bounding box center [438, 225] width 364 height 235
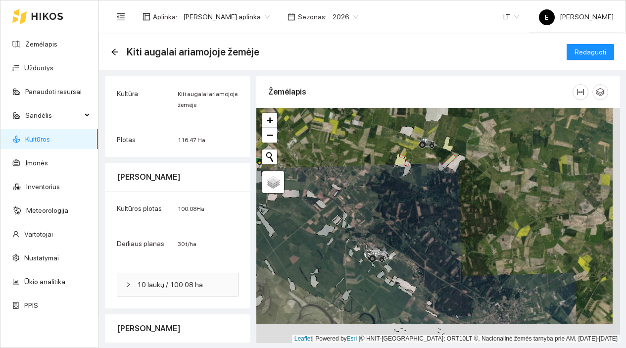
drag, startPoint x: 410, startPoint y: 240, endPoint x: 397, endPoint y: 182, distance: 59.4
click at [397, 182] on div at bounding box center [438, 225] width 364 height 235
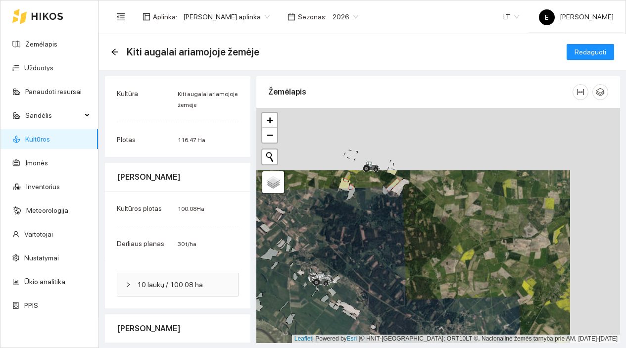
drag, startPoint x: 397, startPoint y: 184, endPoint x: 349, endPoint y: 252, distance: 83.1
click at [349, 253] on div at bounding box center [438, 225] width 364 height 235
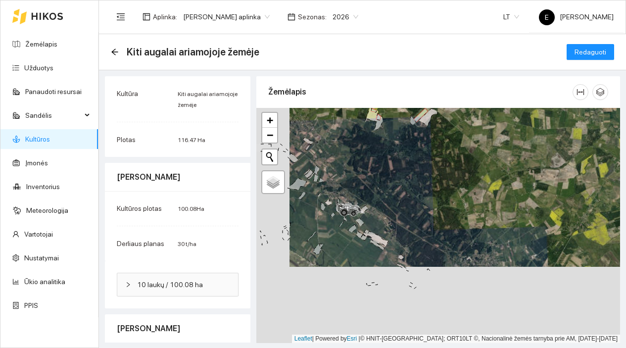
drag, startPoint x: 367, startPoint y: 276, endPoint x: 404, endPoint y: 188, distance: 95.2
click at [404, 188] on div at bounding box center [438, 225] width 364 height 235
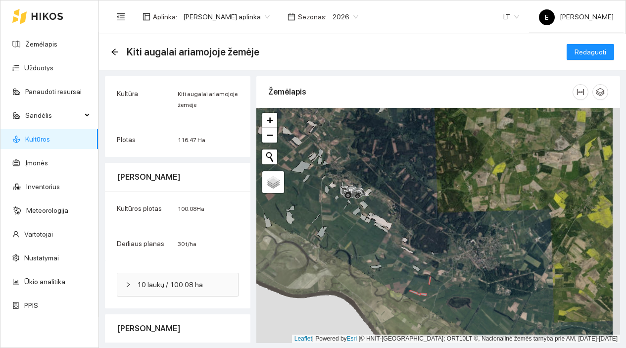
drag, startPoint x: 400, startPoint y: 272, endPoint x: 395, endPoint y: 241, distance: 32.0
click at [395, 241] on div at bounding box center [438, 225] width 364 height 235
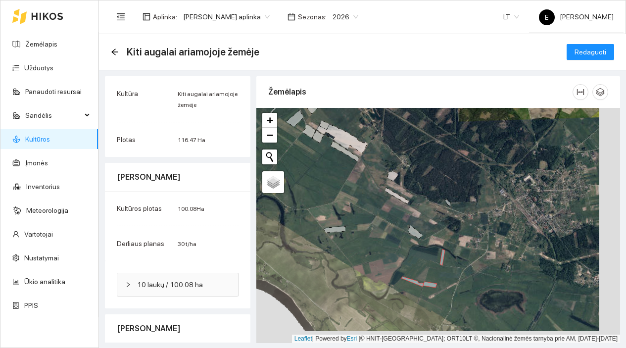
drag, startPoint x: 398, startPoint y: 243, endPoint x: 384, endPoint y: 231, distance: 17.9
click at [384, 231] on div at bounding box center [438, 225] width 364 height 235
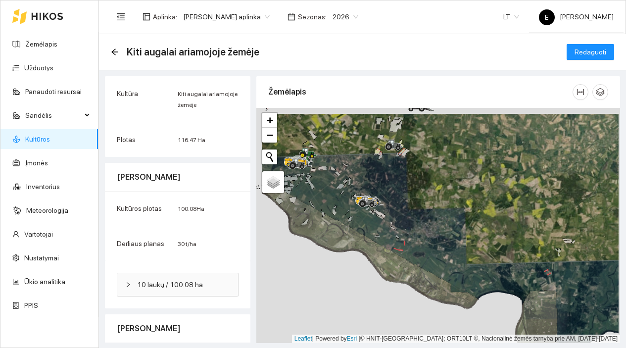
drag, startPoint x: 403, startPoint y: 203, endPoint x: 442, endPoint y: 260, distance: 69.4
click at [441, 258] on div at bounding box center [438, 225] width 364 height 235
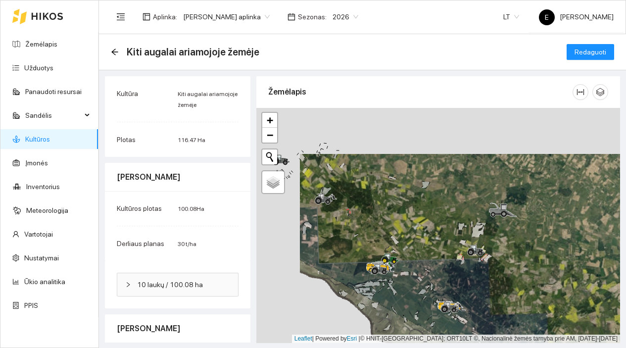
drag, startPoint x: 393, startPoint y: 214, endPoint x: 441, endPoint y: 266, distance: 70.1
click at [440, 264] on div at bounding box center [438, 225] width 364 height 235
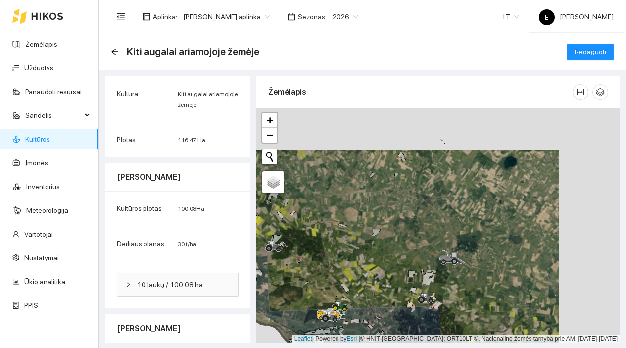
drag, startPoint x: 460, startPoint y: 206, endPoint x: 407, endPoint y: 249, distance: 68.0
click at [407, 249] on div at bounding box center [438, 225] width 364 height 235
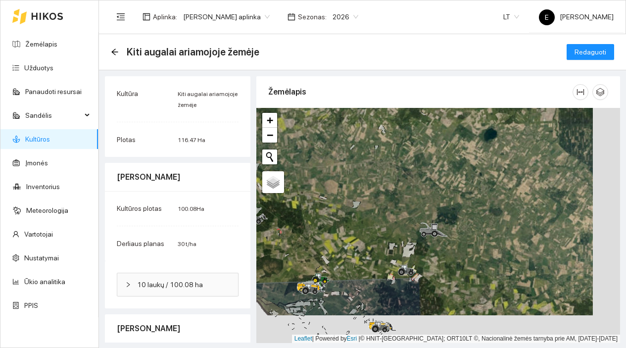
drag, startPoint x: 492, startPoint y: 282, endPoint x: 406, endPoint y: 122, distance: 181.6
click at [407, 123] on div at bounding box center [438, 225] width 364 height 235
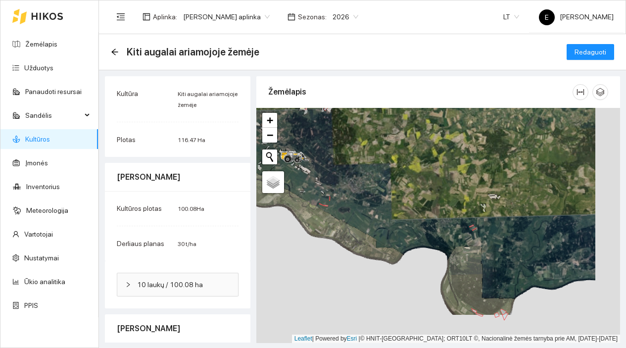
drag, startPoint x: 464, startPoint y: 243, endPoint x: 408, endPoint y: 129, distance: 126.7
click at [409, 131] on div at bounding box center [438, 225] width 364 height 235
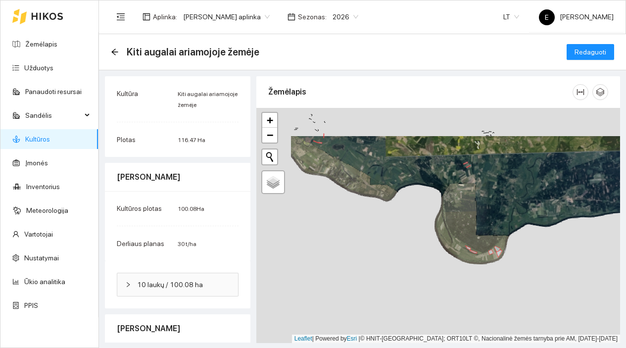
drag, startPoint x: 383, startPoint y: 147, endPoint x: 458, endPoint y: 214, distance: 101.0
click at [456, 213] on div at bounding box center [438, 225] width 364 height 235
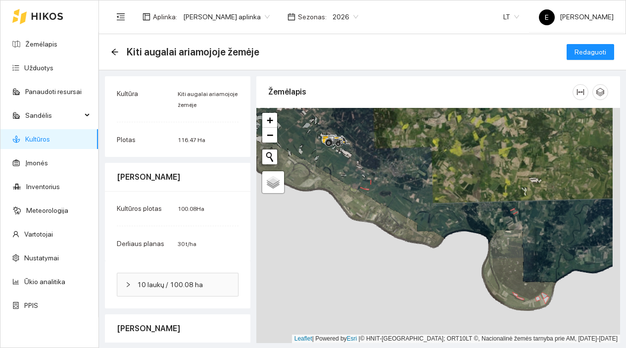
drag, startPoint x: 420, startPoint y: 184, endPoint x: 452, endPoint y: 266, distance: 87.6
click at [451, 264] on div at bounding box center [438, 225] width 364 height 235
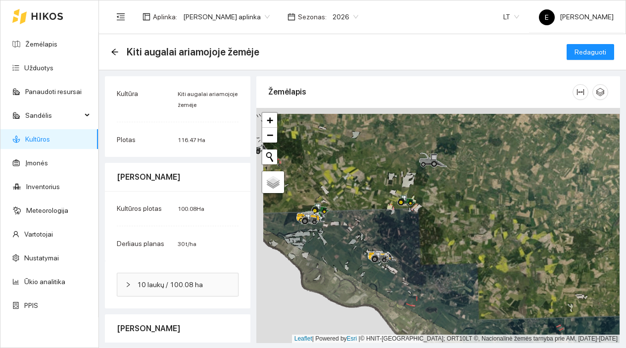
drag, startPoint x: 354, startPoint y: 182, endPoint x: 400, endPoint y: 245, distance: 77.6
click at [400, 244] on div at bounding box center [438, 225] width 364 height 235
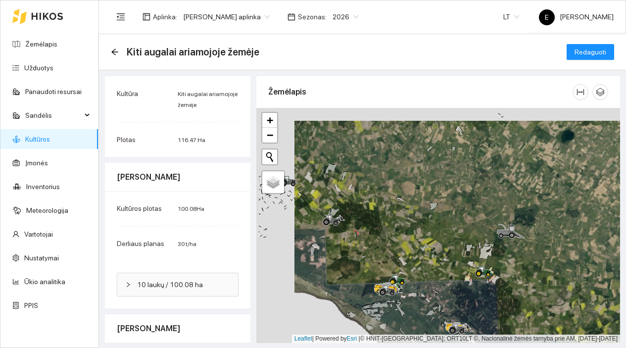
drag, startPoint x: 377, startPoint y: 215, endPoint x: 437, endPoint y: 218, distance: 60.0
click at [437, 219] on div at bounding box center [438, 225] width 364 height 235
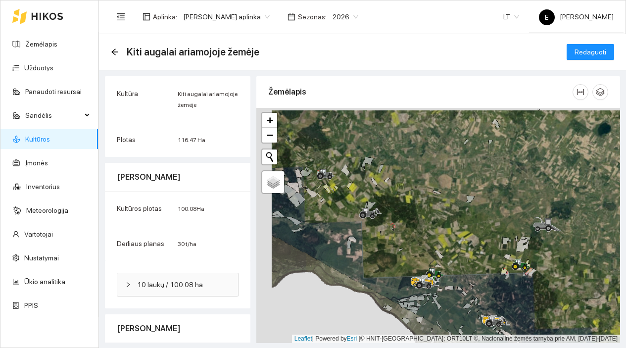
drag, startPoint x: 326, startPoint y: 174, endPoint x: 381, endPoint y: 191, distance: 57.5
click at [381, 190] on div at bounding box center [438, 225] width 364 height 235
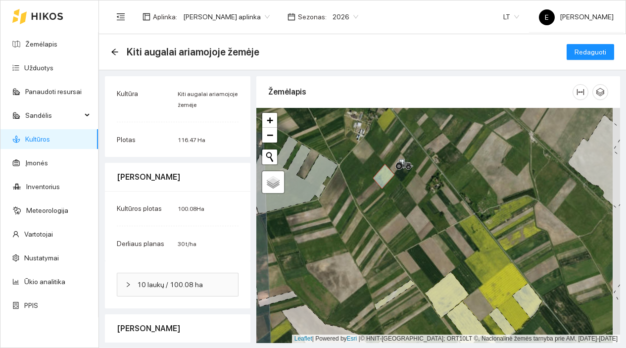
click at [50, 139] on link "Kultūros" at bounding box center [37, 139] width 25 height 8
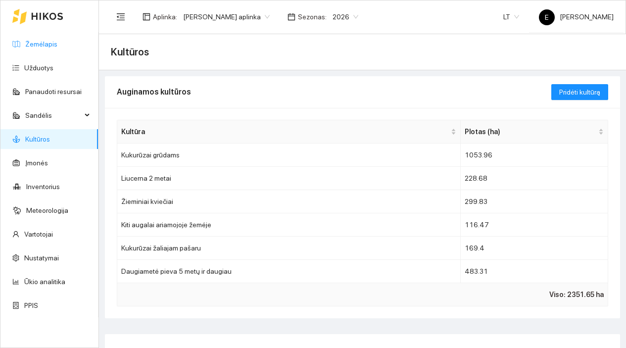
click at [57, 48] on link "Žemėlapis" at bounding box center [41, 44] width 32 height 8
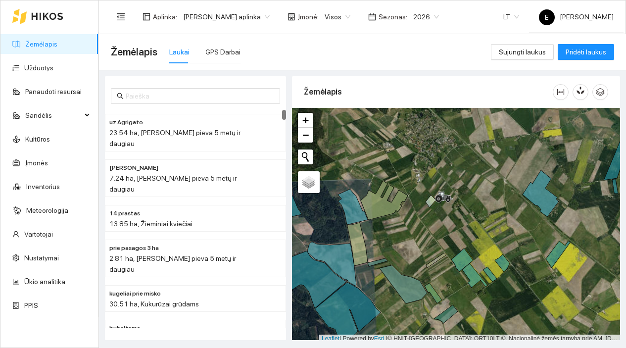
scroll to position [3, 0]
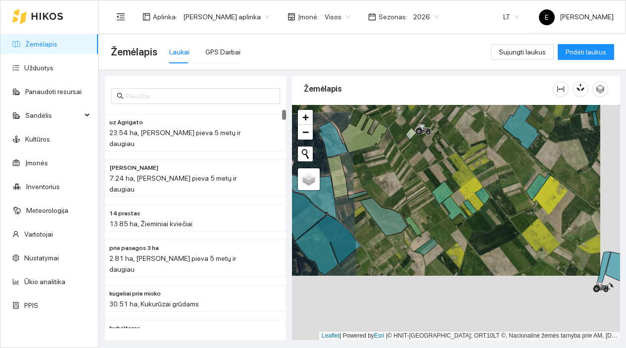
drag, startPoint x: 449, startPoint y: 276, endPoint x: 426, endPoint y: 202, distance: 77.8
click at [426, 202] on div at bounding box center [456, 222] width 328 height 235
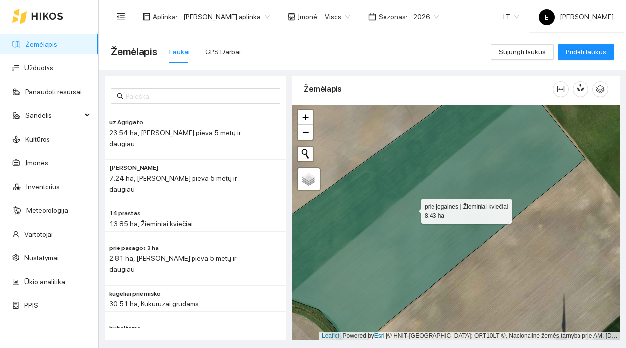
click at [434, 203] on icon at bounding box center [422, 218] width 327 height 274
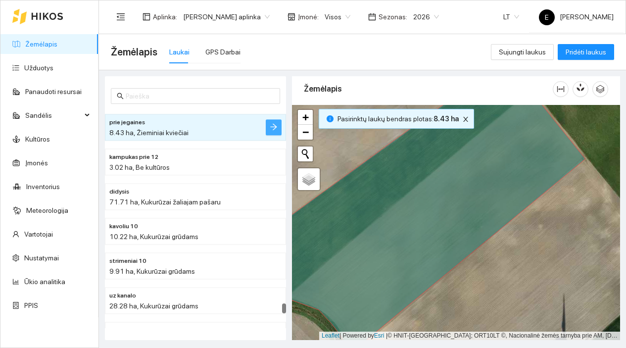
click at [276, 127] on icon "arrow-right" at bounding box center [273, 127] width 6 height 6
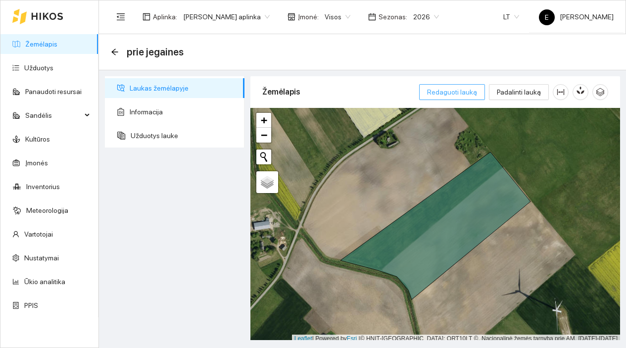
click at [475, 93] on span "Redaguoti lauką" at bounding box center [452, 92] width 50 height 11
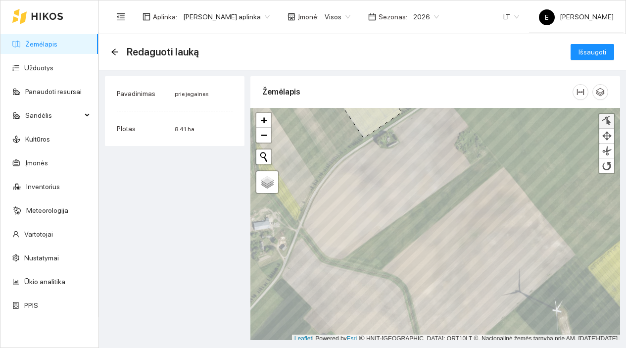
click at [608, 122] on div at bounding box center [607, 120] width 10 height 9
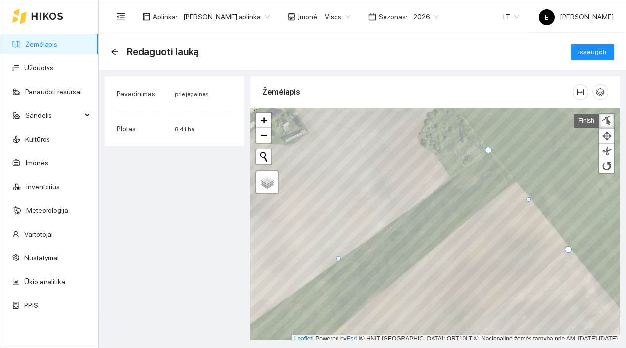
scroll to position [3, 0]
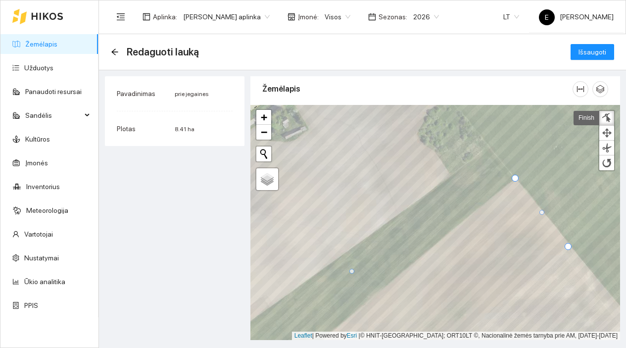
click at [251, 105] on div at bounding box center [251, 105] width 0 height 0
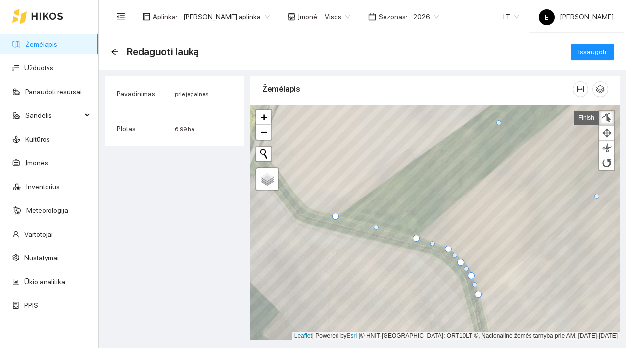
drag, startPoint x: 409, startPoint y: 233, endPoint x: 416, endPoint y: 236, distance: 6.9
click at [416, 236] on div at bounding box center [416, 238] width 7 height 7
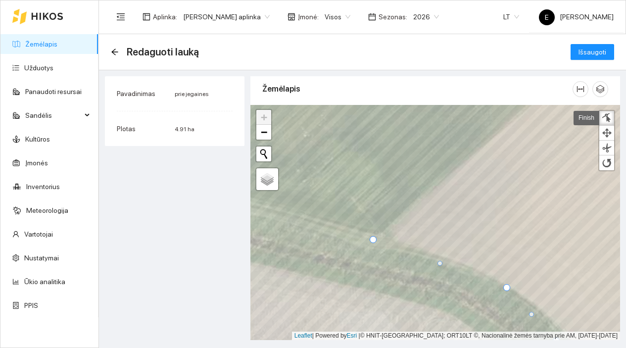
click at [374, 237] on div at bounding box center [373, 239] width 7 height 7
drag, startPoint x: 509, startPoint y: 289, endPoint x: 468, endPoint y: 265, distance: 47.5
click at [468, 265] on div at bounding box center [465, 263] width 7 height 7
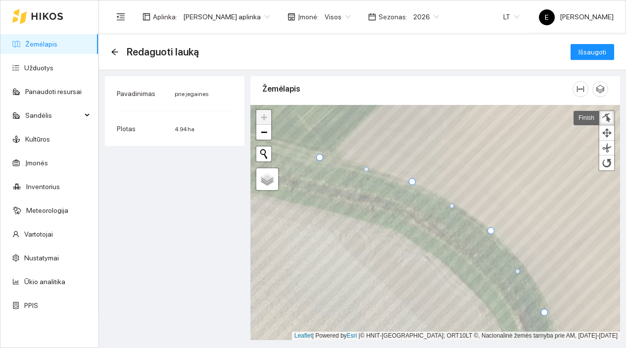
drag, startPoint x: 504, startPoint y: 258, endPoint x: 492, endPoint y: 230, distance: 30.6
click at [492, 230] on div at bounding box center [491, 230] width 7 height 7
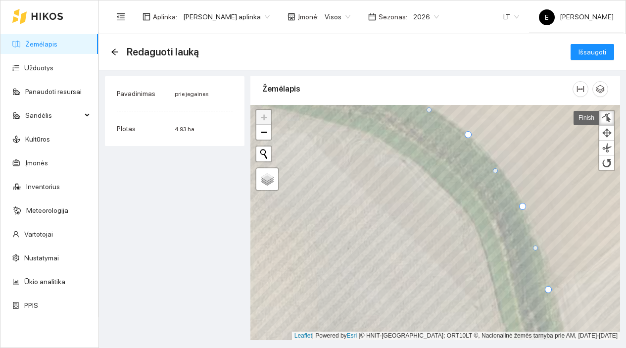
drag, startPoint x: 523, startPoint y: 214, endPoint x: 524, endPoint y: 204, distance: 10.4
click at [524, 204] on div at bounding box center [522, 206] width 7 height 7
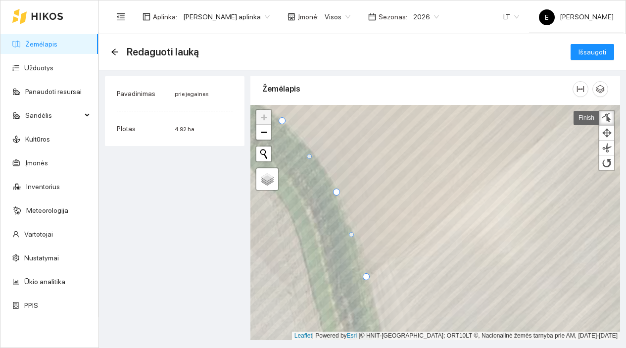
click at [368, 278] on div at bounding box center [366, 276] width 7 height 7
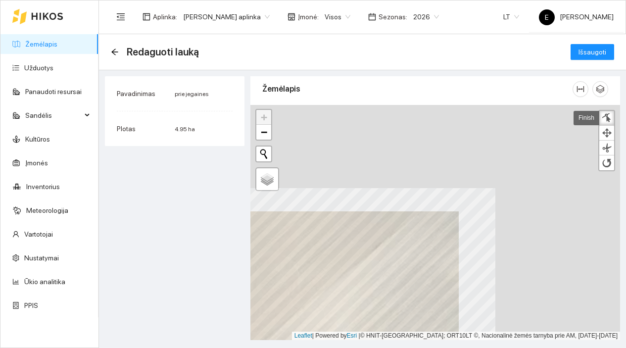
click at [276, 348] on html "Žemėlapis Užduotys Panaudoti resursai Sandėlis Kultūros Įmonės Inventorius Mete…" at bounding box center [313, 174] width 626 height 348
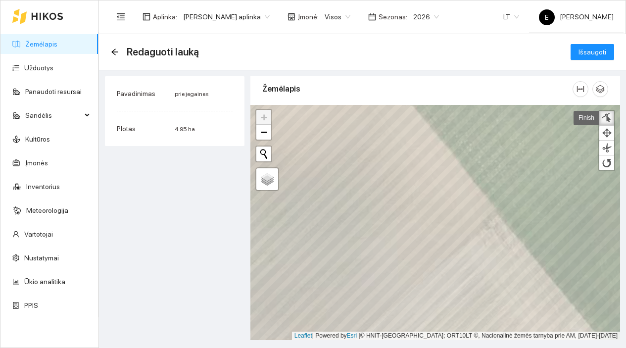
click at [607, 119] on div at bounding box center [607, 117] width 10 height 9
click at [608, 115] on div at bounding box center [607, 117] width 10 height 9
drag, startPoint x: 499, startPoint y: 223, endPoint x: 502, endPoint y: 213, distance: 10.3
click at [502, 213] on div at bounding box center [500, 214] width 7 height 7
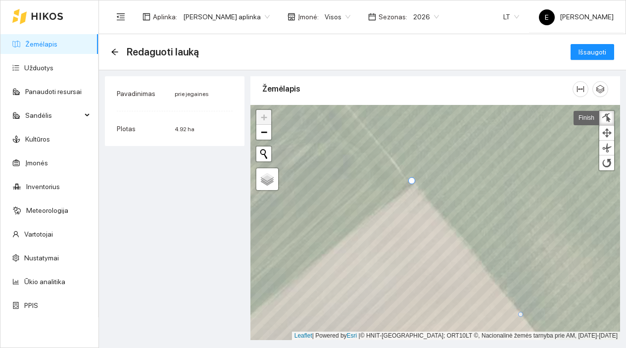
click at [413, 179] on div at bounding box center [411, 180] width 7 height 7
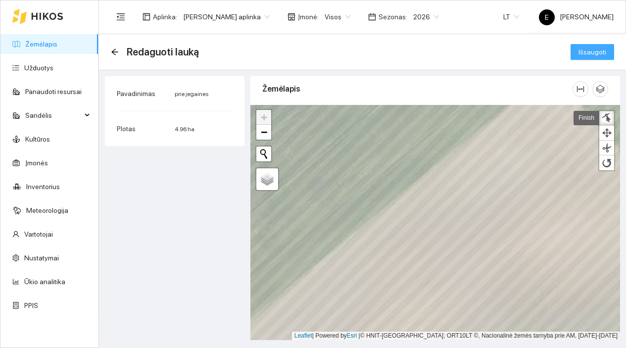
click at [597, 53] on span "Išsaugoti" at bounding box center [593, 52] width 28 height 11
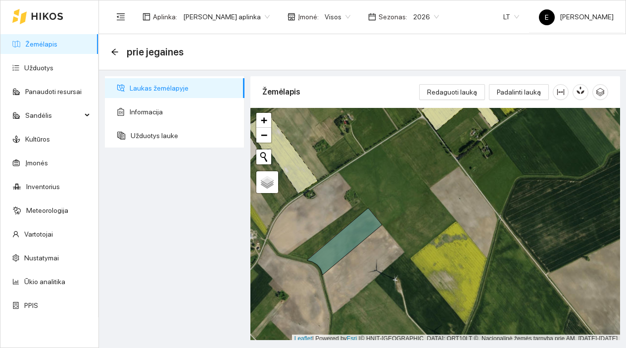
scroll to position [3, 0]
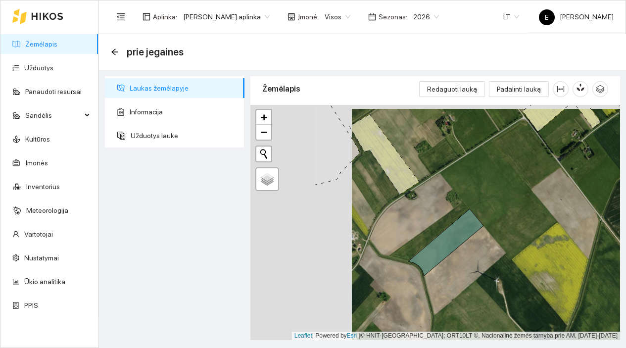
drag, startPoint x: 313, startPoint y: 231, endPoint x: 418, endPoint y: 235, distance: 105.0
click at [418, 235] on div at bounding box center [436, 222] width 370 height 235
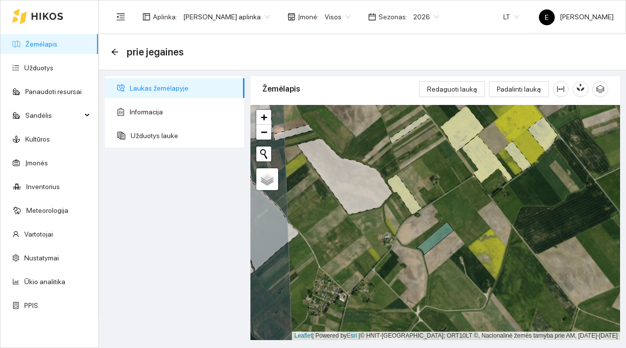
drag, startPoint x: 381, startPoint y: 216, endPoint x: 436, endPoint y: 226, distance: 55.9
click at [436, 226] on div at bounding box center [436, 222] width 370 height 235
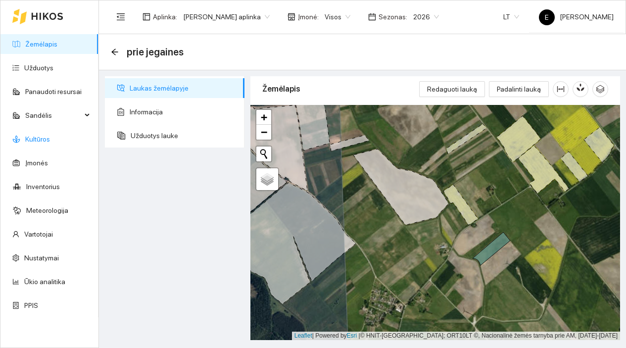
click at [50, 140] on link "Kultūros" at bounding box center [37, 139] width 25 height 8
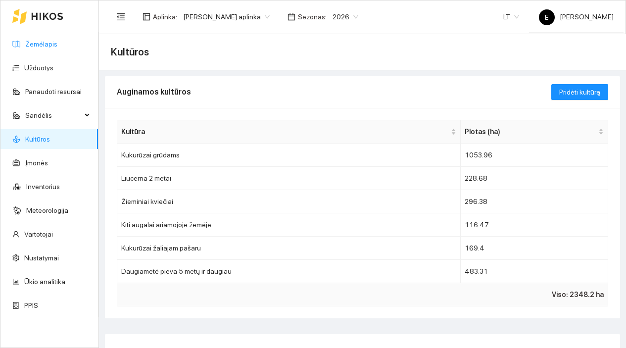
click at [57, 40] on link "Žemėlapis" at bounding box center [41, 44] width 32 height 8
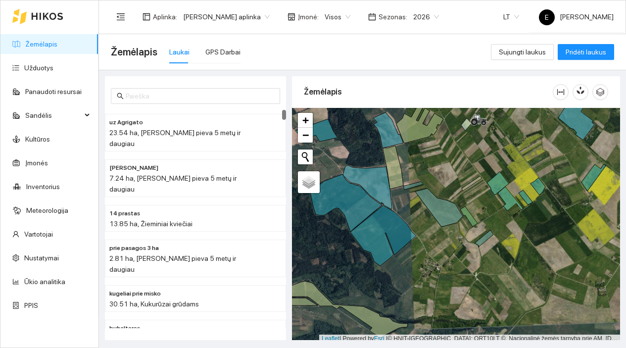
scroll to position [3, 0]
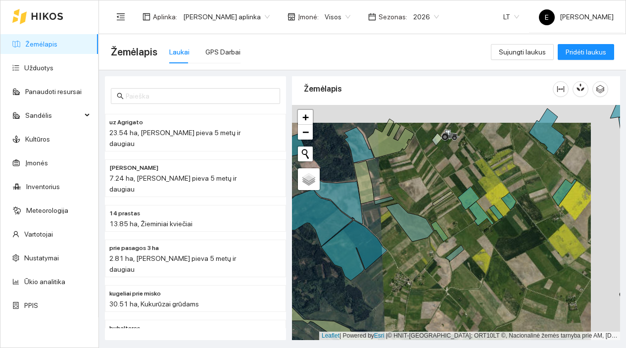
drag, startPoint x: 443, startPoint y: 167, endPoint x: 398, endPoint y: 203, distance: 57.8
click at [398, 203] on div at bounding box center [456, 222] width 328 height 235
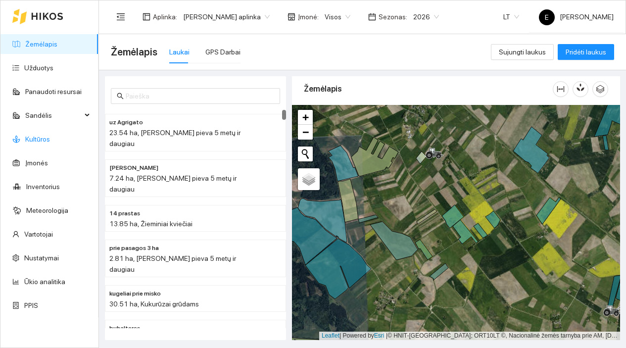
click at [50, 141] on link "Kultūros" at bounding box center [37, 139] width 25 height 8
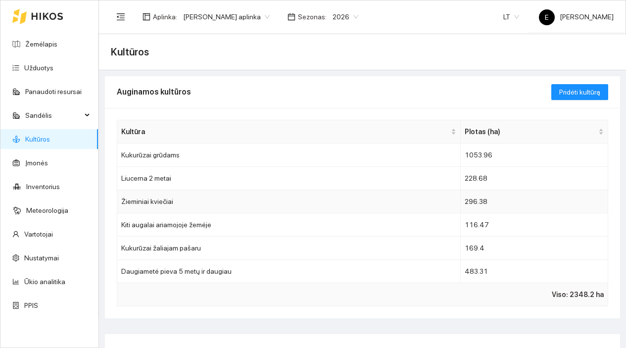
click at [418, 208] on td "Žieminiai kviečiai" at bounding box center [289, 201] width 344 height 23
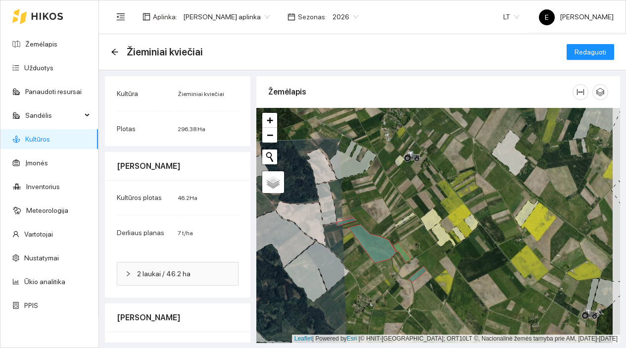
click at [400, 161] on icon at bounding box center [400, 160] width 10 height 12
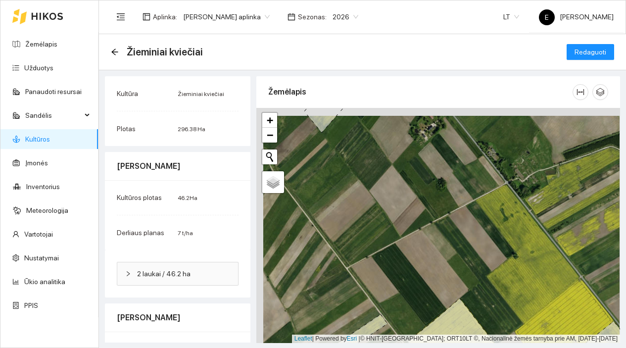
drag, startPoint x: 379, startPoint y: 173, endPoint x: 400, endPoint y: 236, distance: 66.9
click at [400, 235] on div at bounding box center [438, 225] width 364 height 235
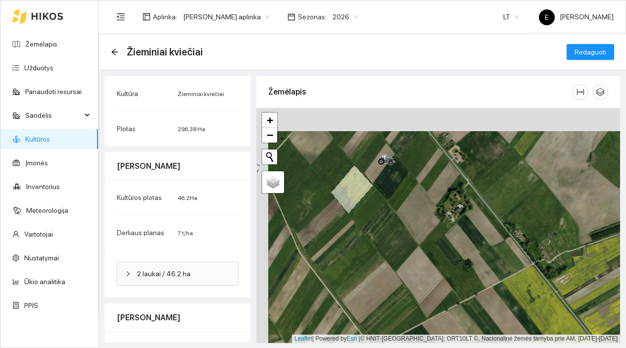
drag, startPoint x: 364, startPoint y: 217, endPoint x: 382, endPoint y: 268, distance: 54.2
click at [382, 268] on div at bounding box center [438, 225] width 364 height 235
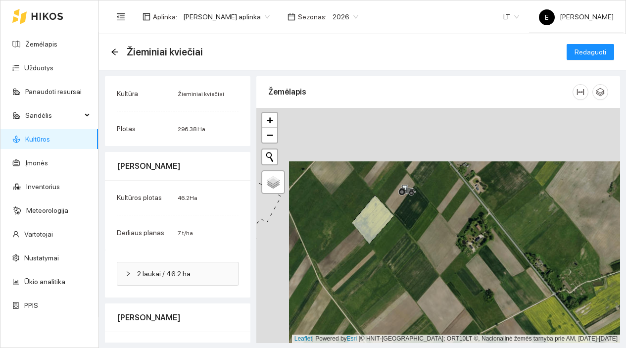
drag, startPoint x: 338, startPoint y: 255, endPoint x: 392, endPoint y: 261, distance: 53.7
click at [391, 261] on div at bounding box center [438, 225] width 364 height 235
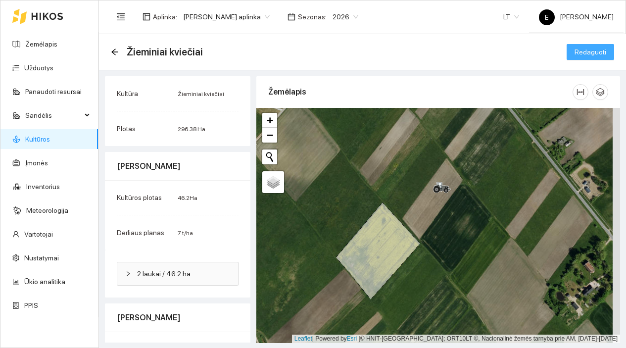
click at [583, 56] on span "Redaguoti" at bounding box center [591, 52] width 32 height 11
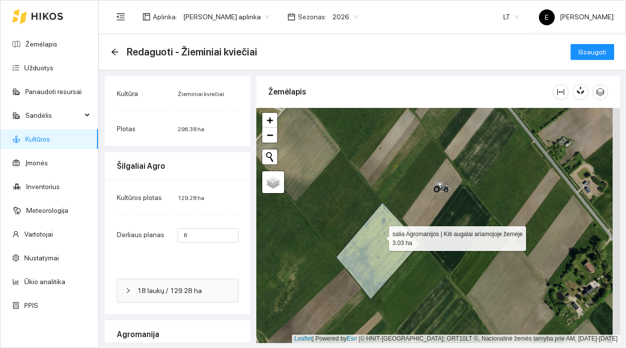
click at [380, 236] on icon at bounding box center [378, 250] width 84 height 97
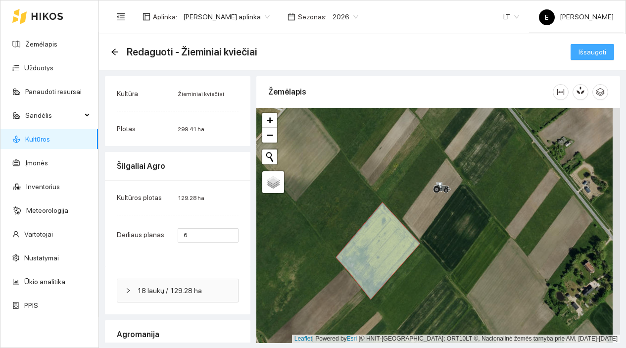
click at [592, 52] on span "Išsaugoti" at bounding box center [593, 52] width 28 height 11
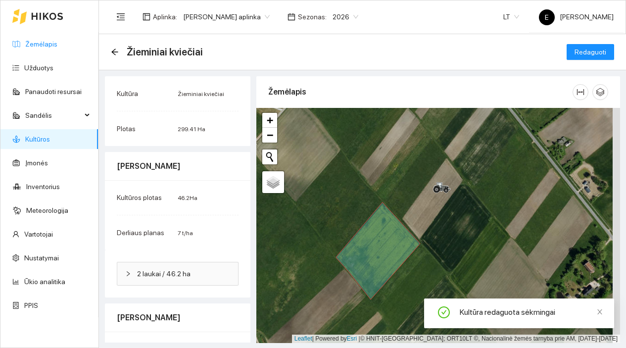
click at [57, 42] on link "Žemėlapis" at bounding box center [41, 44] width 32 height 8
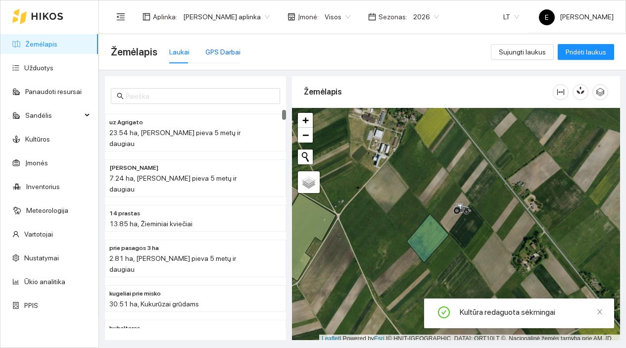
click at [230, 51] on div "GPS Darbai" at bounding box center [222, 52] width 35 height 11
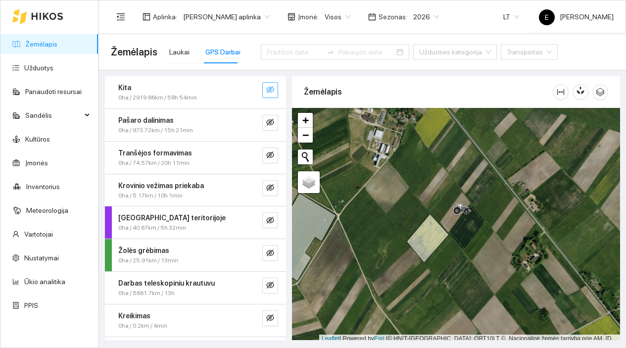
click at [265, 96] on button "button" at bounding box center [270, 90] width 16 height 16
click at [266, 120] on icon "eye-invisible" at bounding box center [270, 122] width 8 height 8
click at [266, 155] on icon "eye-invisible" at bounding box center [270, 155] width 8 height 7
click at [266, 185] on icon "eye-invisible" at bounding box center [270, 188] width 8 height 8
click at [266, 220] on icon "eye-invisible" at bounding box center [270, 220] width 8 height 7
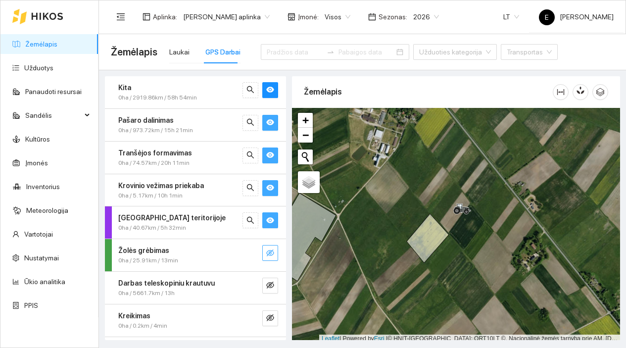
click at [266, 251] on icon "eye-invisible" at bounding box center [270, 253] width 8 height 8
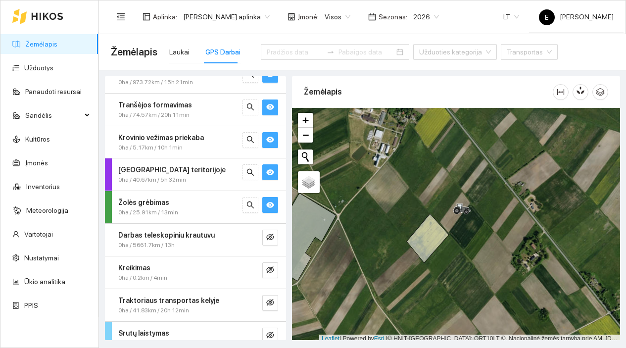
scroll to position [49, 0]
click at [266, 237] on icon "eye-invisible" at bounding box center [270, 237] width 8 height 8
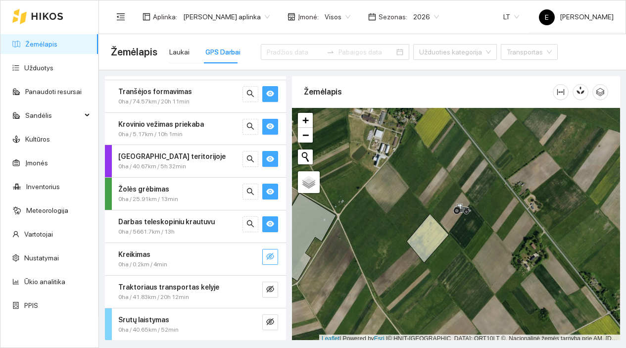
click at [262, 252] on button "button" at bounding box center [270, 257] width 16 height 16
click at [262, 284] on button "button" at bounding box center [270, 290] width 16 height 16
click at [246, 285] on button "button" at bounding box center [251, 290] width 16 height 16
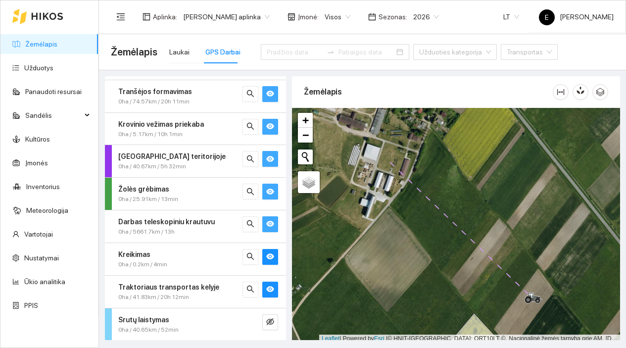
scroll to position [3, 0]
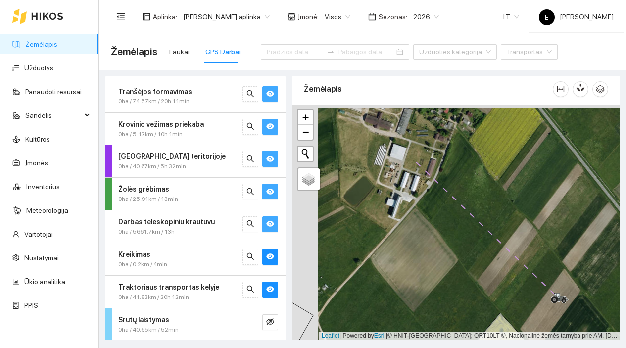
drag, startPoint x: 407, startPoint y: 229, endPoint x: 458, endPoint y: 214, distance: 53.1
click at [458, 214] on div at bounding box center [456, 222] width 328 height 235
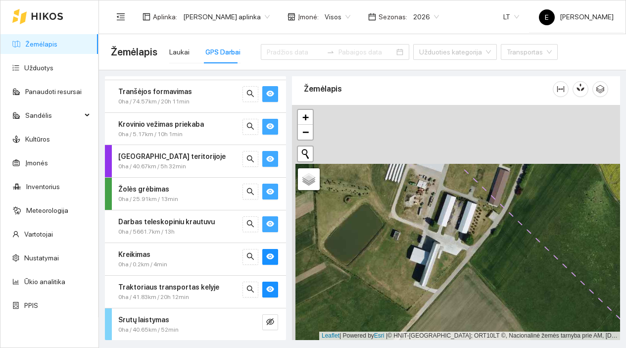
drag, startPoint x: 405, startPoint y: 159, endPoint x: 409, endPoint y: 221, distance: 62.0
click at [409, 221] on div at bounding box center [456, 222] width 328 height 235
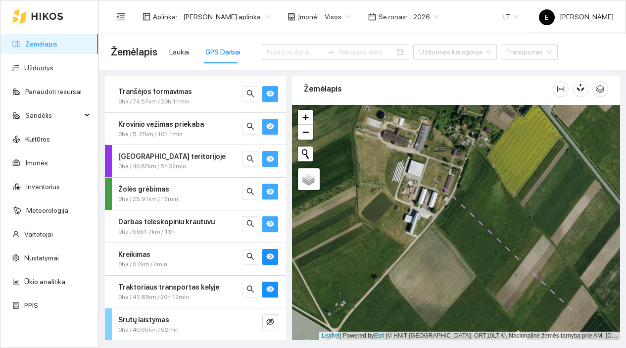
click at [51, 40] on link "Žemėlapis" at bounding box center [41, 44] width 32 height 8
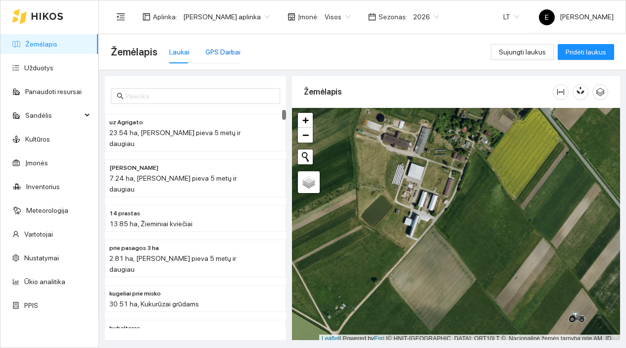
click at [212, 51] on div "GPS Darbai" at bounding box center [222, 52] width 35 height 11
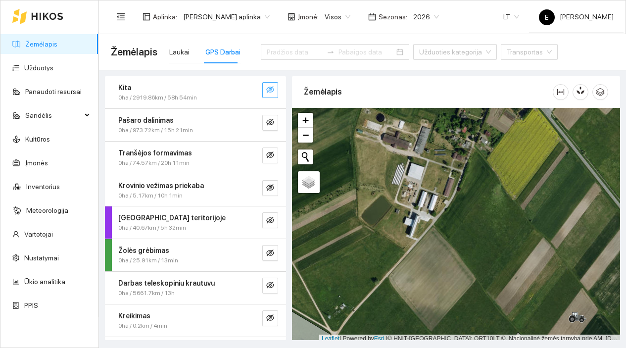
click at [266, 89] on icon "eye-invisible" at bounding box center [270, 89] width 8 height 7
click at [263, 117] on button "button" at bounding box center [270, 123] width 16 height 16
click at [266, 154] on icon "eye-invisible" at bounding box center [270, 155] width 8 height 7
click at [266, 184] on icon "eye-invisible" at bounding box center [270, 188] width 8 height 8
click at [266, 216] on icon "eye-invisible" at bounding box center [270, 220] width 8 height 8
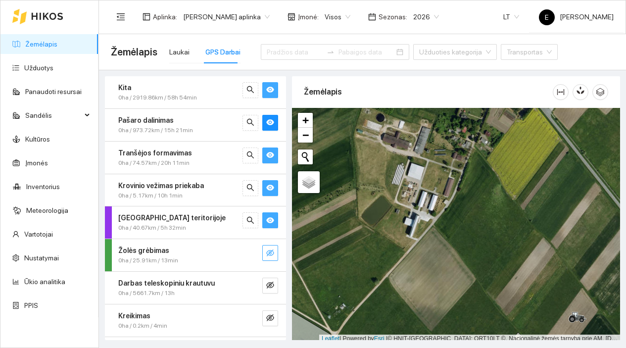
click at [266, 250] on icon "eye-invisible" at bounding box center [270, 253] width 8 height 7
click at [266, 281] on icon "eye-invisible" at bounding box center [270, 285] width 8 height 8
click at [262, 325] on button "button" at bounding box center [270, 318] width 16 height 16
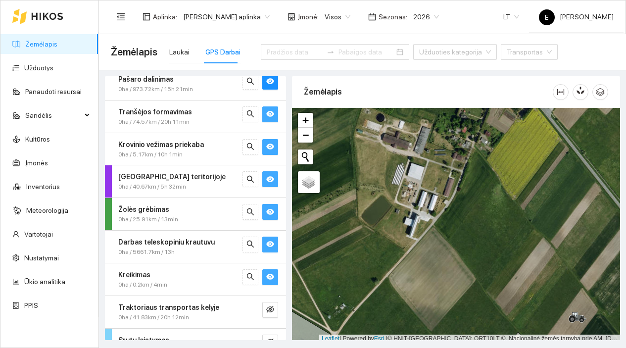
scroll to position [61, 0]
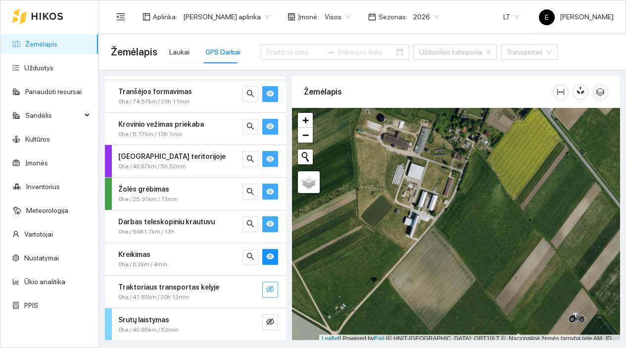
click at [266, 289] on icon "eye-invisible" at bounding box center [270, 289] width 8 height 8
click at [265, 328] on button "button" at bounding box center [270, 322] width 16 height 16
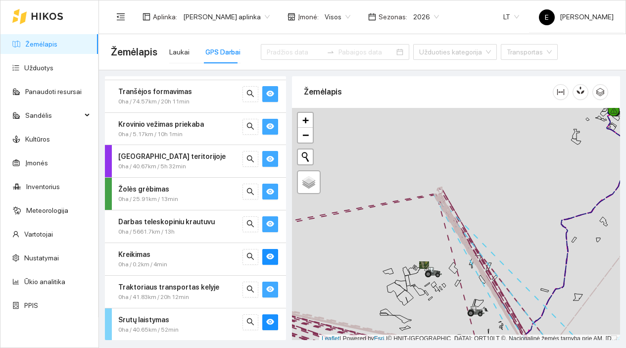
scroll to position [3, 0]
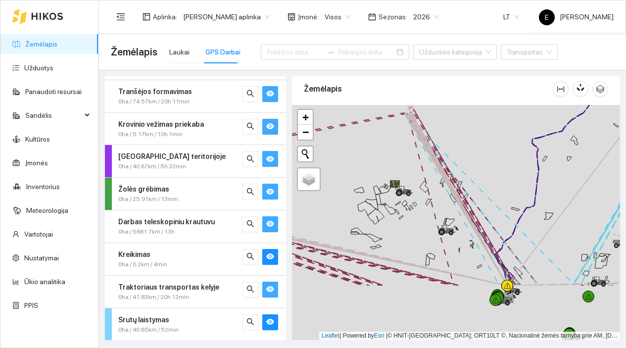
drag, startPoint x: 477, startPoint y: 287, endPoint x: 442, endPoint y: 191, distance: 102.5
click at [442, 192] on div at bounding box center [456, 222] width 328 height 235
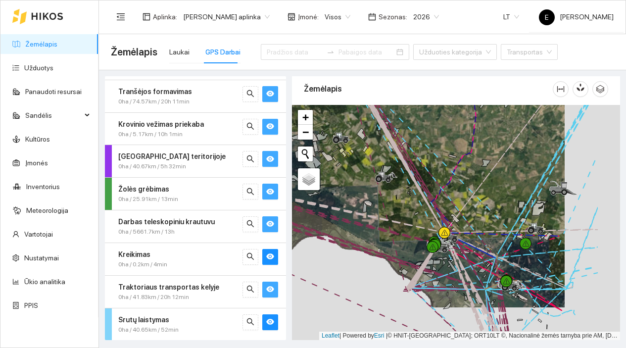
drag, startPoint x: 480, startPoint y: 250, endPoint x: 412, endPoint y: 205, distance: 81.6
click at [412, 206] on div at bounding box center [456, 222] width 328 height 235
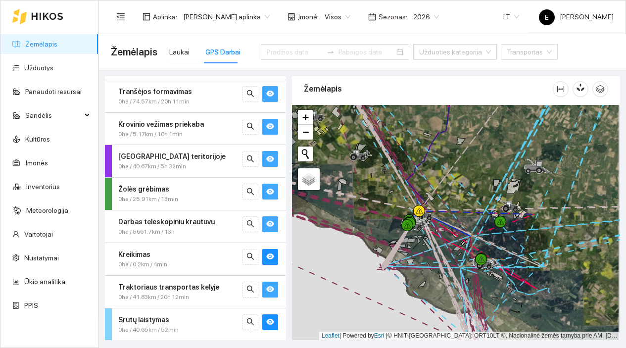
drag, startPoint x: 470, startPoint y: 248, endPoint x: 403, endPoint y: 202, distance: 81.3
click at [404, 203] on div at bounding box center [456, 222] width 328 height 235
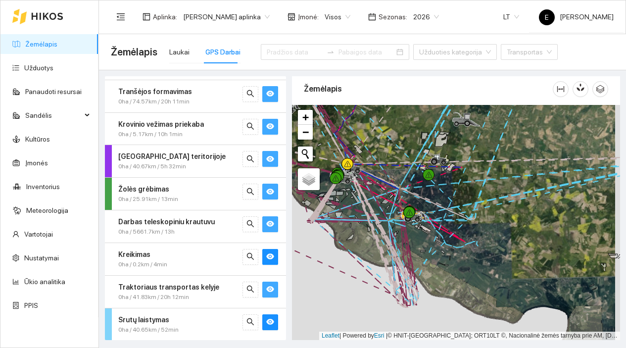
drag, startPoint x: 443, startPoint y: 197, endPoint x: 372, endPoint y: 188, distance: 71.4
click at [373, 188] on div at bounding box center [456, 222] width 328 height 235
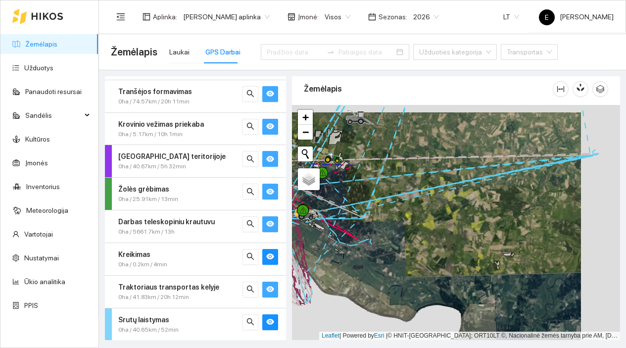
drag, startPoint x: 414, startPoint y: 200, endPoint x: 362, endPoint y: 215, distance: 54.7
click at [362, 215] on div at bounding box center [456, 222] width 328 height 235
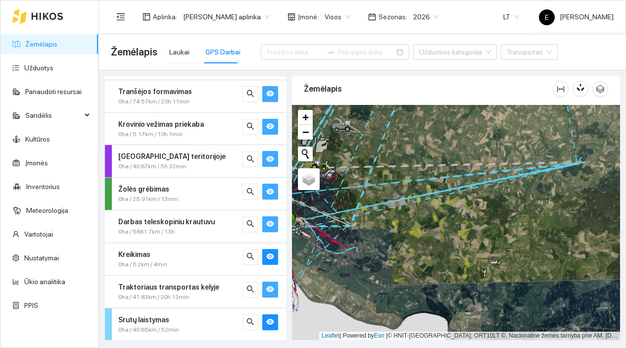
drag, startPoint x: 342, startPoint y: 202, endPoint x: 405, endPoint y: 216, distance: 64.9
click at [404, 216] on div at bounding box center [456, 222] width 328 height 235
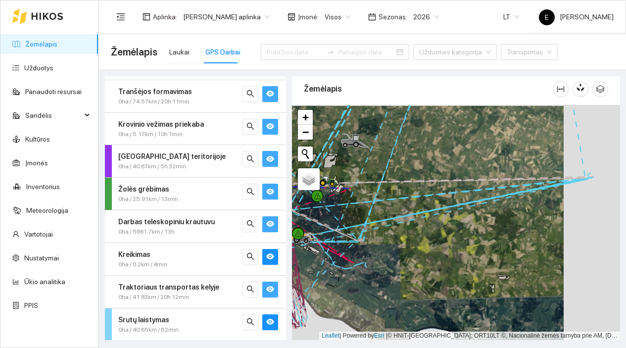
drag, startPoint x: 452, startPoint y: 214, endPoint x: 388, endPoint y: 215, distance: 63.9
click at [388, 215] on div at bounding box center [456, 222] width 328 height 235
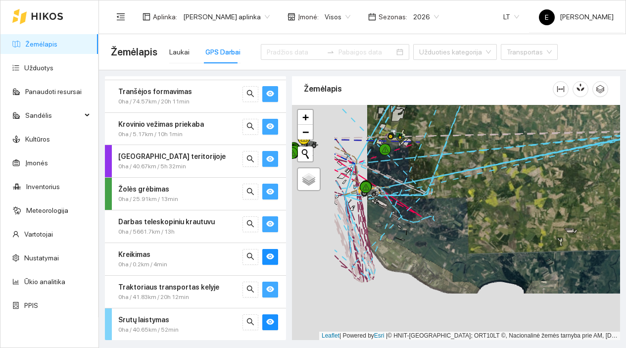
drag, startPoint x: 429, startPoint y: 224, endPoint x: 529, endPoint y: 161, distance: 117.9
click at [526, 163] on div at bounding box center [456, 222] width 328 height 235
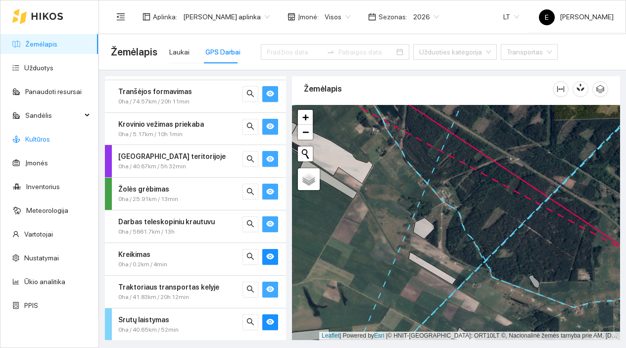
click at [50, 135] on link "Kultūros" at bounding box center [37, 139] width 25 height 8
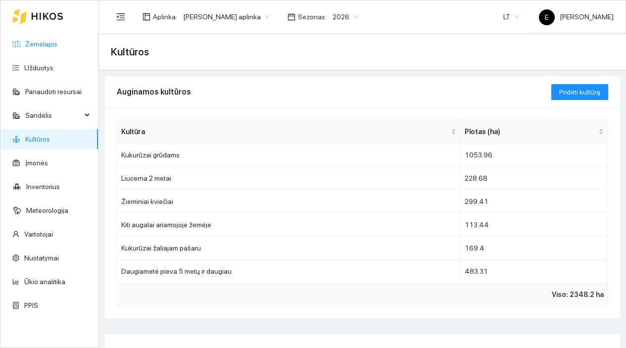
click at [41, 48] on link "Žemėlapis" at bounding box center [41, 44] width 32 height 8
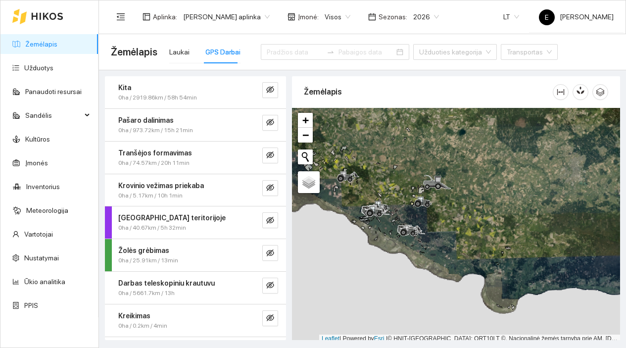
scroll to position [3, 0]
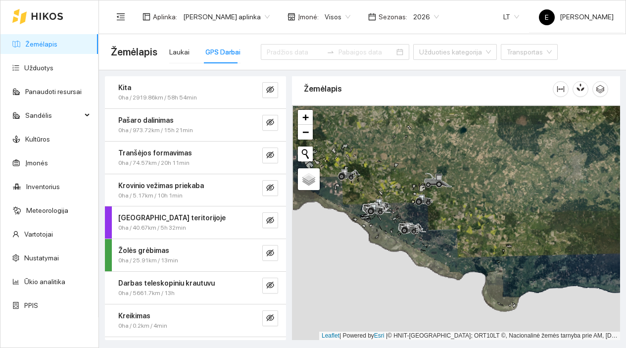
drag, startPoint x: 396, startPoint y: 164, endPoint x: 411, endPoint y: 188, distance: 28.0
click at [411, 189] on div at bounding box center [456, 222] width 328 height 235
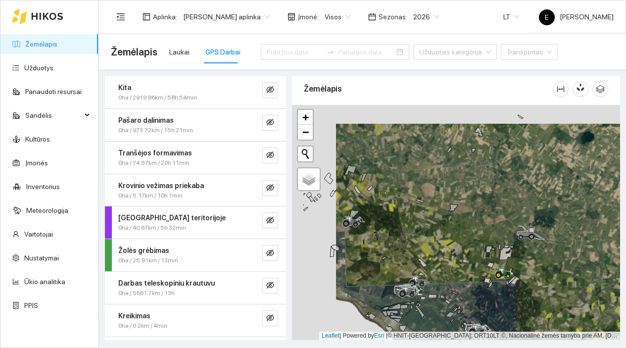
drag, startPoint x: 374, startPoint y: 183, endPoint x: 420, endPoint y: 202, distance: 49.3
click at [419, 202] on div at bounding box center [456, 222] width 328 height 235
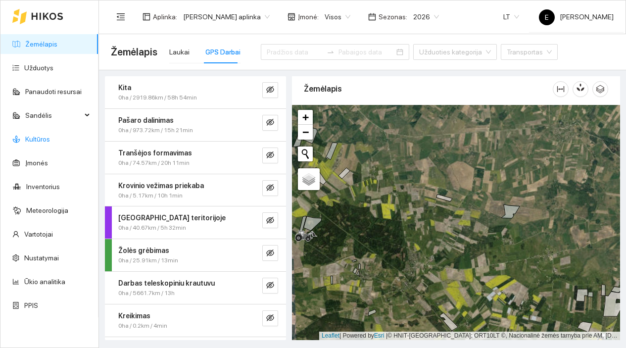
click at [50, 135] on link "Kultūros" at bounding box center [37, 139] width 25 height 8
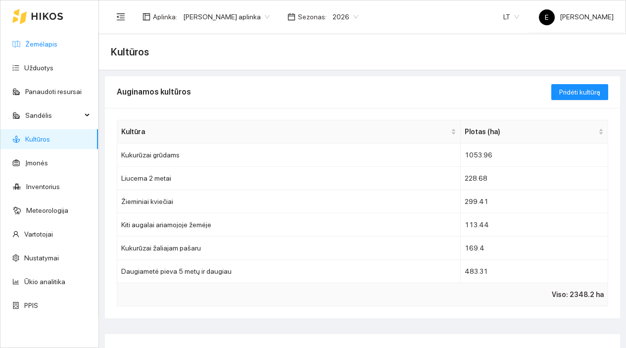
click at [57, 43] on link "Žemėlapis" at bounding box center [41, 44] width 32 height 8
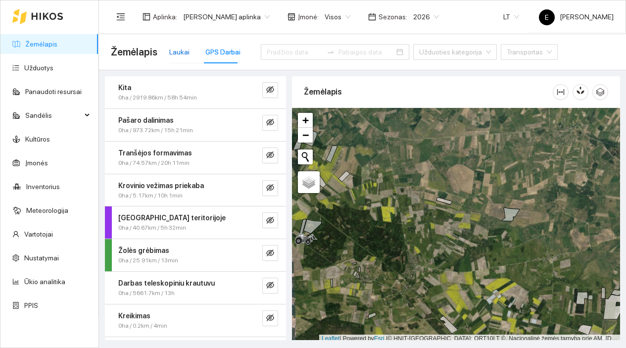
click at [182, 55] on div "Laukai" at bounding box center [179, 52] width 20 height 11
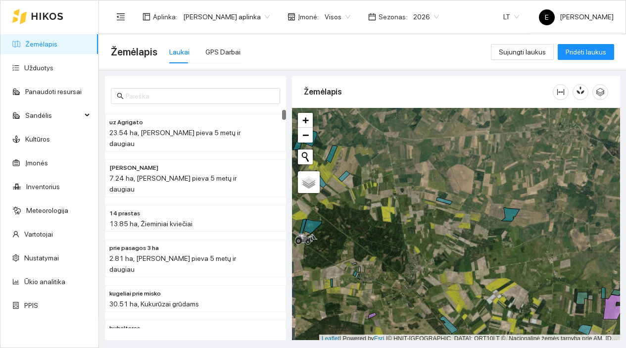
scroll to position [3, 0]
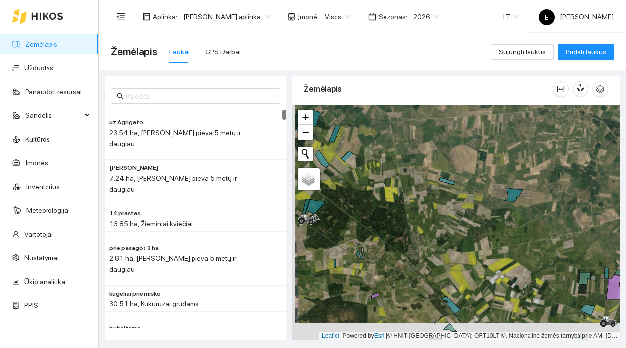
drag, startPoint x: 405, startPoint y: 225, endPoint x: 411, endPoint y: 202, distance: 23.4
click at [411, 202] on div at bounding box center [456, 222] width 328 height 235
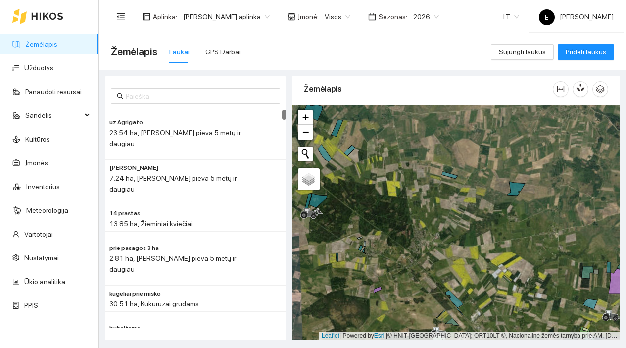
drag, startPoint x: 444, startPoint y: 221, endPoint x: 455, endPoint y: 234, distance: 17.5
click at [453, 230] on div at bounding box center [456, 222] width 328 height 235
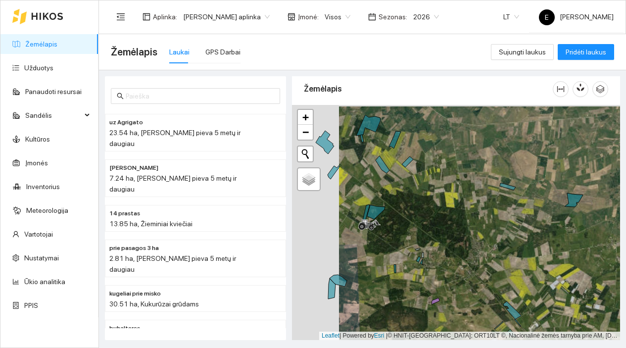
drag, startPoint x: 378, startPoint y: 207, endPoint x: 425, endPoint y: 209, distance: 47.1
click at [425, 209] on div at bounding box center [456, 222] width 328 height 235
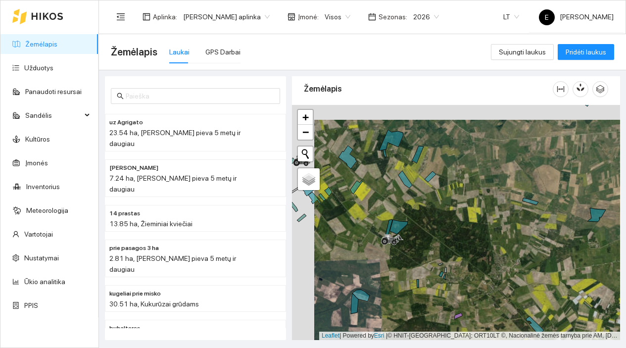
drag, startPoint x: 403, startPoint y: 187, endPoint x: 426, endPoint y: 202, distance: 27.9
click at [426, 202] on div at bounding box center [456, 222] width 328 height 235
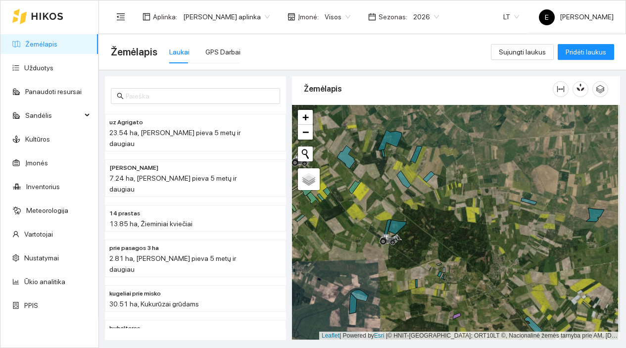
drag, startPoint x: 498, startPoint y: 237, endPoint x: 449, endPoint y: 192, distance: 66.6
click at [449, 193] on div at bounding box center [456, 222] width 328 height 235
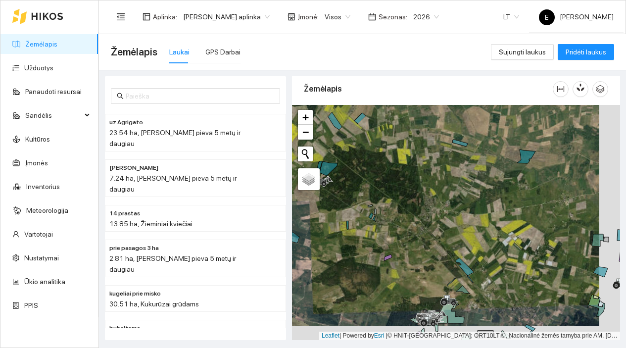
drag, startPoint x: 495, startPoint y: 260, endPoint x: 444, endPoint y: 213, distance: 69.7
click at [444, 215] on div at bounding box center [456, 222] width 328 height 235
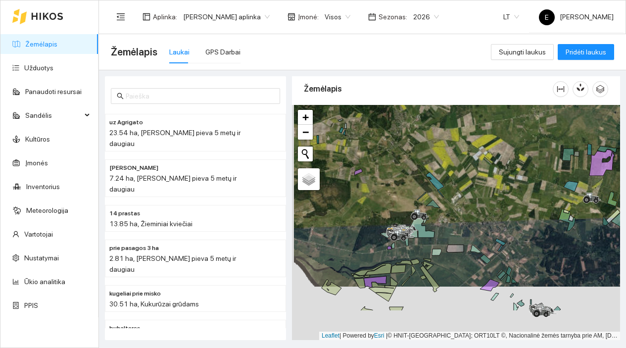
drag, startPoint x: 467, startPoint y: 279, endPoint x: 472, endPoint y: 219, distance: 59.6
click at [472, 219] on div at bounding box center [456, 222] width 328 height 235
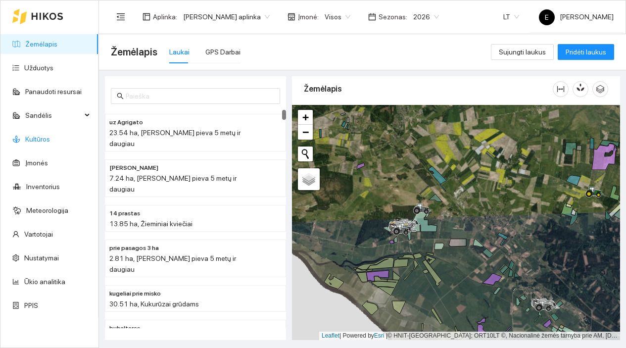
click at [50, 138] on link "Kultūros" at bounding box center [37, 139] width 25 height 8
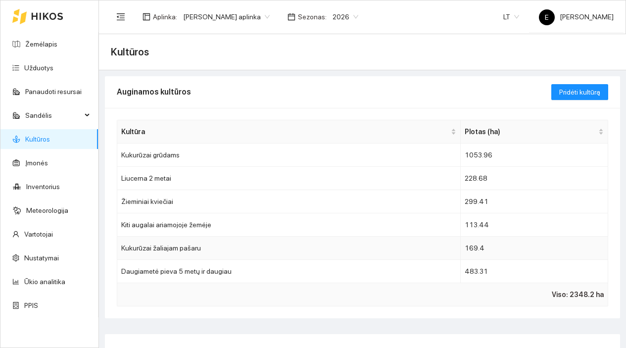
click at [309, 248] on td "Kukurūzai žaliajam pašaru" at bounding box center [289, 248] width 344 height 23
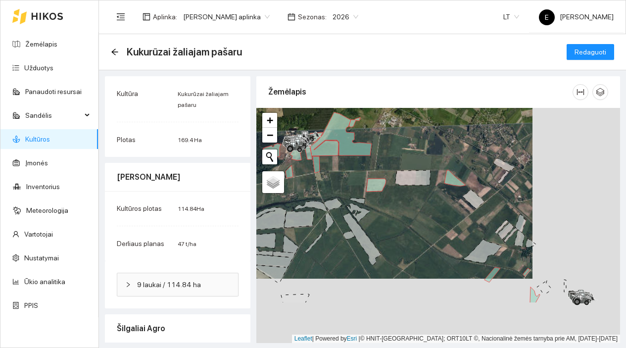
drag, startPoint x: 493, startPoint y: 280, endPoint x: 410, endPoint y: 212, distance: 107.0
click at [411, 213] on div at bounding box center [438, 225] width 364 height 235
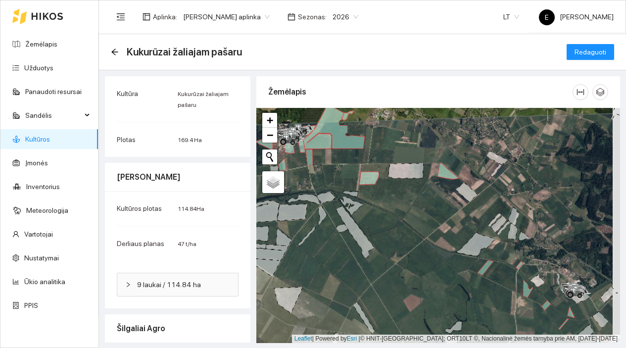
drag, startPoint x: 497, startPoint y: 297, endPoint x: 446, endPoint y: 232, distance: 82.8
click at [446, 234] on div at bounding box center [438, 225] width 364 height 235
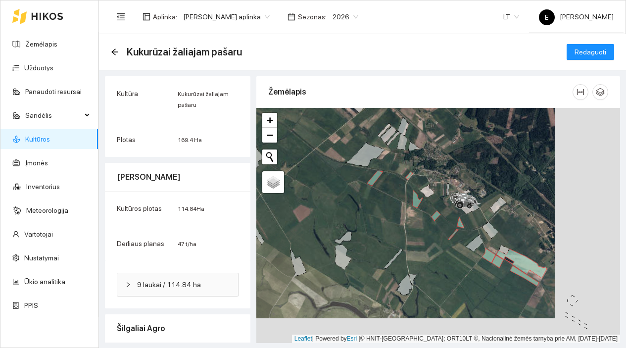
drag, startPoint x: 476, startPoint y: 259, endPoint x: 410, endPoint y: 231, distance: 71.9
click at [410, 231] on div at bounding box center [438, 225] width 364 height 235
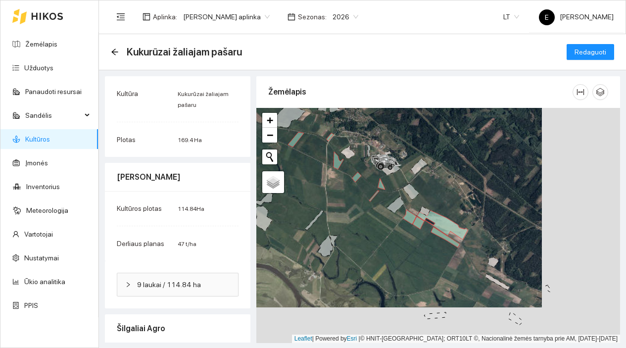
drag, startPoint x: 460, startPoint y: 275, endPoint x: 363, endPoint y: 213, distance: 115.5
click at [363, 216] on div at bounding box center [438, 225] width 364 height 235
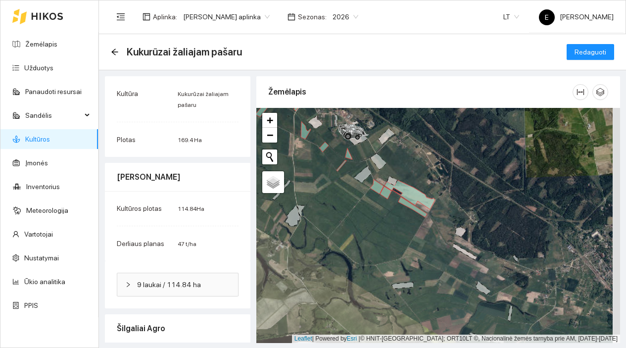
drag, startPoint x: 359, startPoint y: 203, endPoint x: 398, endPoint y: 237, distance: 51.6
click at [398, 237] on div at bounding box center [438, 225] width 364 height 235
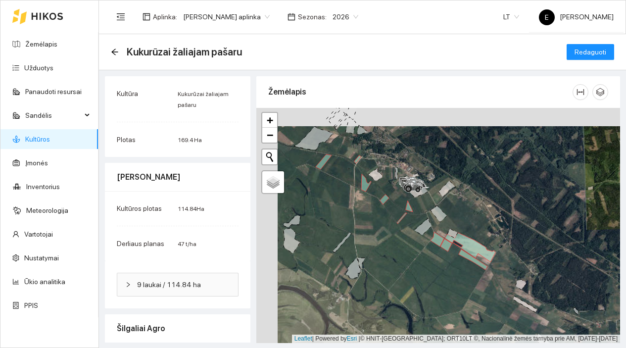
drag, startPoint x: 354, startPoint y: 203, endPoint x: 391, endPoint y: 247, distance: 57.6
click at [391, 246] on div at bounding box center [438, 225] width 364 height 235
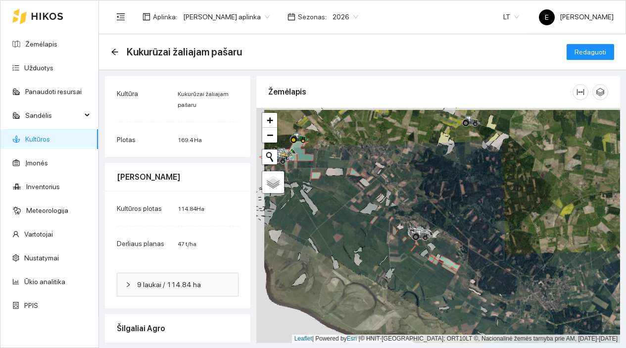
drag, startPoint x: 338, startPoint y: 217, endPoint x: 379, endPoint y: 236, distance: 45.2
click at [378, 236] on div at bounding box center [438, 225] width 364 height 235
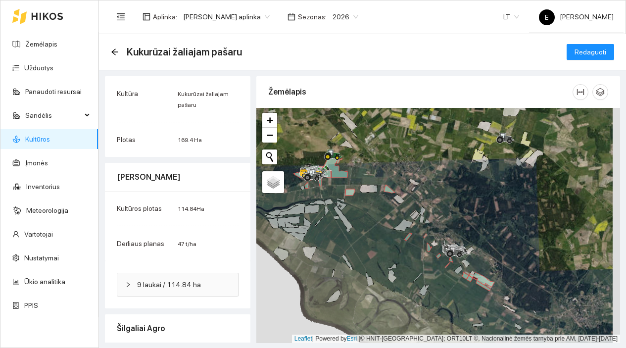
drag, startPoint x: 364, startPoint y: 214, endPoint x: 387, endPoint y: 245, distance: 38.5
click at [387, 245] on div at bounding box center [438, 225] width 364 height 235
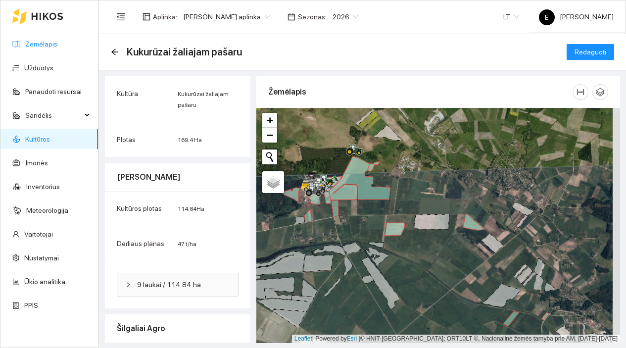
click at [51, 46] on link "Žemėlapis" at bounding box center [41, 44] width 32 height 8
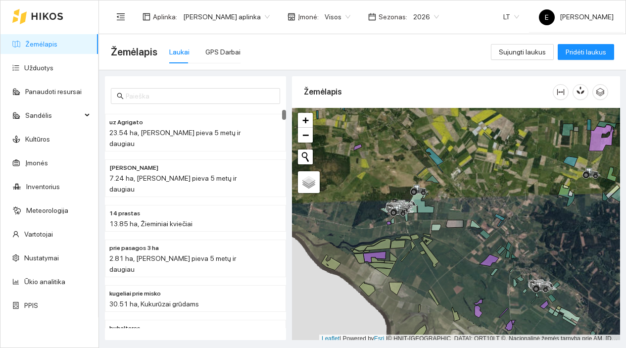
scroll to position [3, 0]
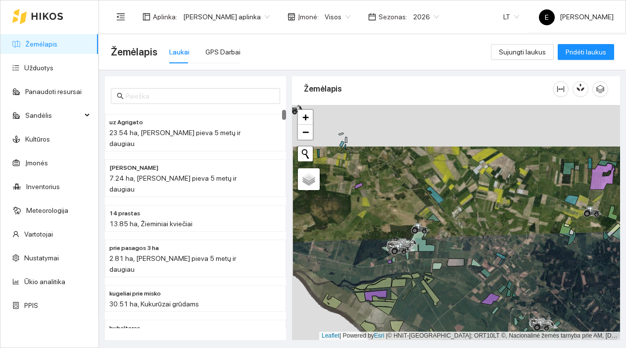
drag, startPoint x: 453, startPoint y: 243, endPoint x: 454, endPoint y: 284, distance: 41.6
click at [454, 284] on div at bounding box center [456, 222] width 328 height 235
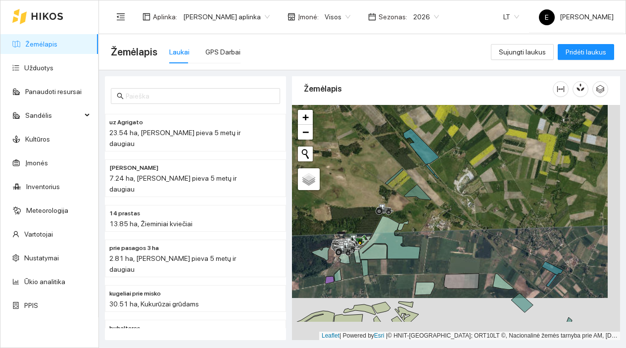
drag, startPoint x: 473, startPoint y: 275, endPoint x: 453, endPoint y: 202, distance: 76.2
click at [453, 205] on div at bounding box center [456, 222] width 328 height 235
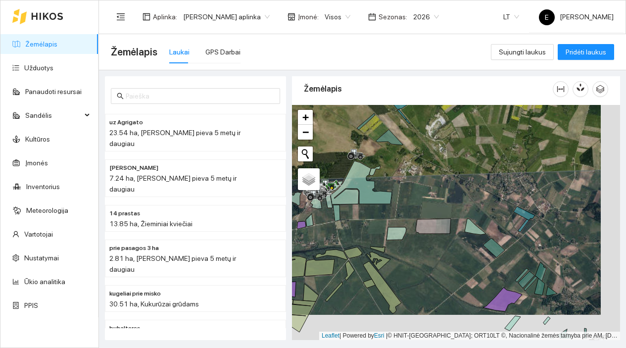
drag, startPoint x: 476, startPoint y: 229, endPoint x: 448, endPoint y: 189, distance: 48.3
click at [448, 189] on div at bounding box center [456, 222] width 328 height 235
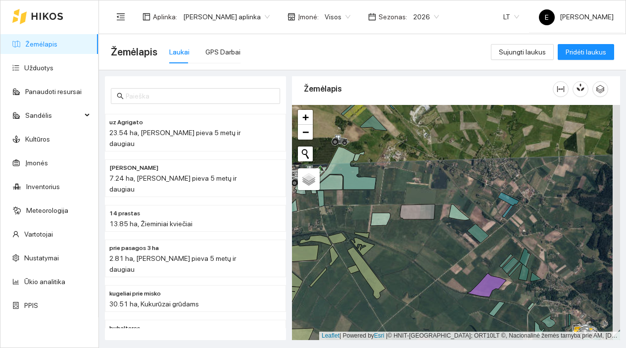
drag, startPoint x: 474, startPoint y: 182, endPoint x: 402, endPoint y: 187, distance: 72.4
click at [404, 186] on div at bounding box center [456, 222] width 328 height 235
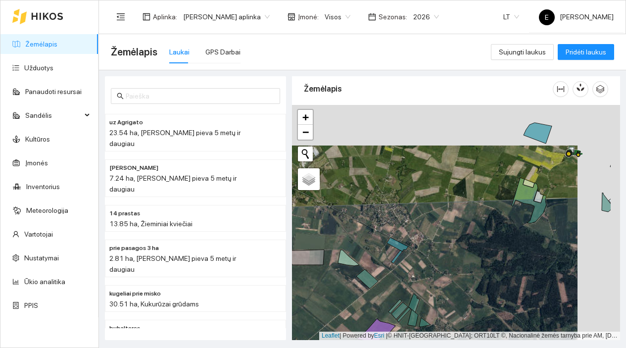
drag, startPoint x: 463, startPoint y: 169, endPoint x: 420, endPoint y: 210, distance: 59.6
click at [420, 210] on div at bounding box center [456, 222] width 328 height 235
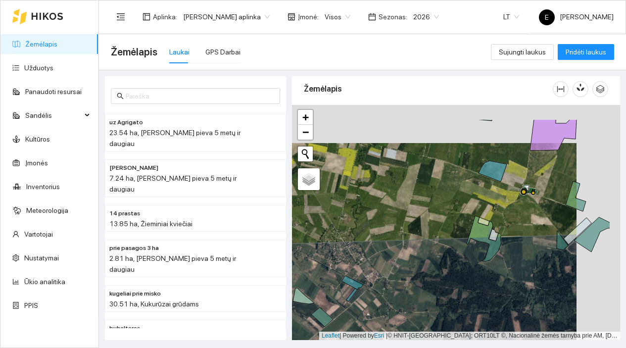
drag, startPoint x: 468, startPoint y: 193, endPoint x: 413, endPoint y: 242, distance: 73.3
click at [413, 242] on div at bounding box center [456, 222] width 328 height 235
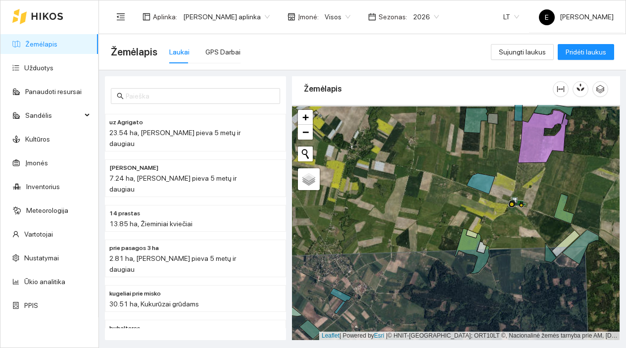
drag, startPoint x: 462, startPoint y: 162, endPoint x: 437, endPoint y: 214, distance: 57.6
click at [437, 214] on div at bounding box center [456, 222] width 328 height 235
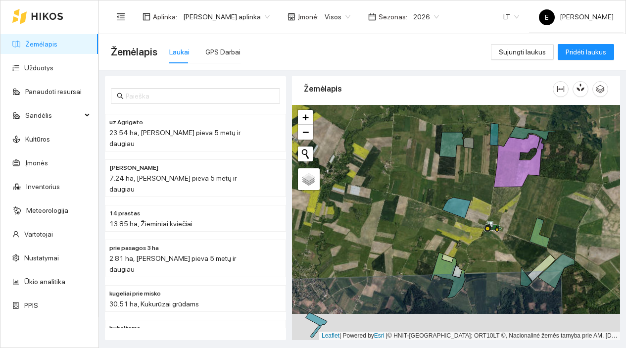
drag, startPoint x: 432, startPoint y: 250, endPoint x: 432, endPoint y: 216, distance: 33.7
click at [432, 216] on div at bounding box center [456, 222] width 328 height 235
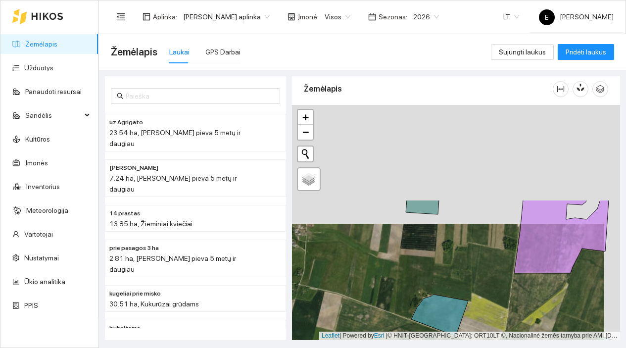
drag, startPoint x: 467, startPoint y: 152, endPoint x: 449, endPoint y: 280, distance: 130.0
click at [449, 280] on div at bounding box center [456, 222] width 328 height 235
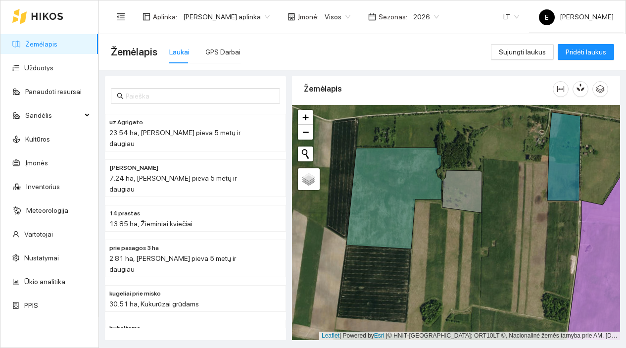
drag, startPoint x: 465, startPoint y: 253, endPoint x: 460, endPoint y: 185, distance: 68.0
click at [461, 187] on div at bounding box center [456, 222] width 328 height 235
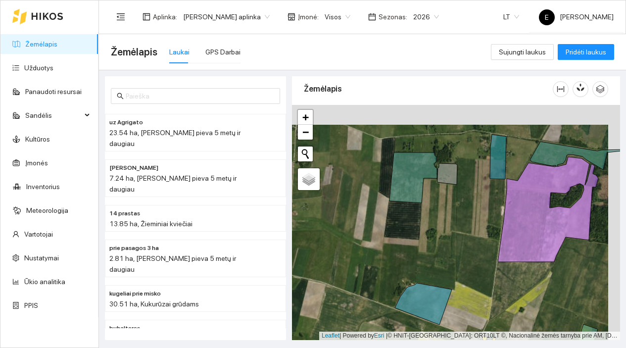
drag, startPoint x: 473, startPoint y: 230, endPoint x: 448, endPoint y: 264, distance: 42.1
click at [448, 264] on div at bounding box center [456, 222] width 328 height 235
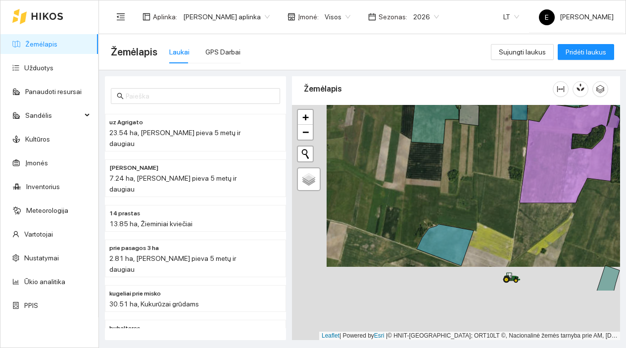
drag, startPoint x: 436, startPoint y: 280, endPoint x: 470, endPoint y: 203, distance: 84.2
click at [470, 203] on div at bounding box center [456, 222] width 328 height 235
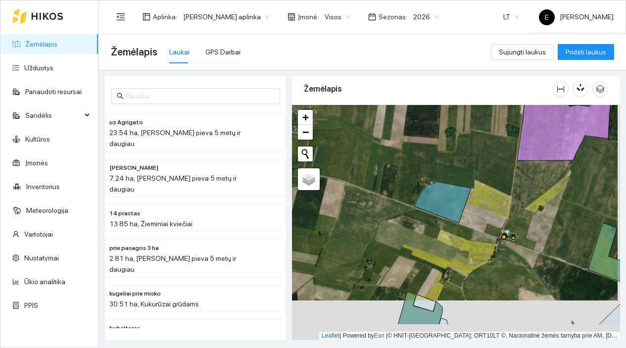
drag, startPoint x: 491, startPoint y: 233, endPoint x: 473, endPoint y: 158, distance: 77.0
click at [473, 158] on div at bounding box center [456, 222] width 328 height 235
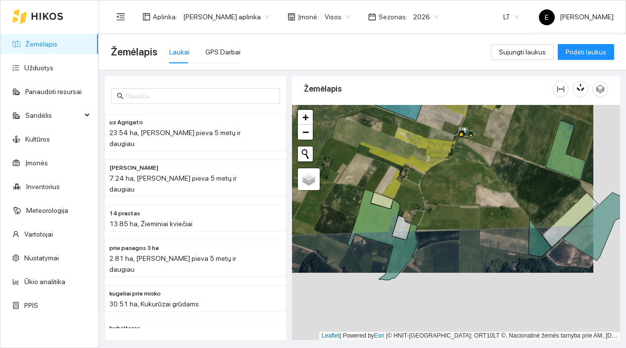
drag, startPoint x: 492, startPoint y: 242, endPoint x: 460, endPoint y: 158, distance: 89.9
click at [461, 158] on div at bounding box center [456, 222] width 328 height 235
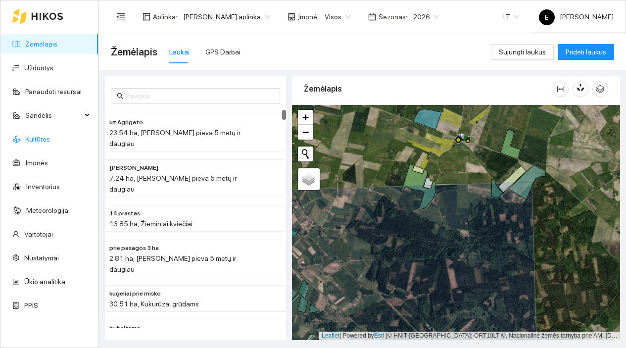
click at [50, 138] on link "Kultūros" at bounding box center [37, 139] width 25 height 8
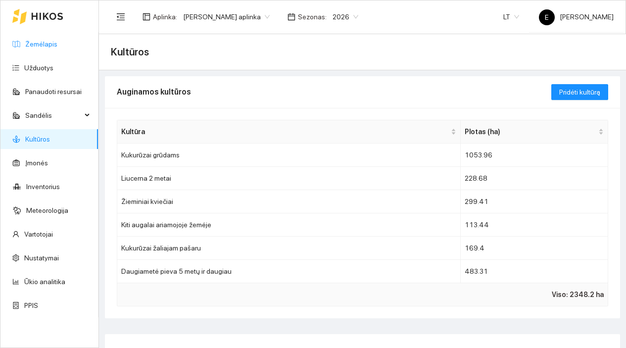
click at [57, 48] on link "Žemėlapis" at bounding box center [41, 44] width 32 height 8
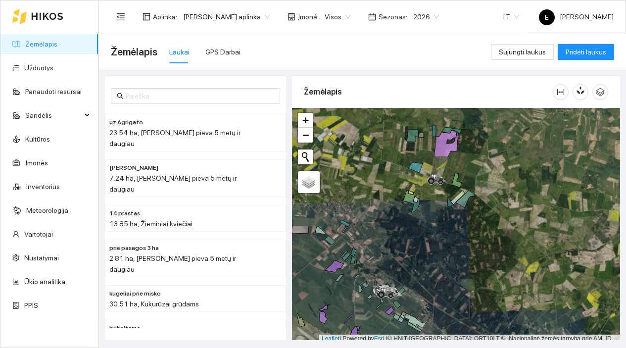
scroll to position [3, 0]
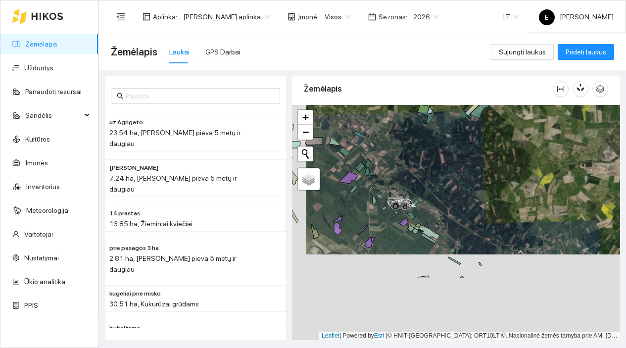
drag, startPoint x: 400, startPoint y: 258, endPoint x: 418, endPoint y: 160, distance: 99.6
click at [418, 160] on div at bounding box center [456, 222] width 328 height 235
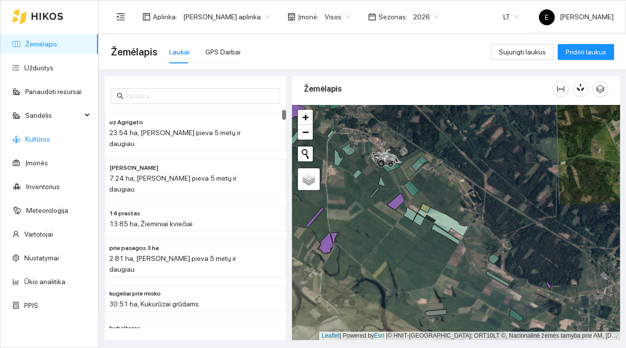
click at [50, 142] on link "Kultūros" at bounding box center [37, 139] width 25 height 8
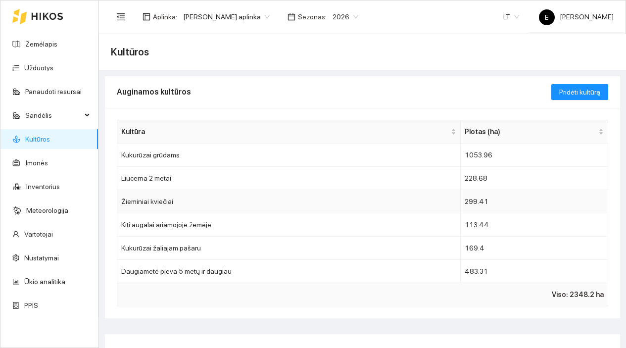
click at [160, 202] on td "Žieminiai kviečiai" at bounding box center [289, 201] width 344 height 23
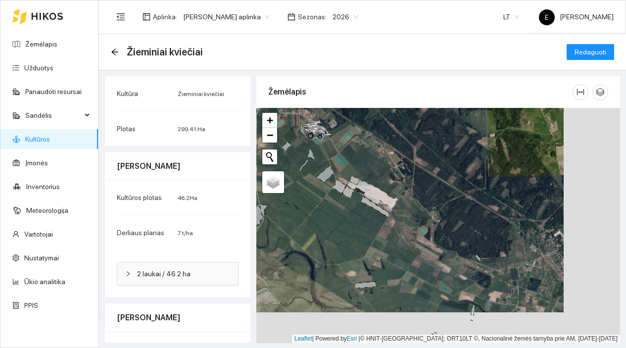
drag, startPoint x: 383, startPoint y: 255, endPoint x: 329, endPoint y: 215, distance: 66.8
click at [329, 215] on div at bounding box center [438, 225] width 364 height 235
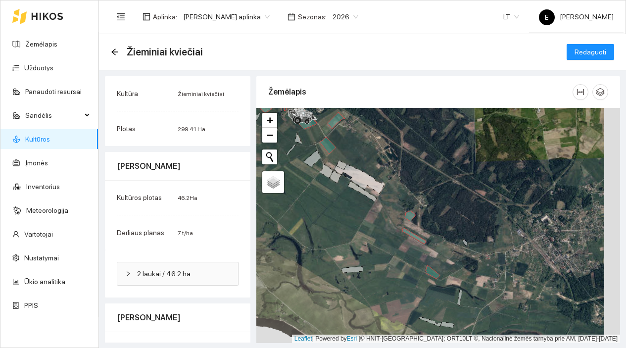
drag, startPoint x: 368, startPoint y: 246, endPoint x: 331, endPoint y: 211, distance: 50.8
click at [331, 211] on div at bounding box center [438, 225] width 364 height 235
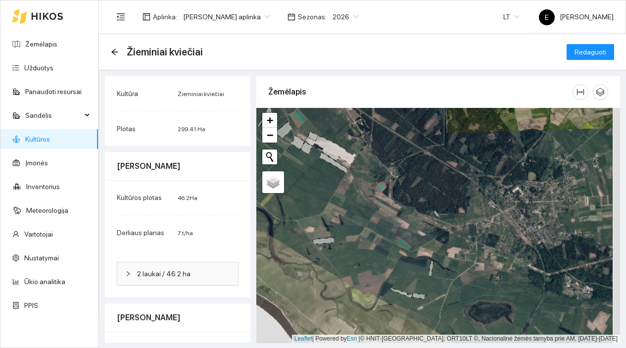
drag, startPoint x: 320, startPoint y: 202, endPoint x: 381, endPoint y: 243, distance: 72.9
click at [379, 241] on div at bounding box center [438, 225] width 364 height 235
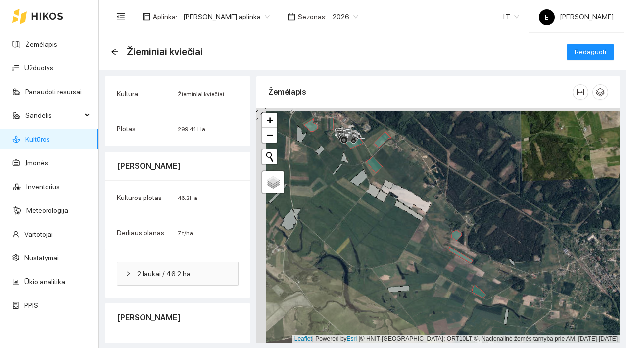
drag, startPoint x: 342, startPoint y: 205, endPoint x: 386, endPoint y: 266, distance: 75.5
click at [386, 265] on div at bounding box center [438, 225] width 364 height 235
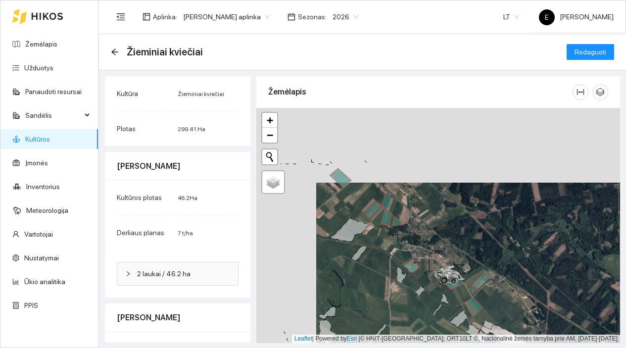
drag, startPoint x: 331, startPoint y: 222, endPoint x: 391, endPoint y: 297, distance: 95.8
click at [391, 297] on div at bounding box center [438, 225] width 364 height 235
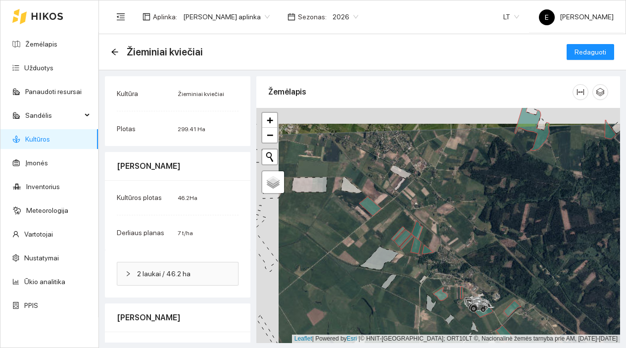
drag, startPoint x: 329, startPoint y: 202, endPoint x: 394, endPoint y: 236, distance: 73.3
click at [393, 235] on div at bounding box center [438, 225] width 364 height 235
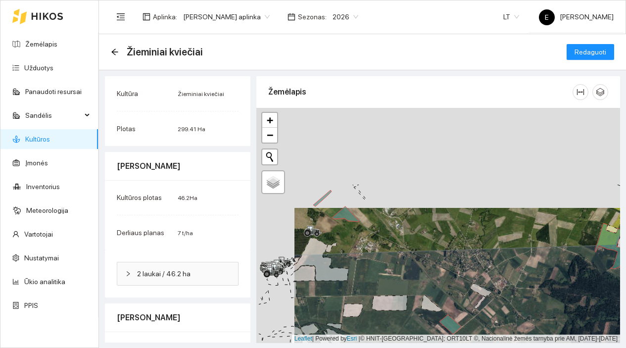
drag, startPoint x: 384, startPoint y: 175, endPoint x: 422, endPoint y: 276, distance: 108.6
click at [422, 276] on div at bounding box center [438, 225] width 364 height 235
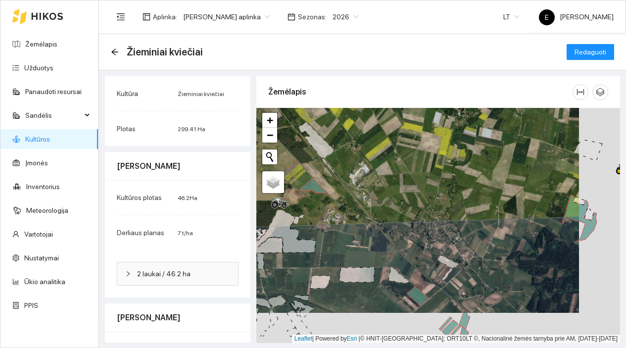
drag, startPoint x: 425, startPoint y: 276, endPoint x: 385, endPoint y: 238, distance: 55.3
click at [385, 239] on div at bounding box center [438, 225] width 364 height 235
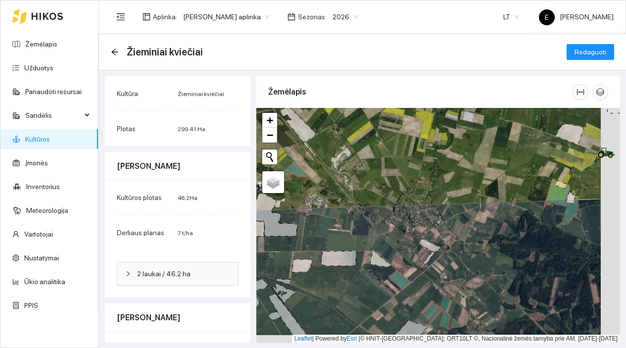
drag, startPoint x: 442, startPoint y: 224, endPoint x: 430, endPoint y: 216, distance: 14.3
click at [430, 216] on div at bounding box center [438, 225] width 364 height 235
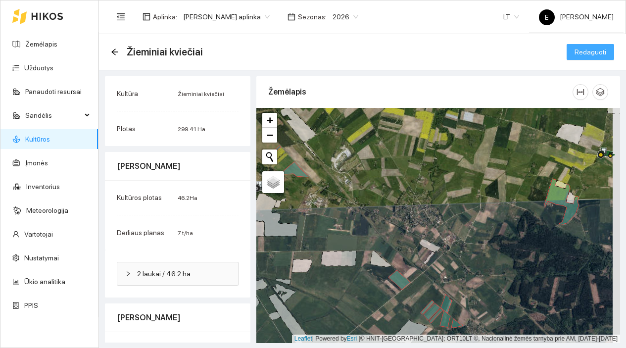
click at [579, 55] on span "Redaguoti" at bounding box center [591, 52] width 32 height 11
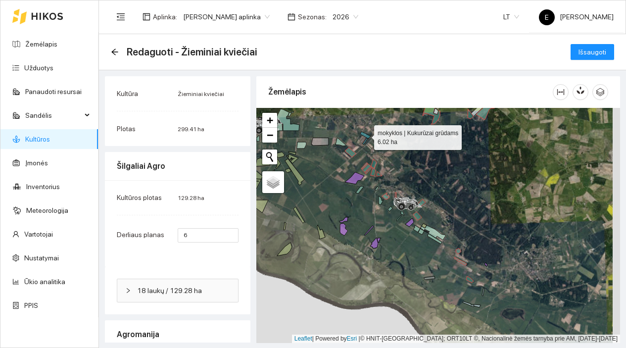
click at [368, 138] on icon at bounding box center [365, 135] width 10 height 7
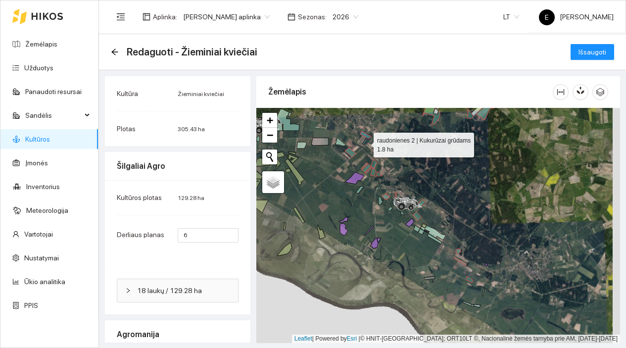
click at [365, 143] on icon at bounding box center [365, 141] width 5 height 6
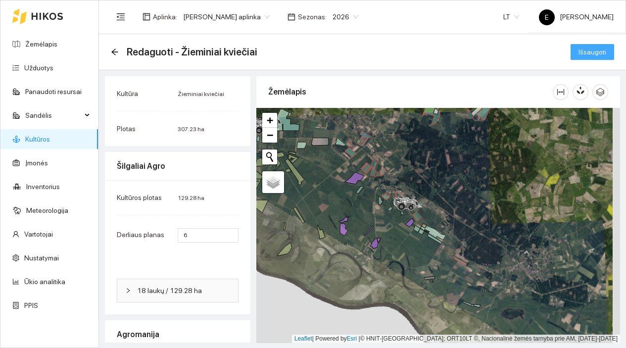
click at [585, 51] on span "Išsaugoti" at bounding box center [593, 52] width 28 height 11
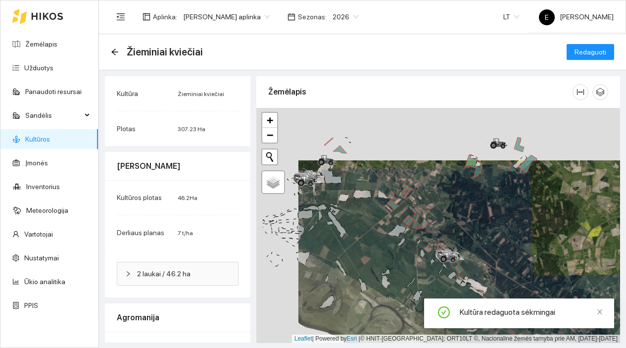
drag, startPoint x: 326, startPoint y: 170, endPoint x: 370, endPoint y: 226, distance: 71.6
click at [370, 226] on div at bounding box center [438, 225] width 364 height 235
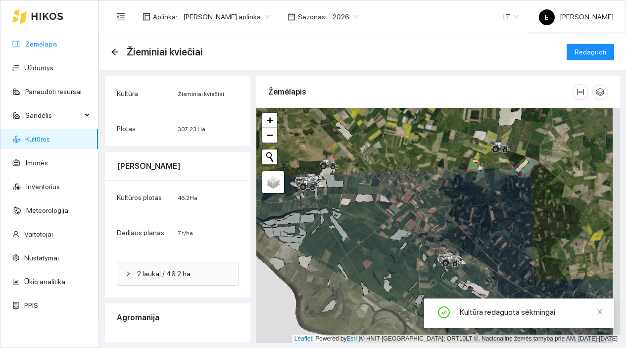
click at [57, 47] on link "Žemėlapis" at bounding box center [41, 44] width 32 height 8
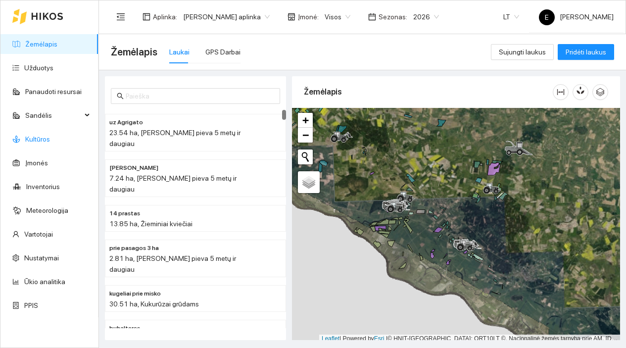
click at [50, 138] on link "Kultūros" at bounding box center [37, 139] width 25 height 8
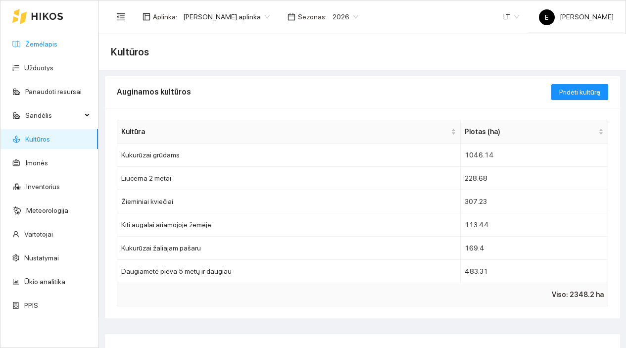
click at [57, 43] on link "Žemėlapis" at bounding box center [41, 44] width 32 height 8
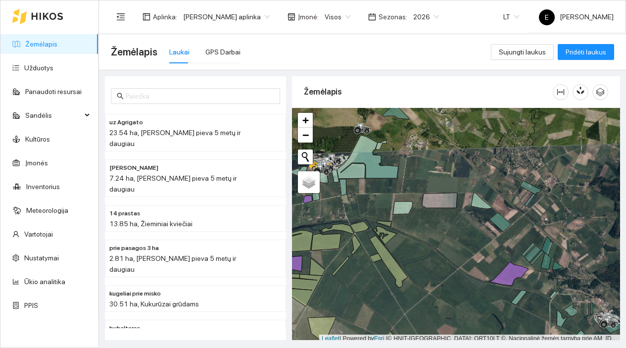
scroll to position [3, 0]
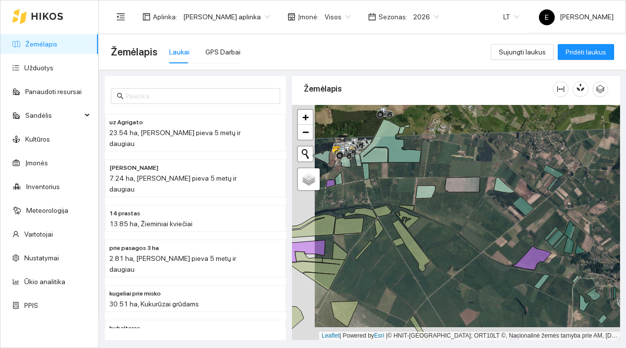
drag, startPoint x: 422, startPoint y: 242, endPoint x: 462, endPoint y: 206, distance: 53.7
click at [461, 207] on div at bounding box center [456, 222] width 328 height 235
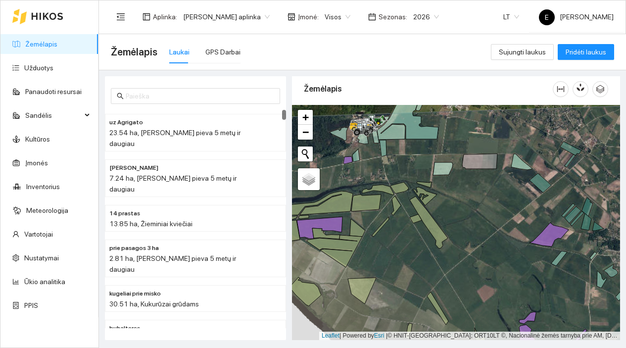
click at [452, 204] on div at bounding box center [456, 222] width 328 height 235
click at [53, 68] on link "Užduotys" at bounding box center [38, 68] width 29 height 8
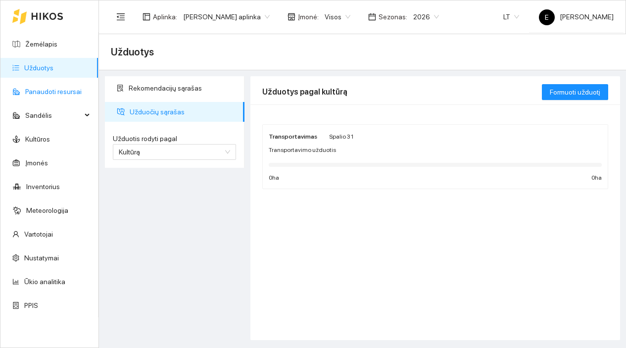
click at [41, 89] on link "Panaudoti resursai" at bounding box center [53, 92] width 56 height 8
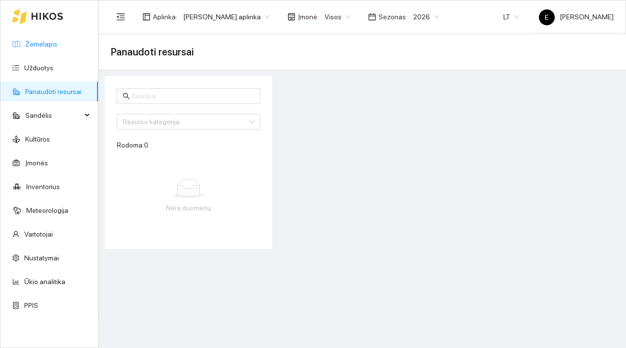
click at [46, 43] on link "Žemėlapis" at bounding box center [41, 44] width 32 height 8
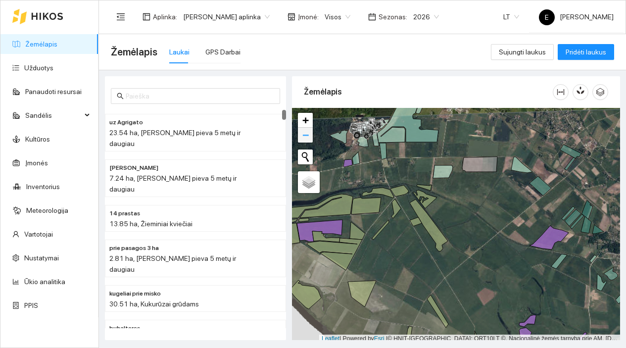
click at [306, 134] on span "−" at bounding box center [306, 135] width 6 height 12
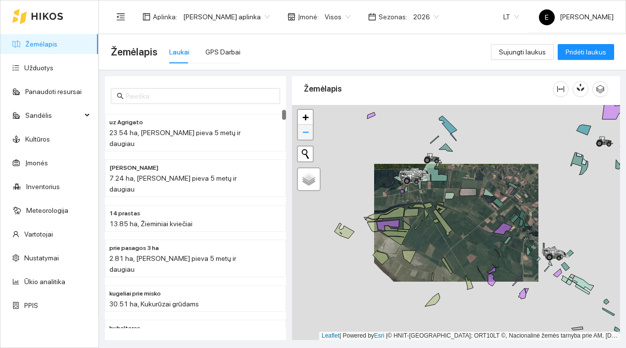
click at [306, 134] on span "−" at bounding box center [306, 132] width 6 height 12
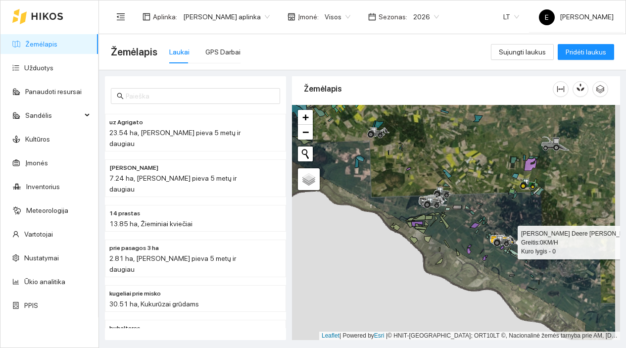
drag, startPoint x: 506, startPoint y: 241, endPoint x: 410, endPoint y: 201, distance: 103.4
click at [498, 236] on icon at bounding box center [500, 239] width 5 height 6
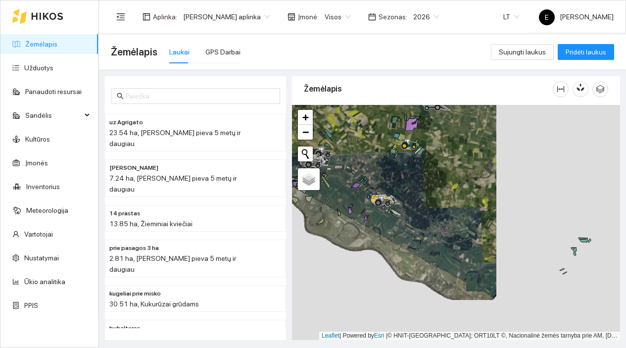
drag, startPoint x: 468, startPoint y: 232, endPoint x: 430, endPoint y: 233, distance: 38.1
click at [430, 233] on div at bounding box center [456, 222] width 328 height 235
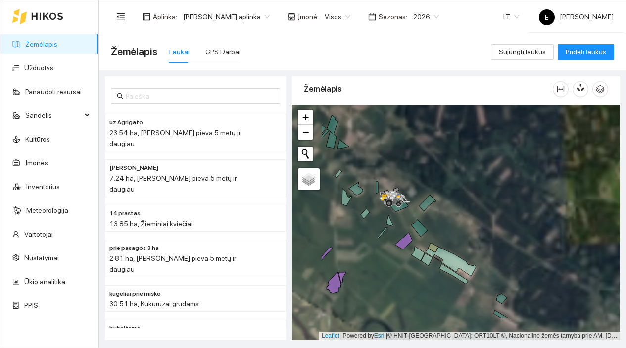
drag, startPoint x: 363, startPoint y: 220, endPoint x: 425, endPoint y: 174, distance: 77.5
click at [425, 174] on div at bounding box center [456, 222] width 328 height 235
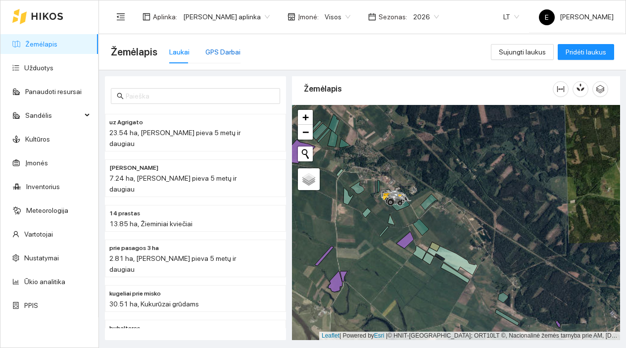
click at [231, 56] on div "GPS Darbai" at bounding box center [222, 52] width 35 height 11
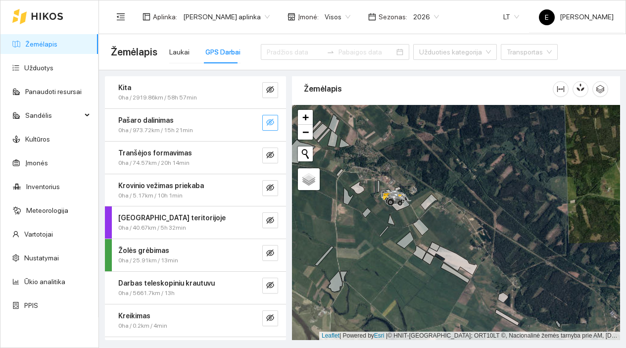
click at [266, 120] on icon "eye-invisible" at bounding box center [270, 122] width 8 height 7
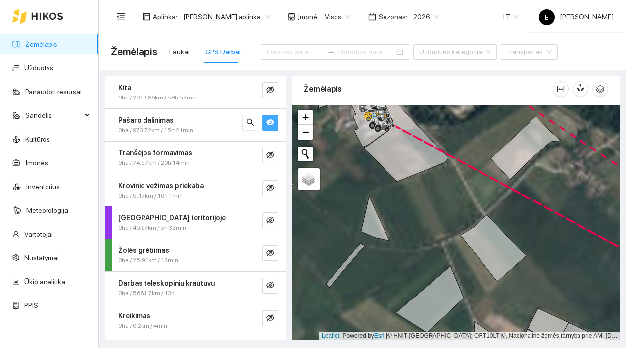
drag, startPoint x: 368, startPoint y: 182, endPoint x: 397, endPoint y: 280, distance: 102.1
click at [397, 279] on div at bounding box center [456, 222] width 328 height 235
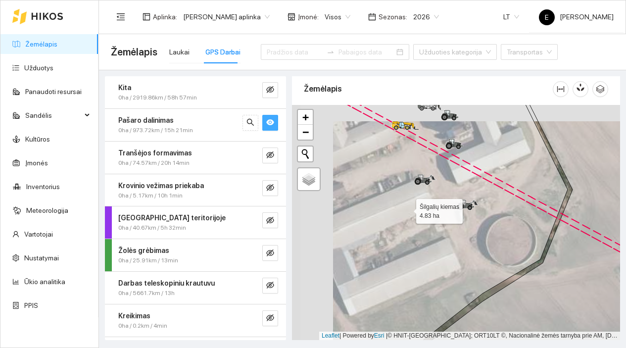
drag, startPoint x: 362, startPoint y: 189, endPoint x: 406, endPoint y: 209, distance: 49.2
click at [406, 209] on icon at bounding box center [434, 239] width 268 height 283
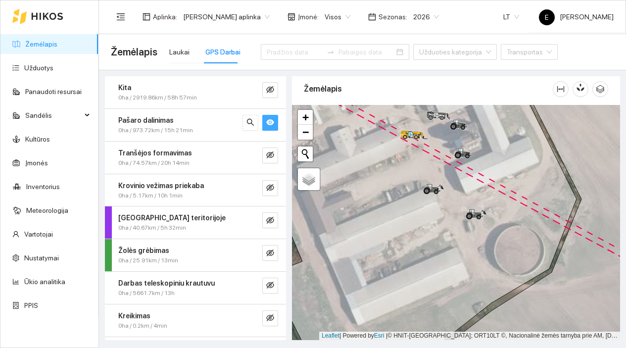
click at [266, 125] on icon "eye" at bounding box center [270, 122] width 8 height 8
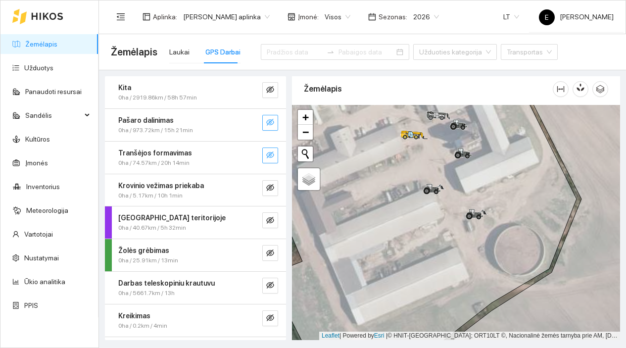
click at [266, 152] on icon "eye-invisible" at bounding box center [270, 155] width 8 height 8
click at [266, 152] on icon "eye" at bounding box center [270, 155] width 8 height 8
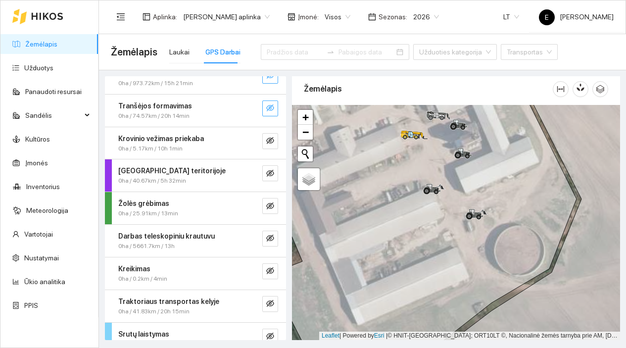
scroll to position [61, 0]
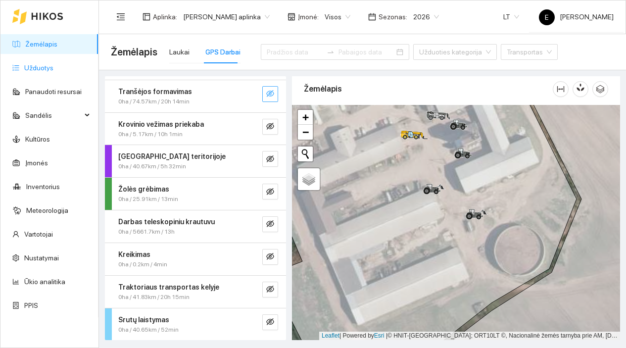
click at [53, 68] on link "Užduotys" at bounding box center [38, 68] width 29 height 8
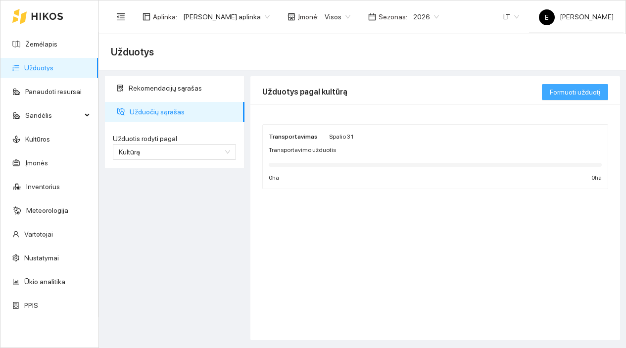
click at [559, 92] on span "Formuoti užduotį" at bounding box center [575, 92] width 51 height 11
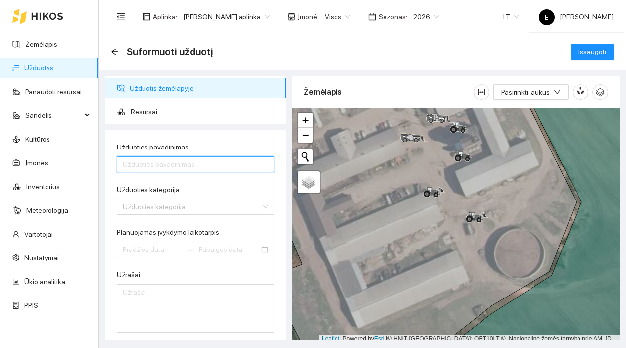
click at [193, 161] on input "Užduoties pavadinimas" at bounding box center [195, 164] width 157 height 16
click at [164, 157] on input "Užduoties pavadinimas" at bounding box center [195, 164] width 157 height 16
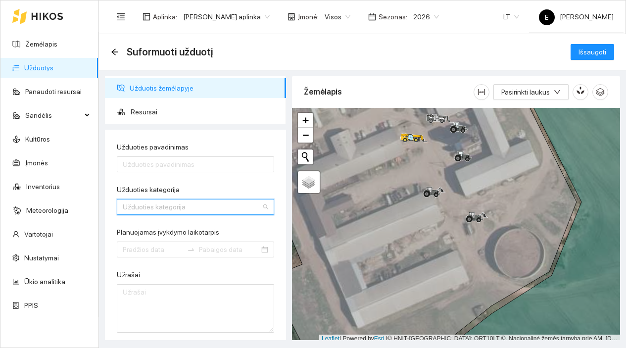
click at [145, 203] on div "Užduoties kategorija 30 37 Akėjimas Akmenų rinkimas Arimas Bulvių kasimas Bulvi…" at bounding box center [195, 207] width 157 height 16
click at [204, 226] on form "Užduoties pavadinimas Užduoties kategorija Užduoties kategorija 12 33 31 Akėjim…" at bounding box center [195, 237] width 157 height 191
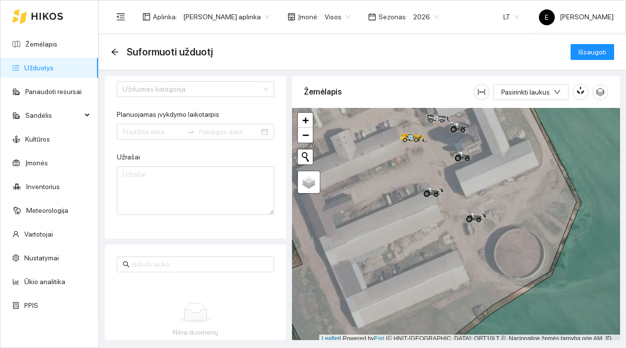
scroll to position [154, 0]
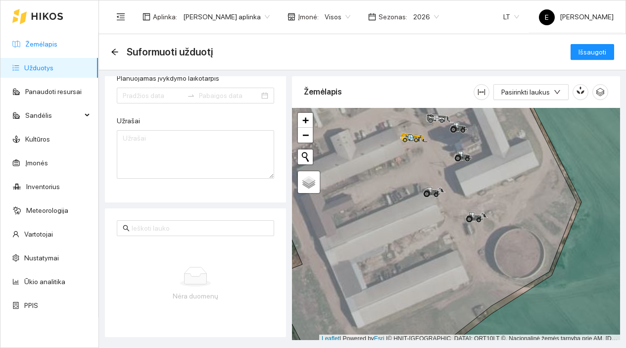
click at [41, 48] on link "Žemėlapis" at bounding box center [41, 44] width 32 height 8
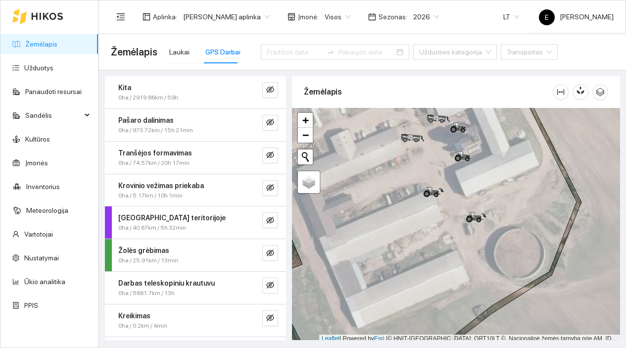
click at [58, 22] on div at bounding box center [37, 16] width 51 height 32
